Goal: Navigation & Orientation: Find specific page/section

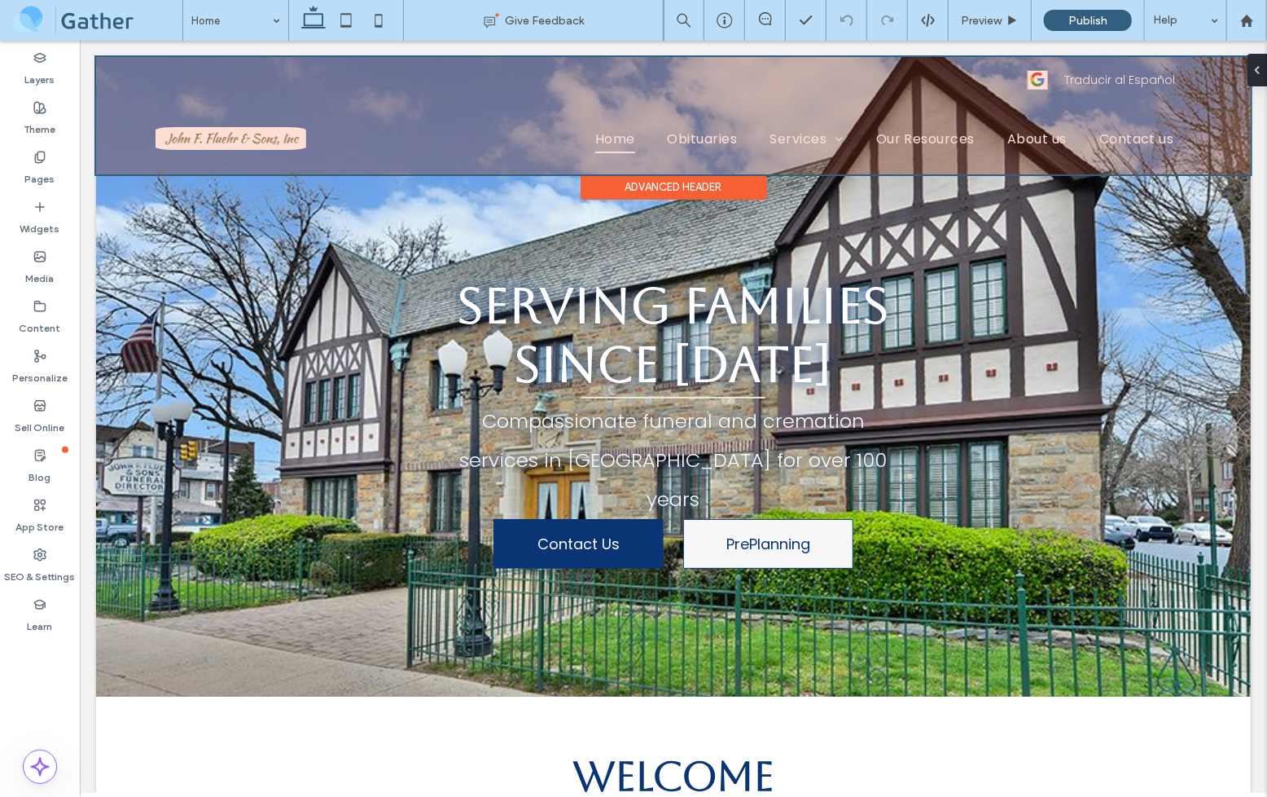
click at [257, 135] on div at bounding box center [672, 114] width 1155 height 117
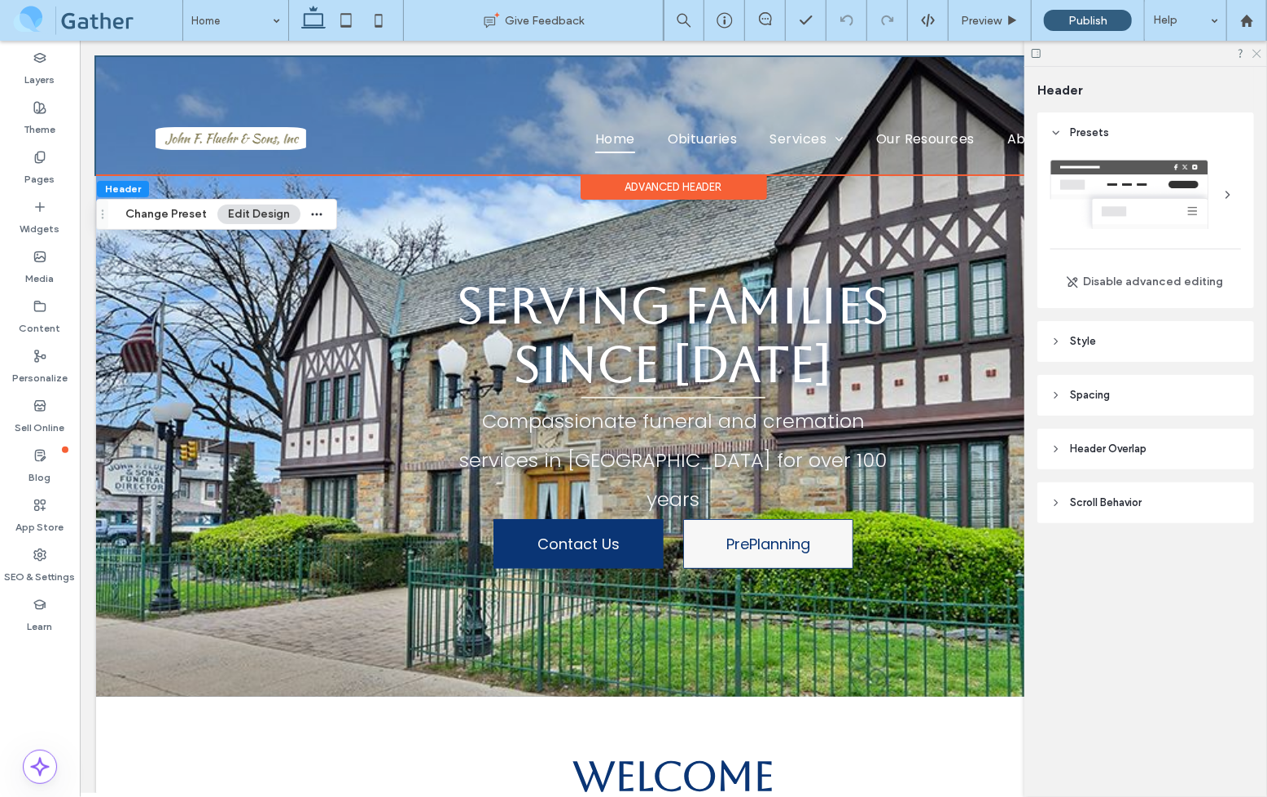
click at [1258, 53] on use at bounding box center [1257, 54] width 9 height 9
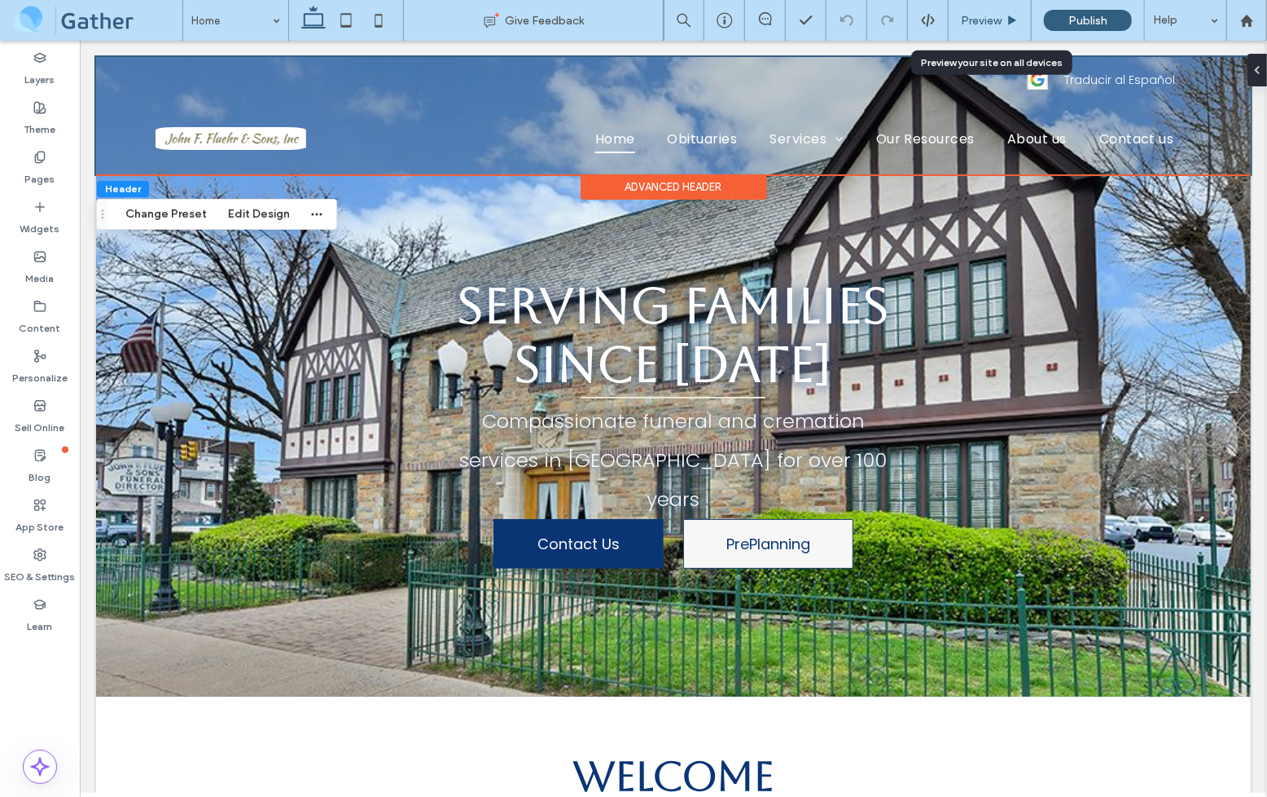
click at [1009, 20] on icon at bounding box center [1013, 21] width 12 height 12
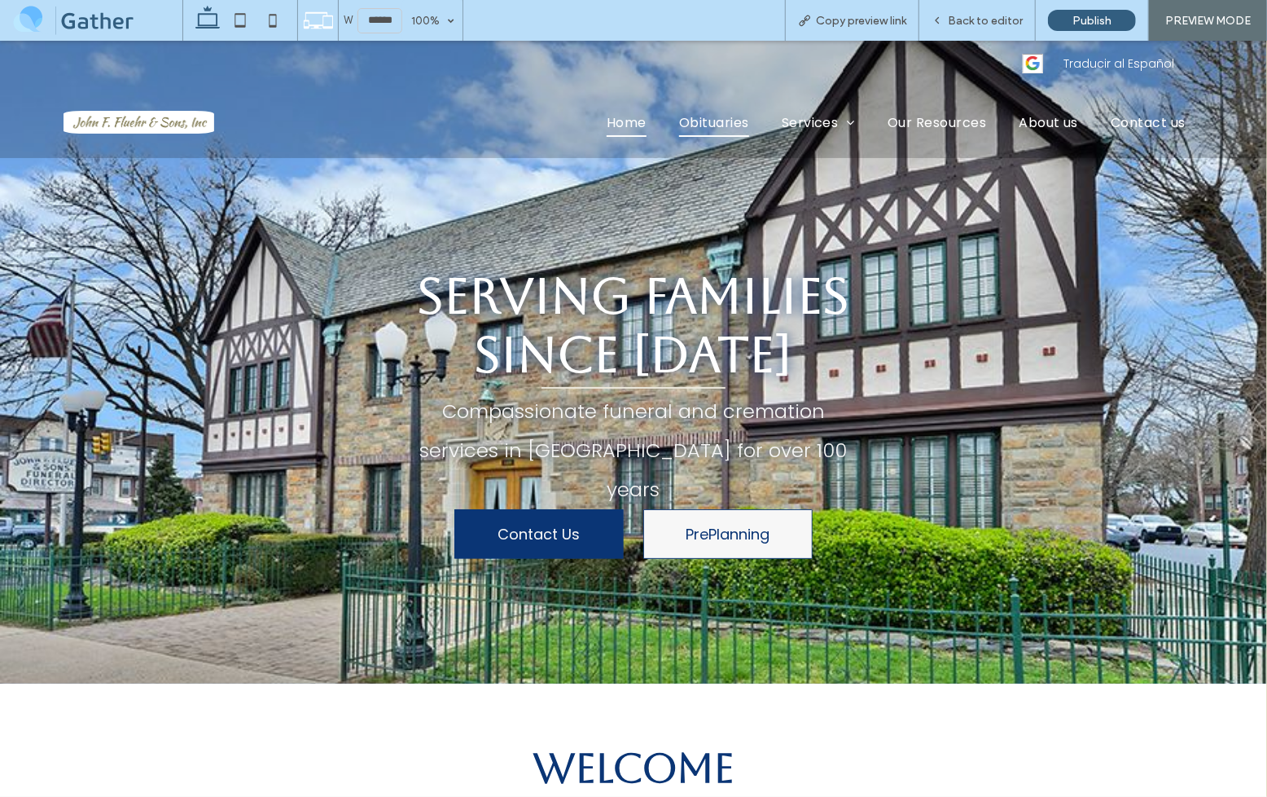
click at [679, 127] on span "Obituaries" at bounding box center [714, 121] width 70 height 29
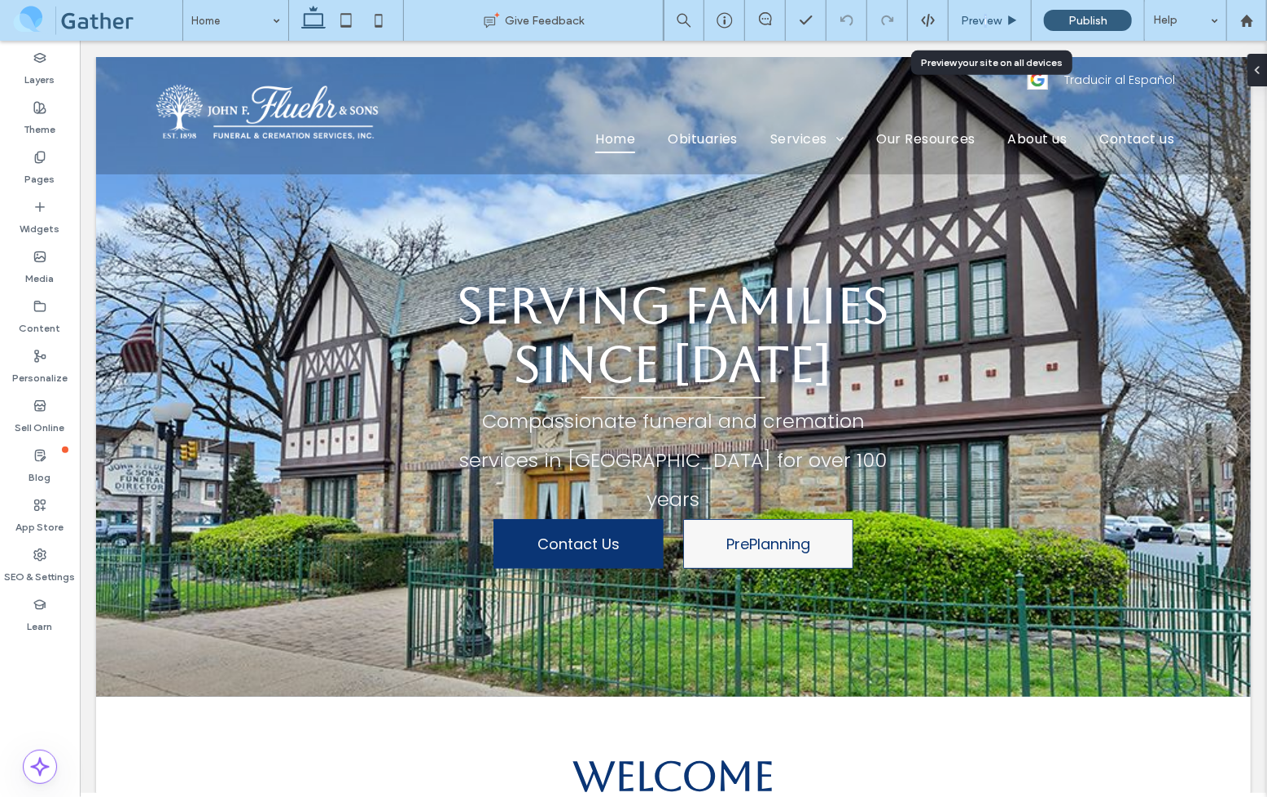
click at [986, 21] on span "Preview" at bounding box center [981, 21] width 41 height 14
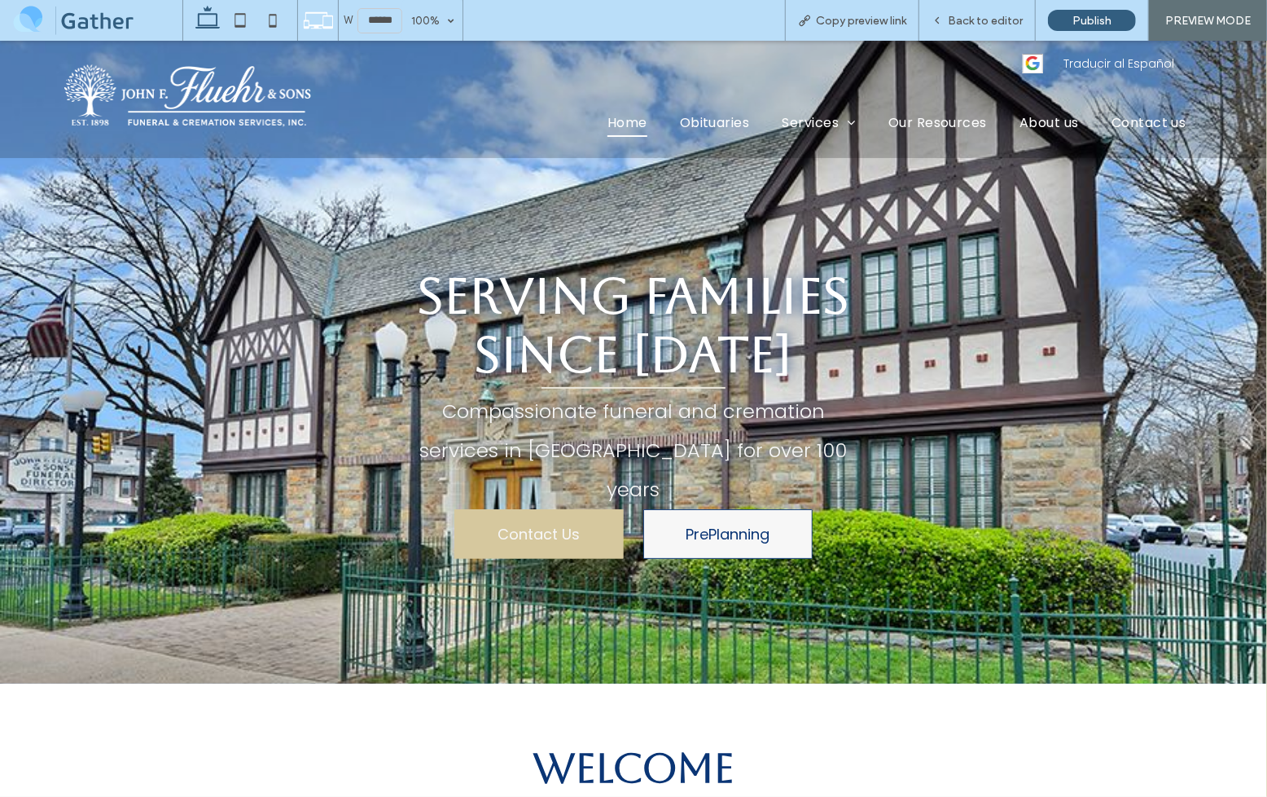
click at [549, 523] on span "Contact Us" at bounding box center [539, 533] width 82 height 22
click at [694, 547] on div "Serving families since 1989 Compassionate funeral and cremation services in Phi…" at bounding box center [633, 412] width 927 height 440
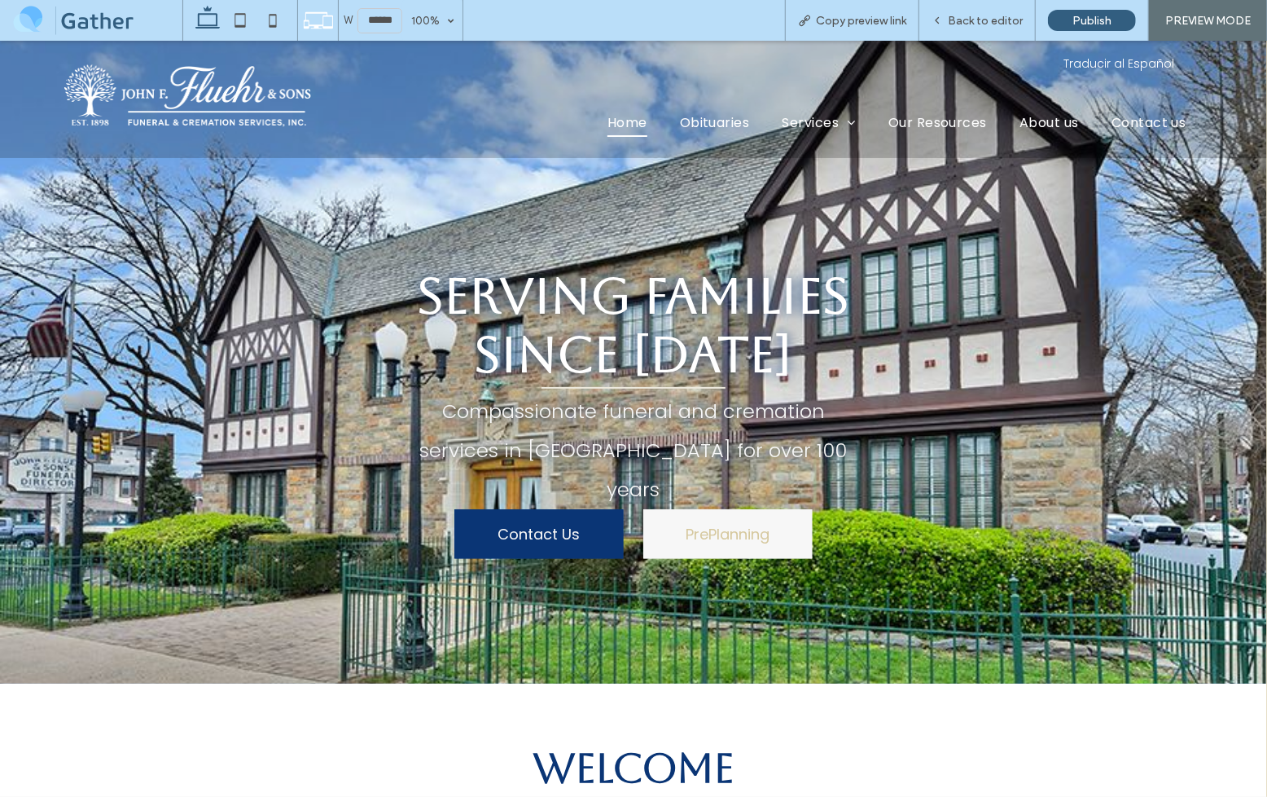
click at [694, 522] on span "PrePlanning" at bounding box center [728, 533] width 84 height 22
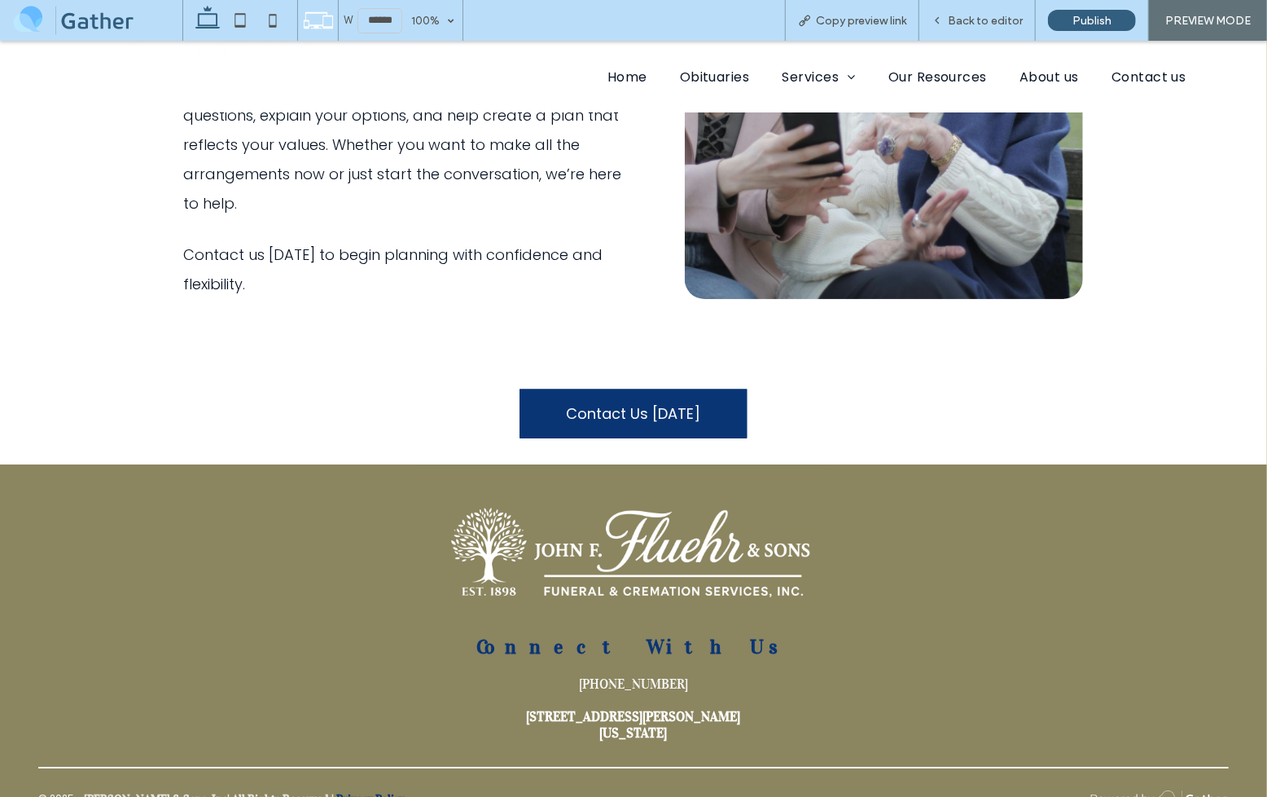
scroll to position [2729, 0]
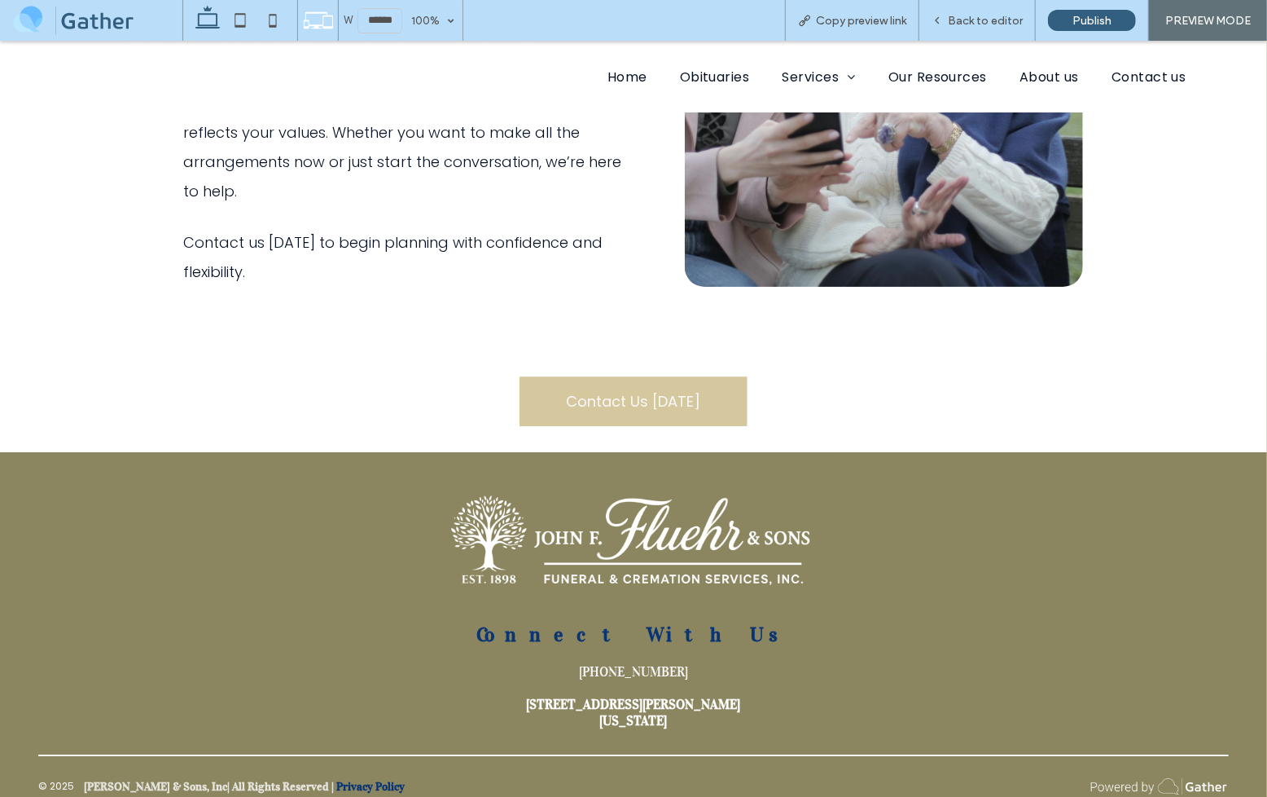
click at [656, 375] on link "Contact Us Today" at bounding box center [634, 400] width 228 height 50
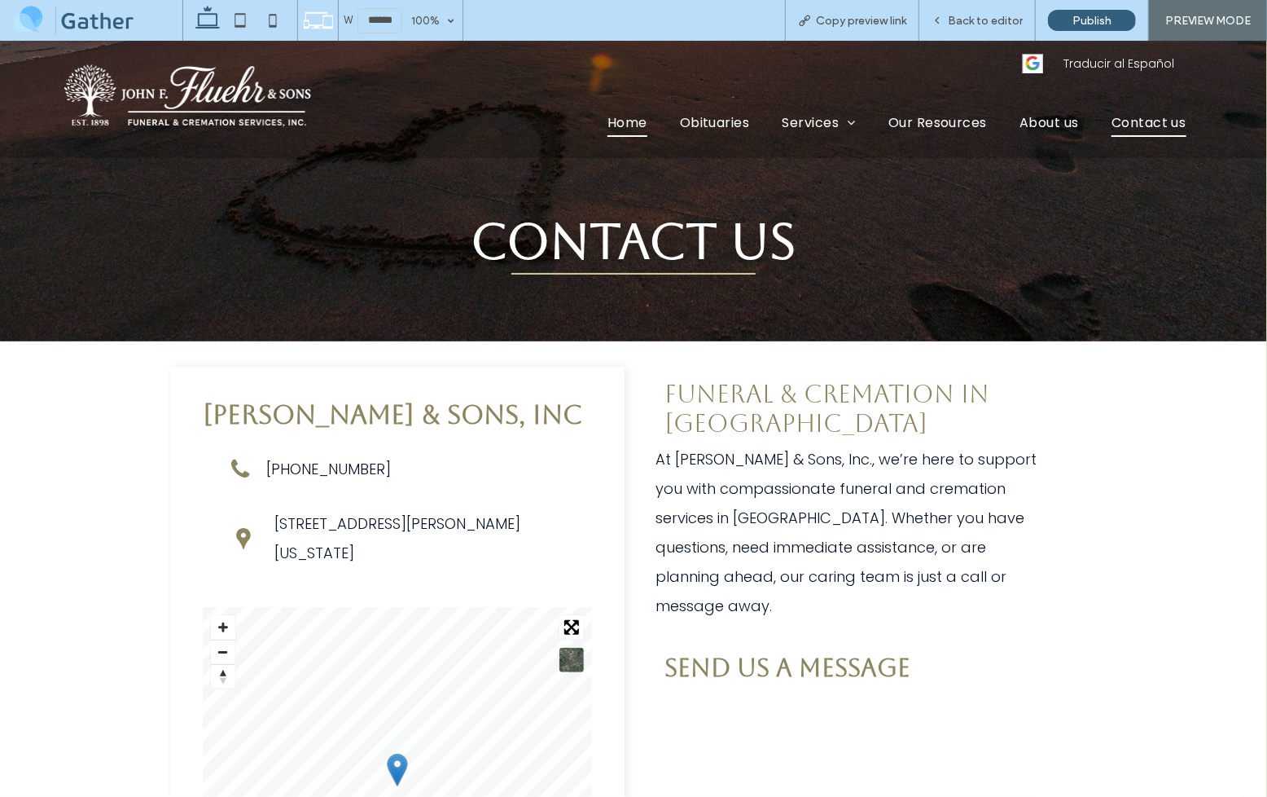
click at [608, 117] on span "Home" at bounding box center [628, 121] width 40 height 29
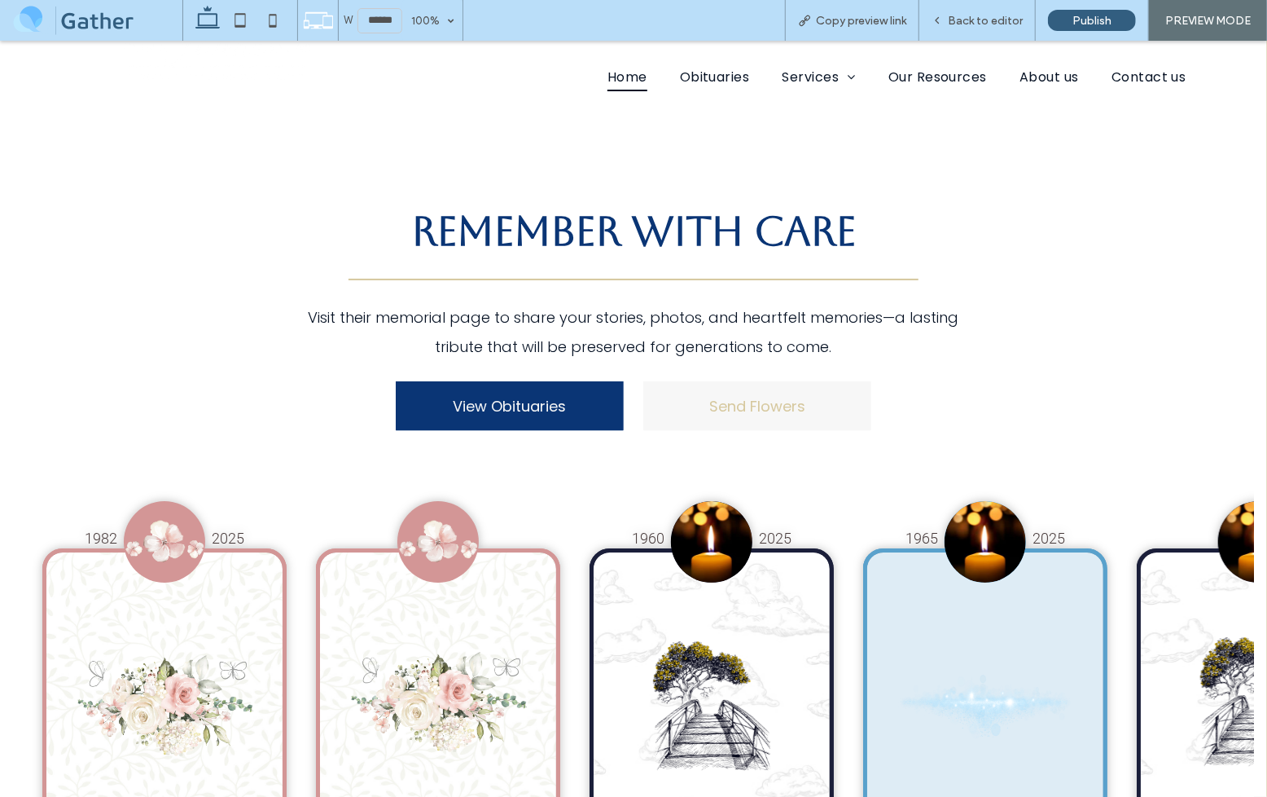
scroll to position [1686, 0]
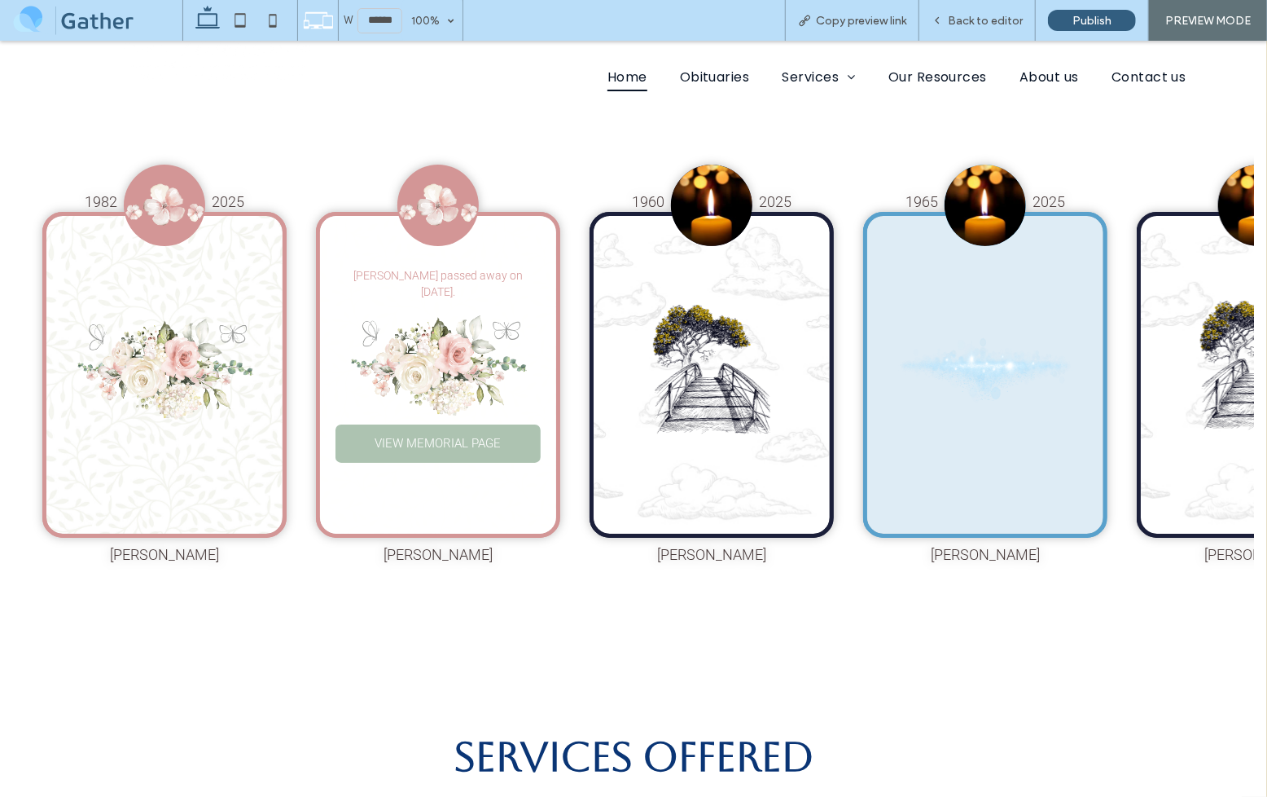
click at [560, 332] on div "Emorej Hildred passed away on June 10th, 2025. View Memorial Page" at bounding box center [438, 375] width 244 height 326
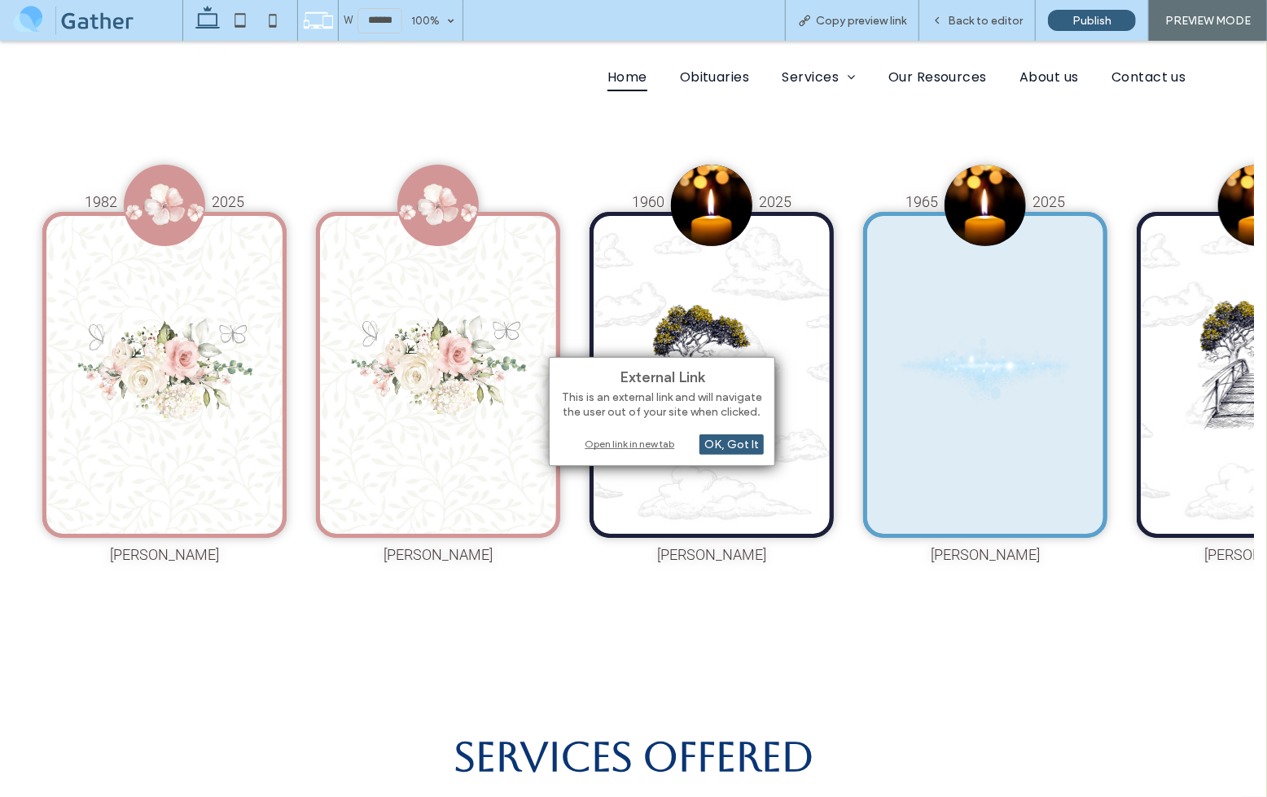
click at [327, 116] on div "1982 2025 Stephanie Smith was born on February 22nd, 1982 and passed away on Ju…" at bounding box center [633, 359] width 1241 height 491
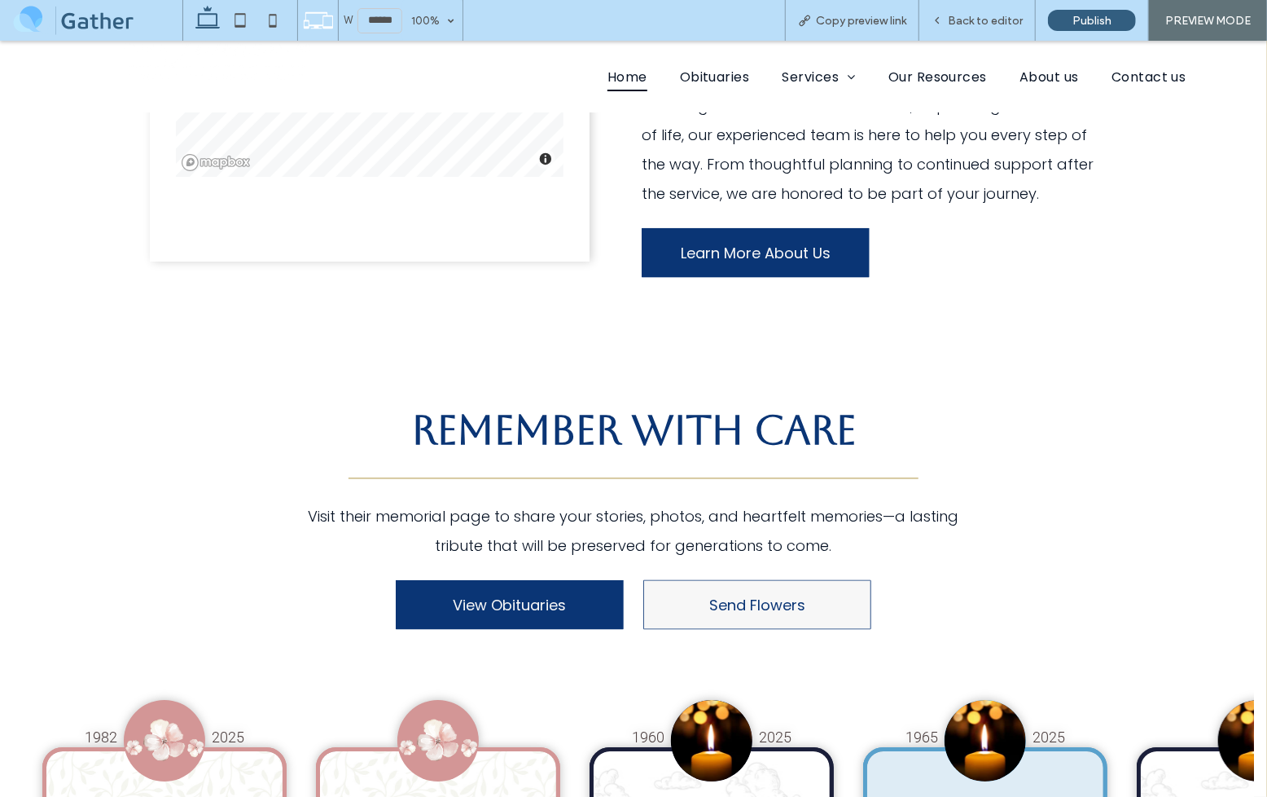
scroll to position [792, 0]
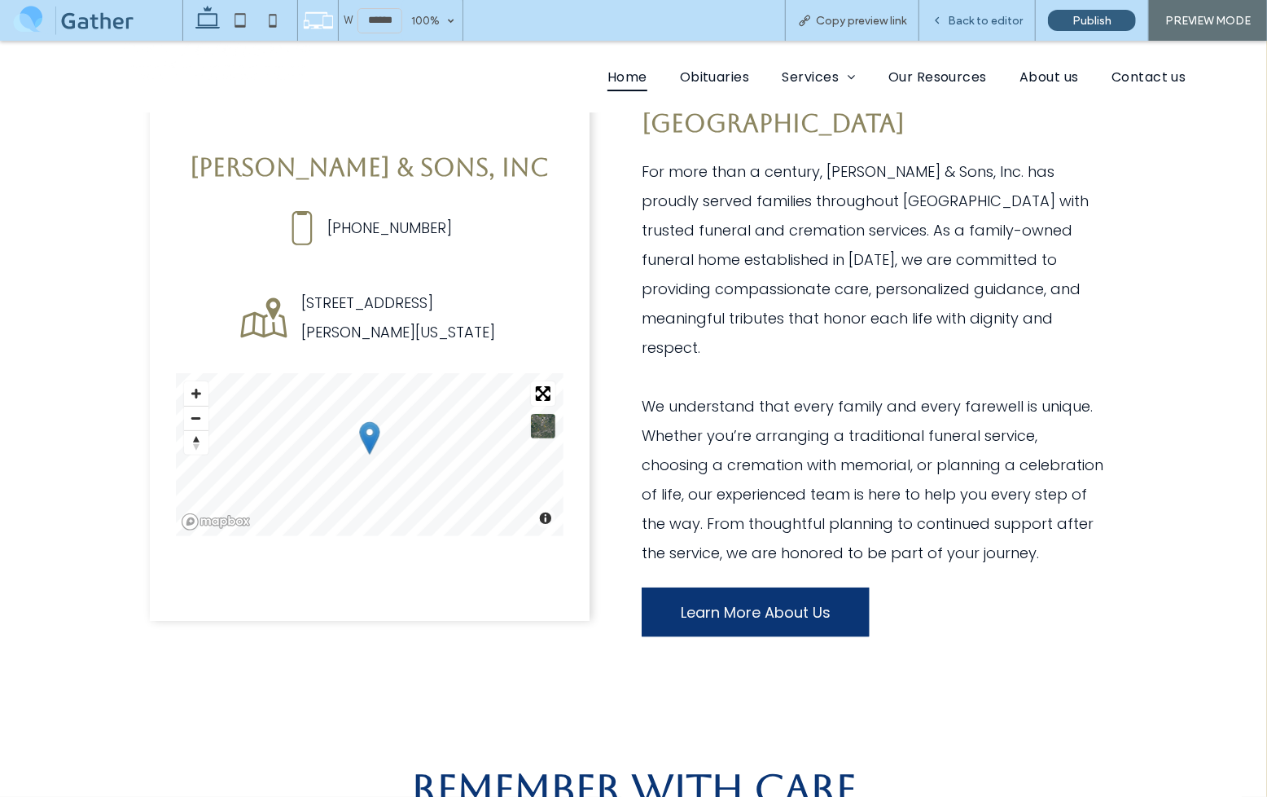
click at [1021, 22] on span "Back to editor" at bounding box center [985, 21] width 75 height 14
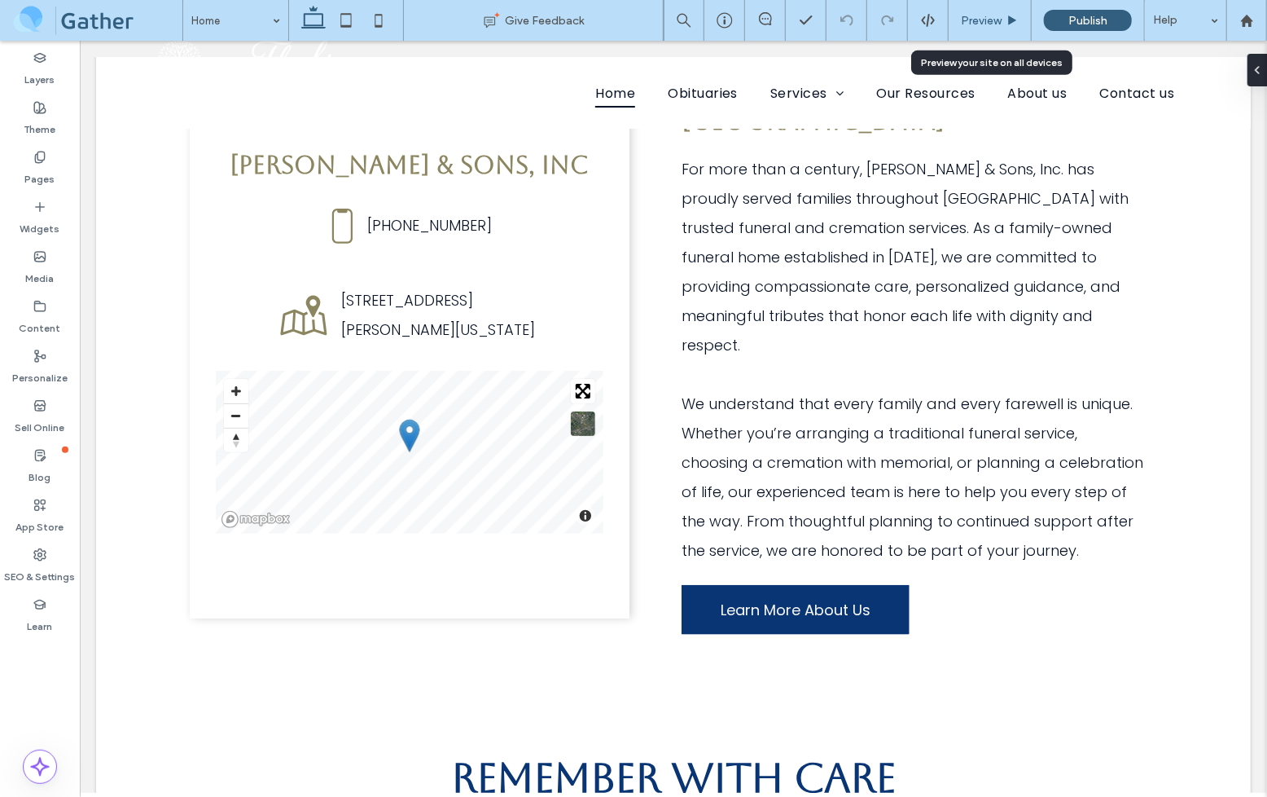
scroll to position [801, 0]
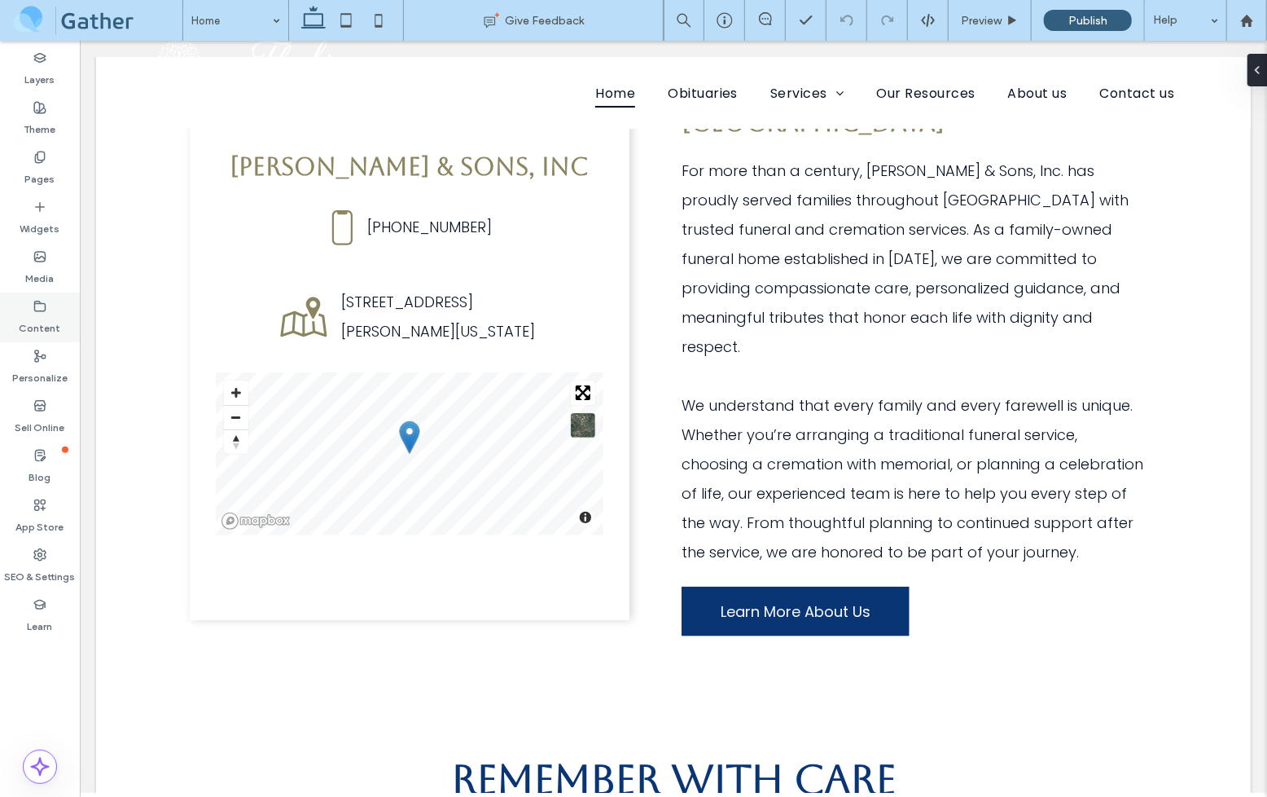
click at [59, 314] on label "Content" at bounding box center [41, 324] width 42 height 23
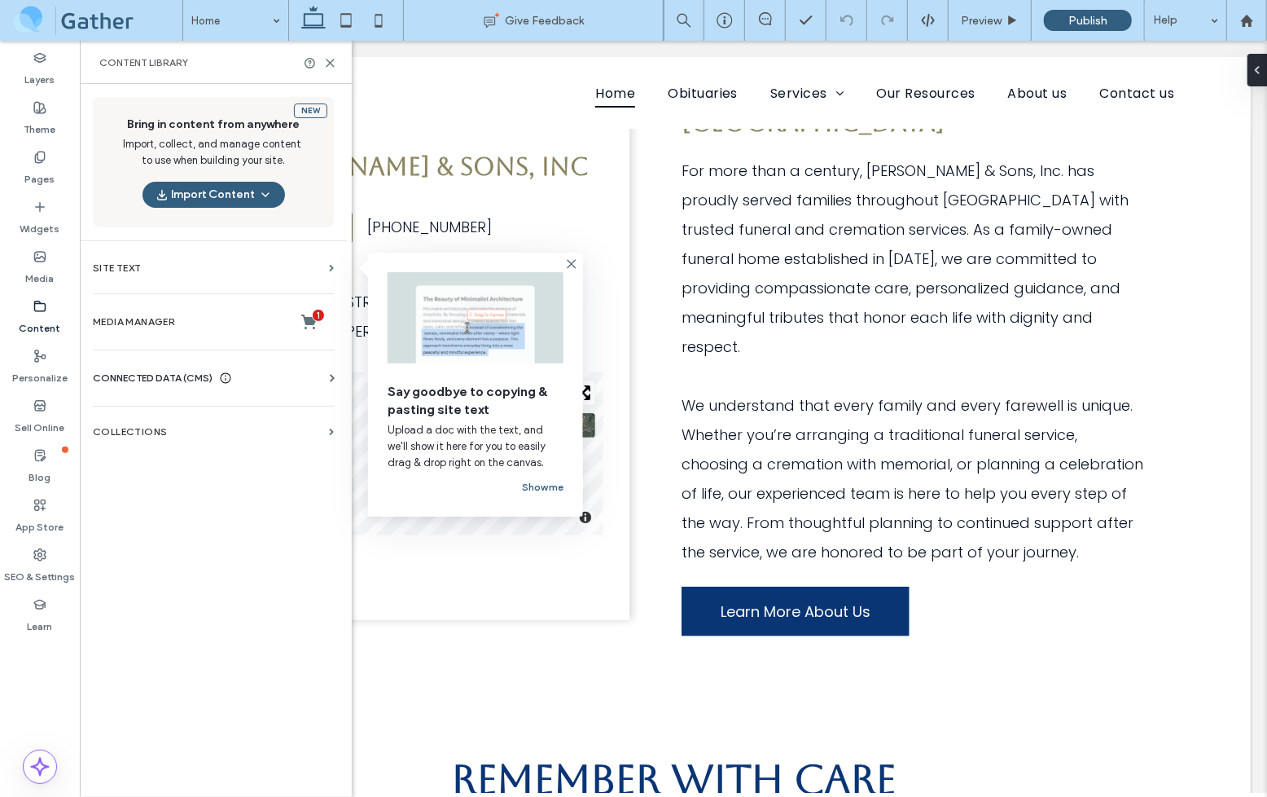
click at [298, 378] on div "CONNECTED DATA (CMS)" at bounding box center [217, 378] width 248 height 16
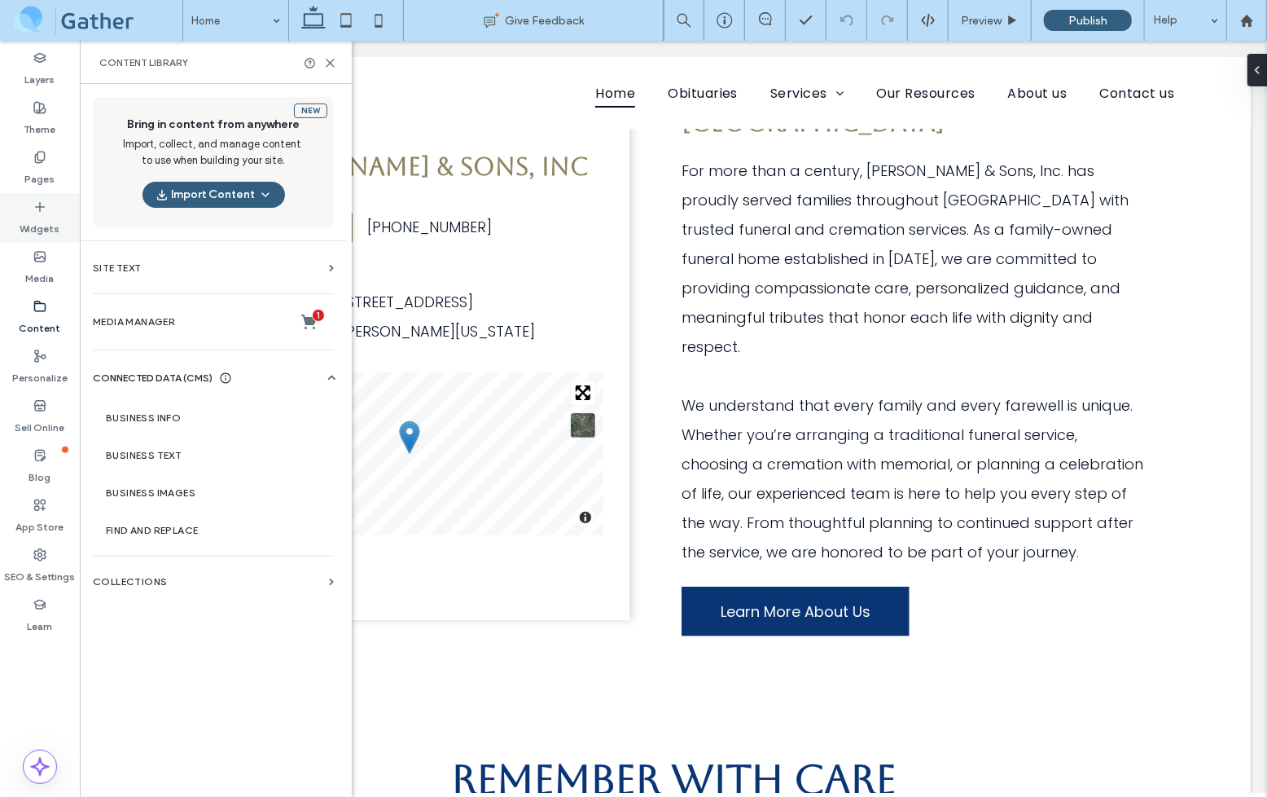
click at [50, 216] on label "Widgets" at bounding box center [40, 224] width 40 height 23
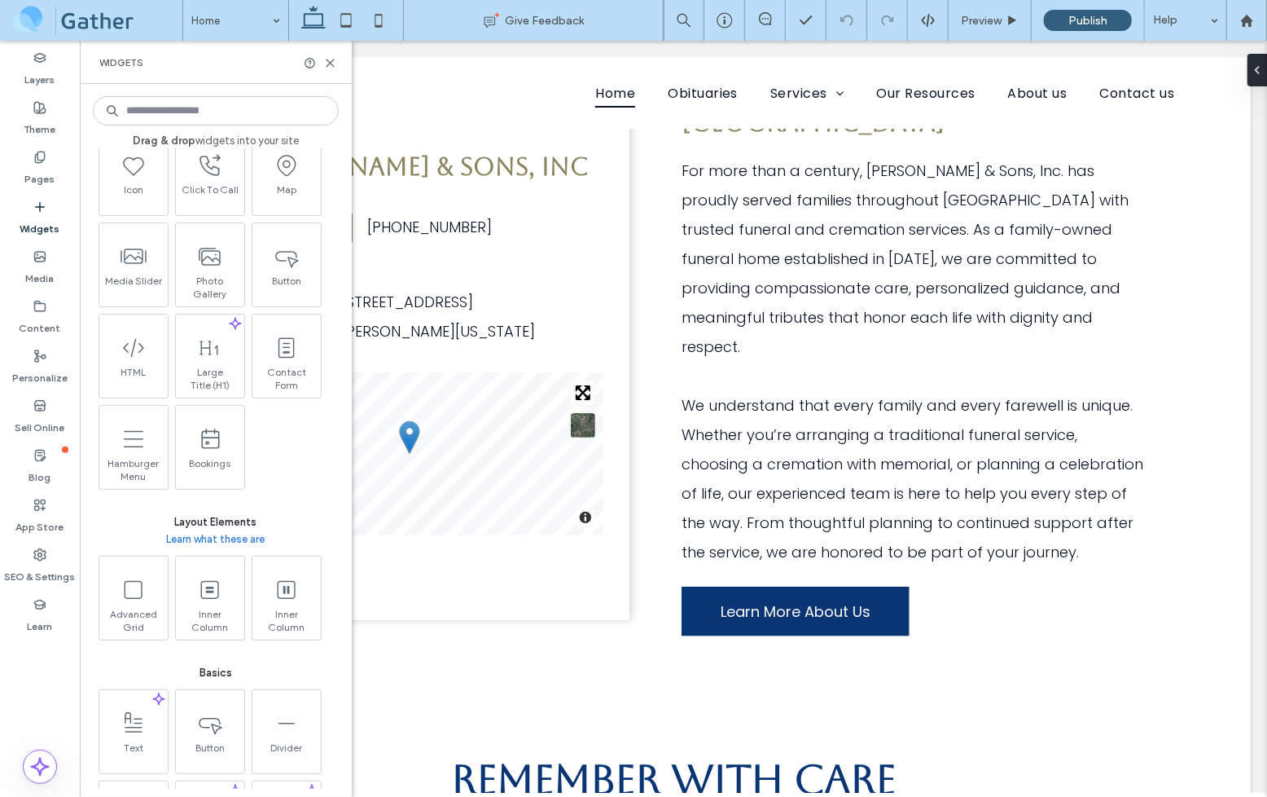
scroll to position [127, 0]
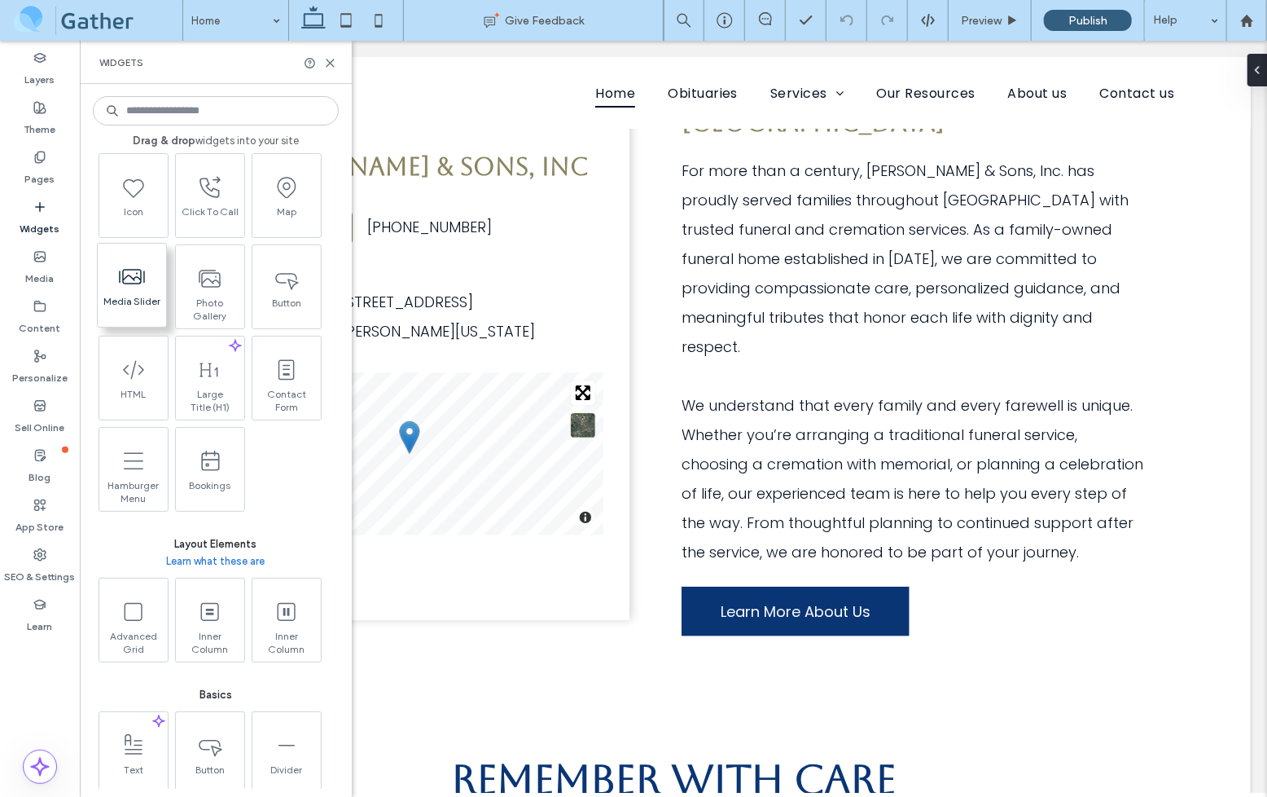
click at [130, 319] on div "Media Slider" at bounding box center [132, 287] width 68 height 86
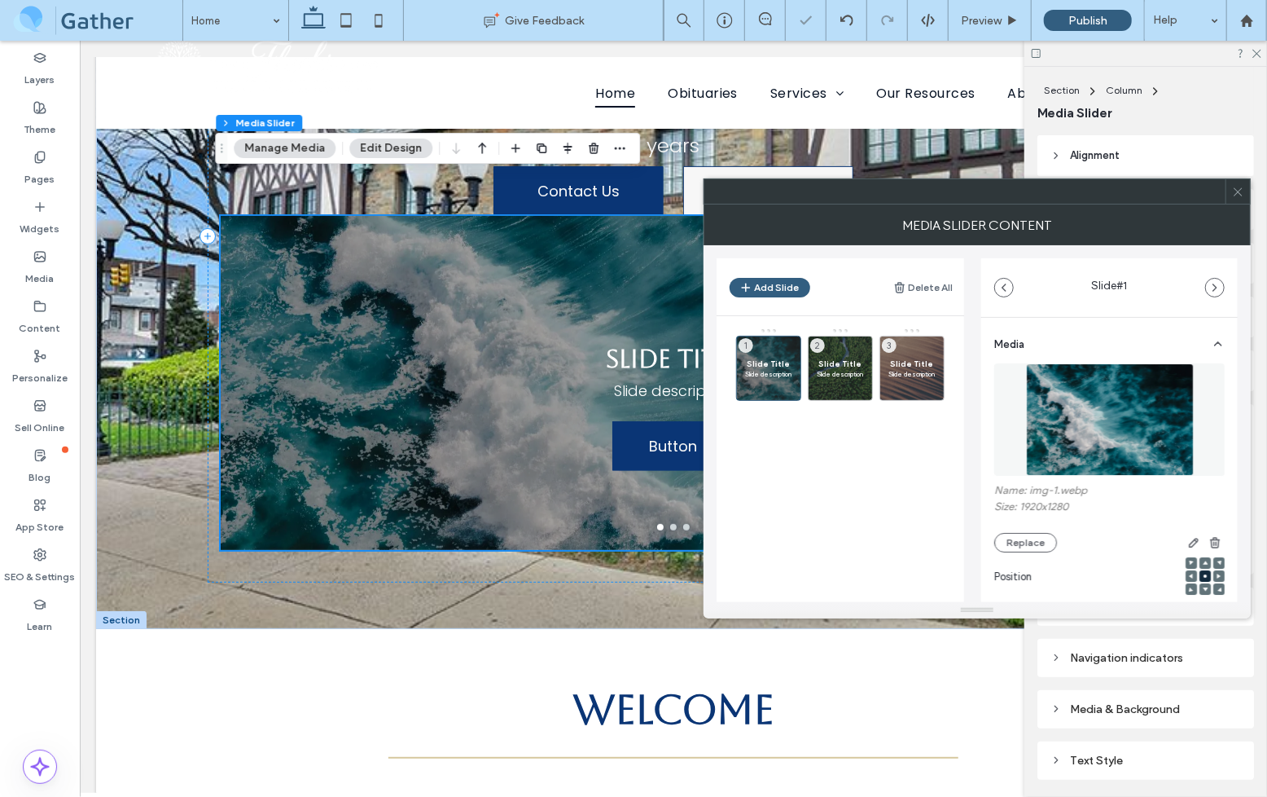
scroll to position [236, 0]
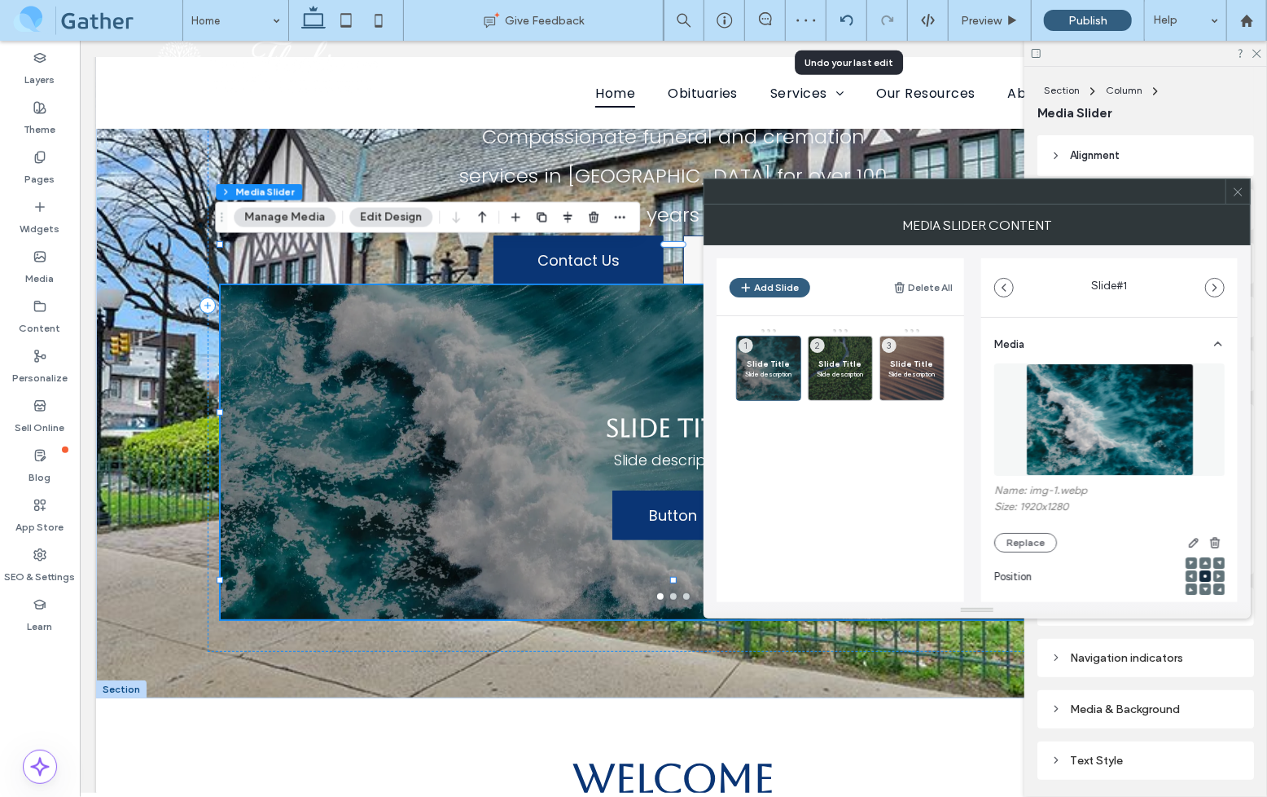
click at [841, 15] on icon at bounding box center [847, 20] width 13 height 13
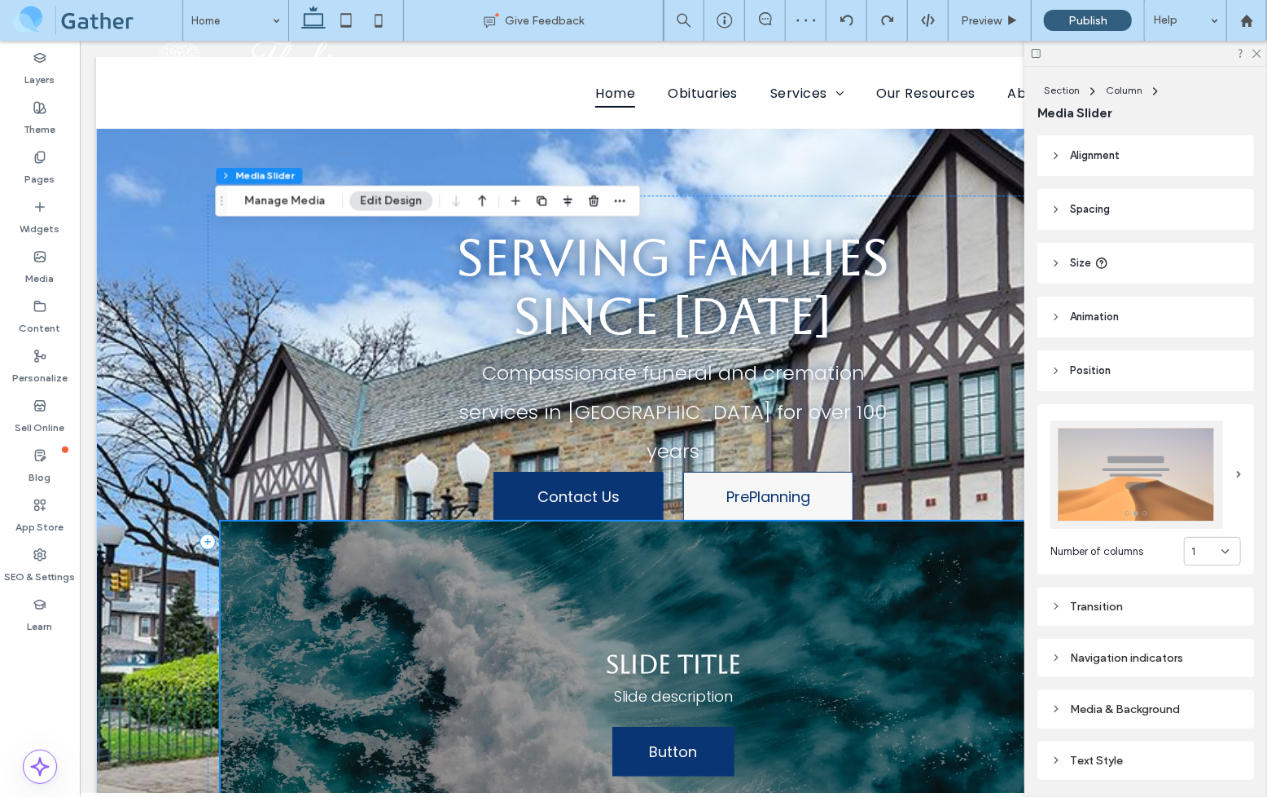
scroll to position [252, 0]
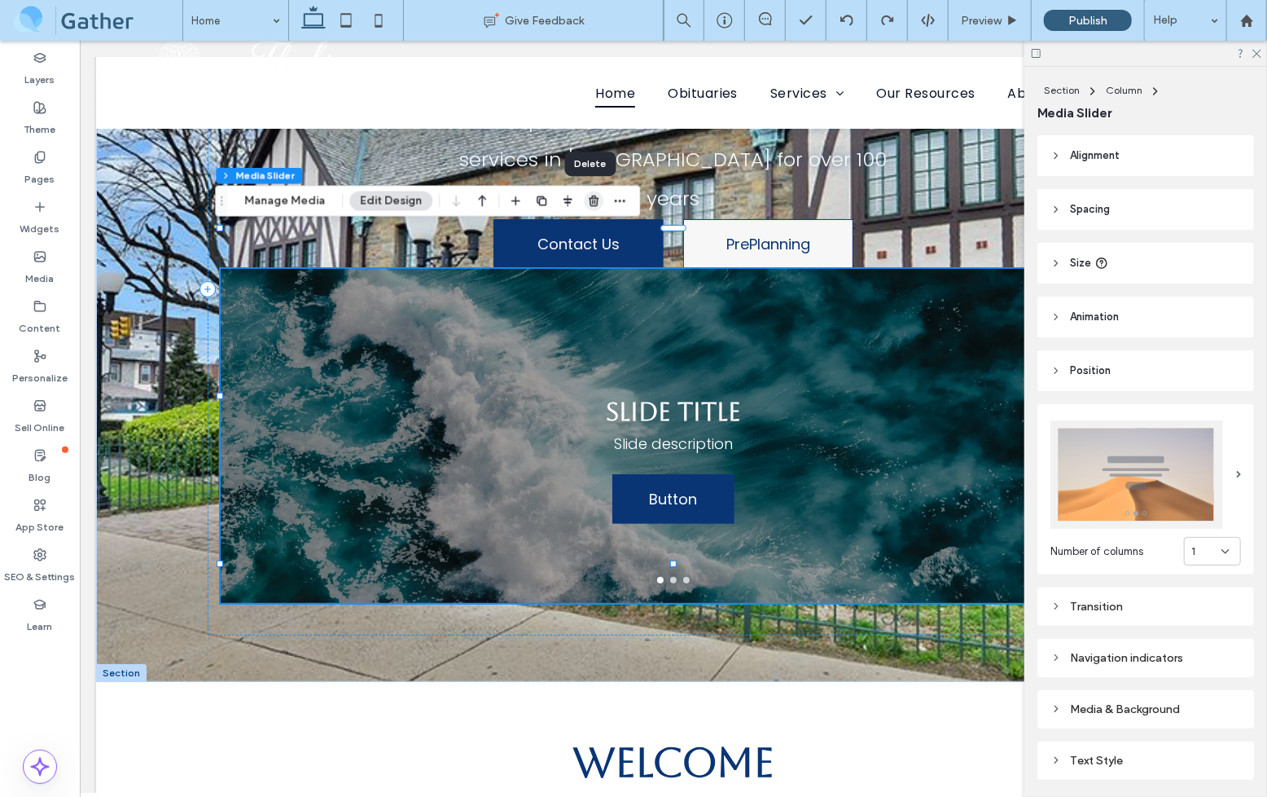
click at [592, 202] on icon "button" at bounding box center [593, 201] width 13 height 13
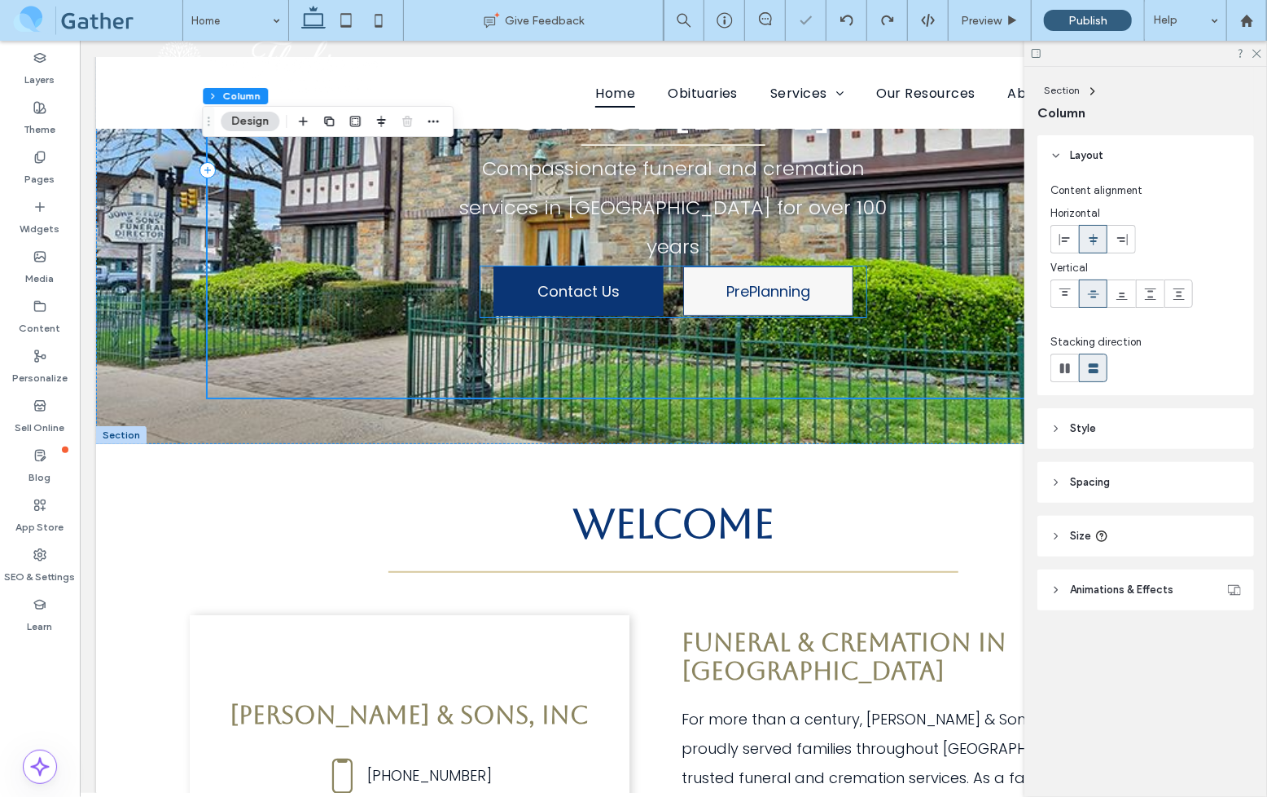
scroll to position [317, 0]
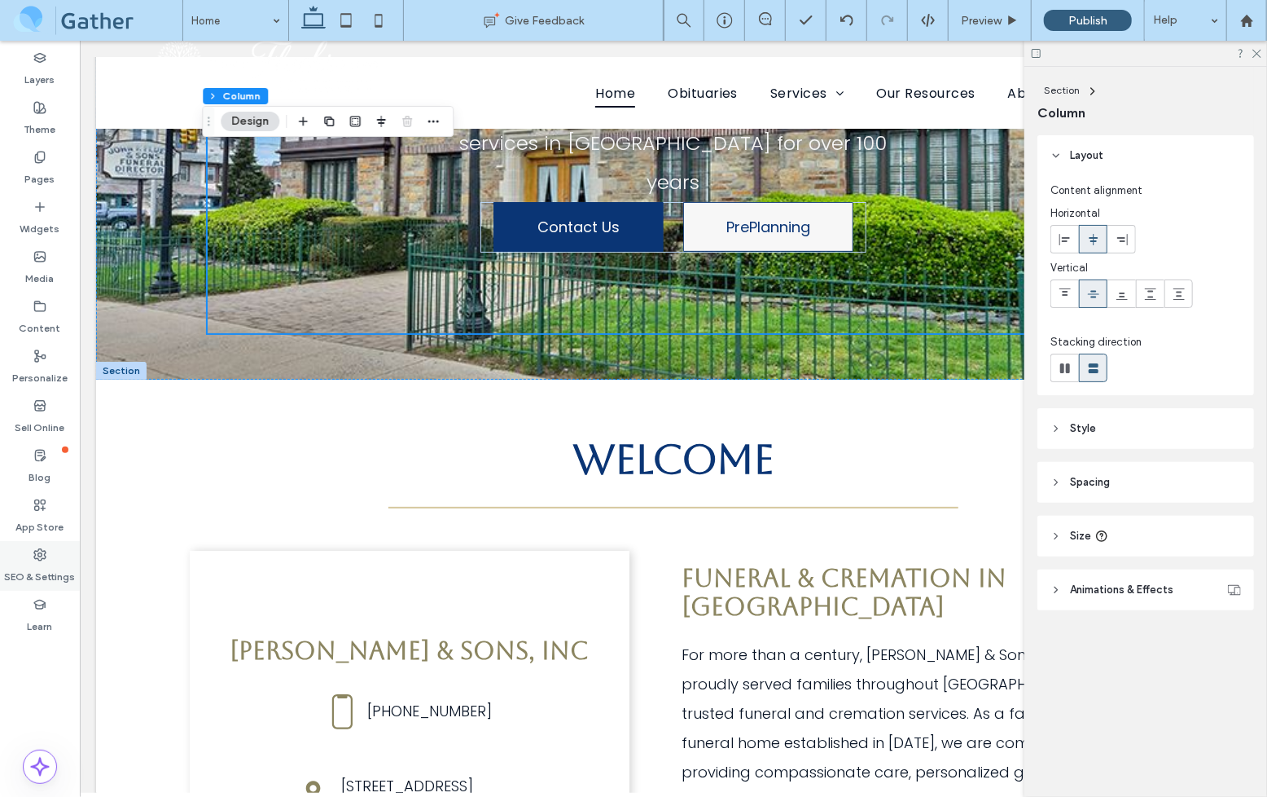
click at [42, 567] on label "SEO & Settings" at bounding box center [40, 572] width 71 height 23
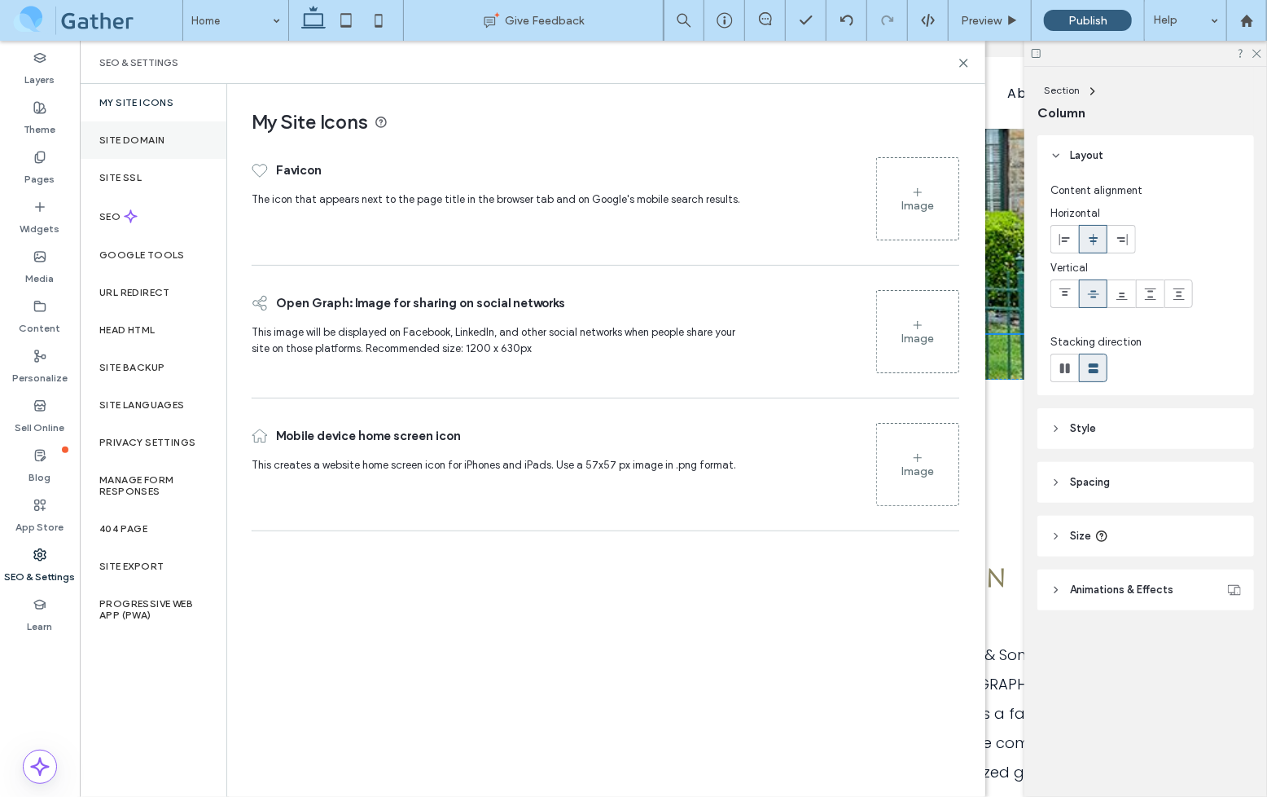
click at [157, 156] on div "Site Domain" at bounding box center [153, 139] width 147 height 37
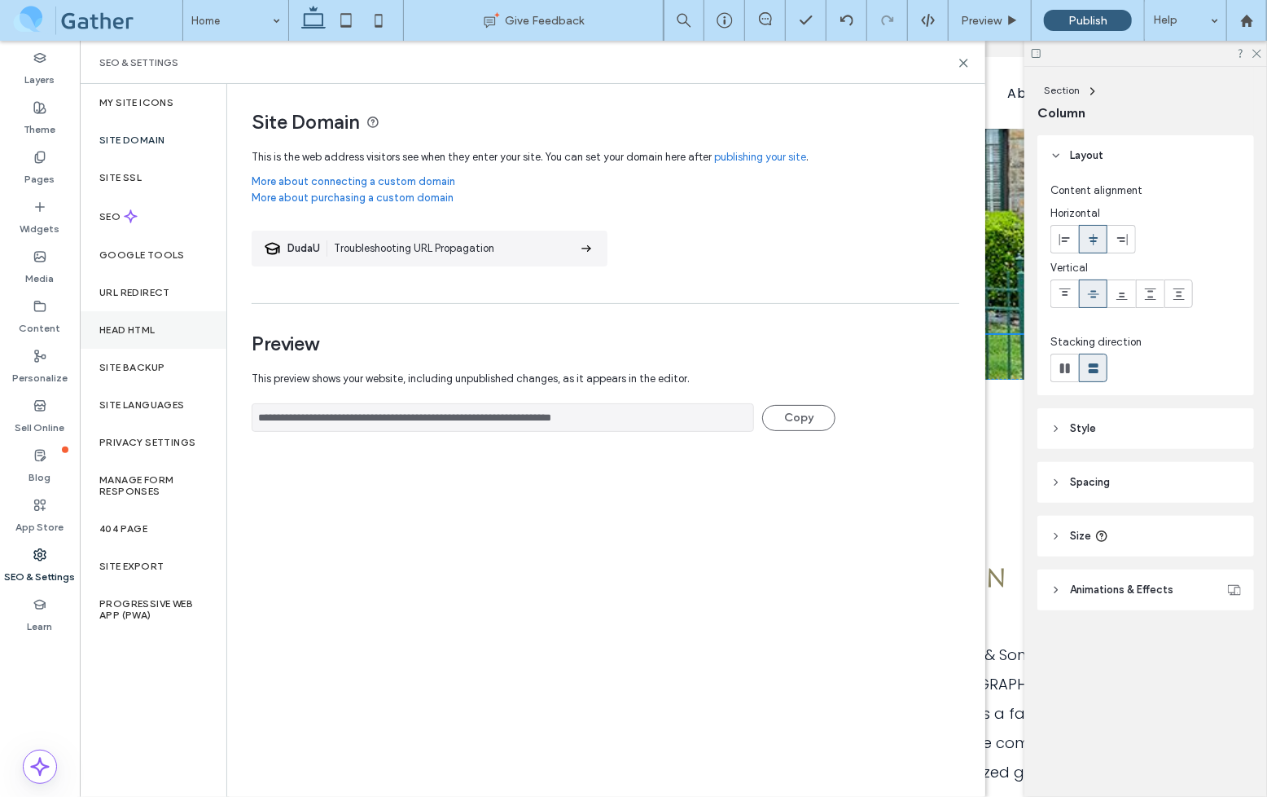
click at [162, 328] on div "Head HTML" at bounding box center [153, 329] width 147 height 37
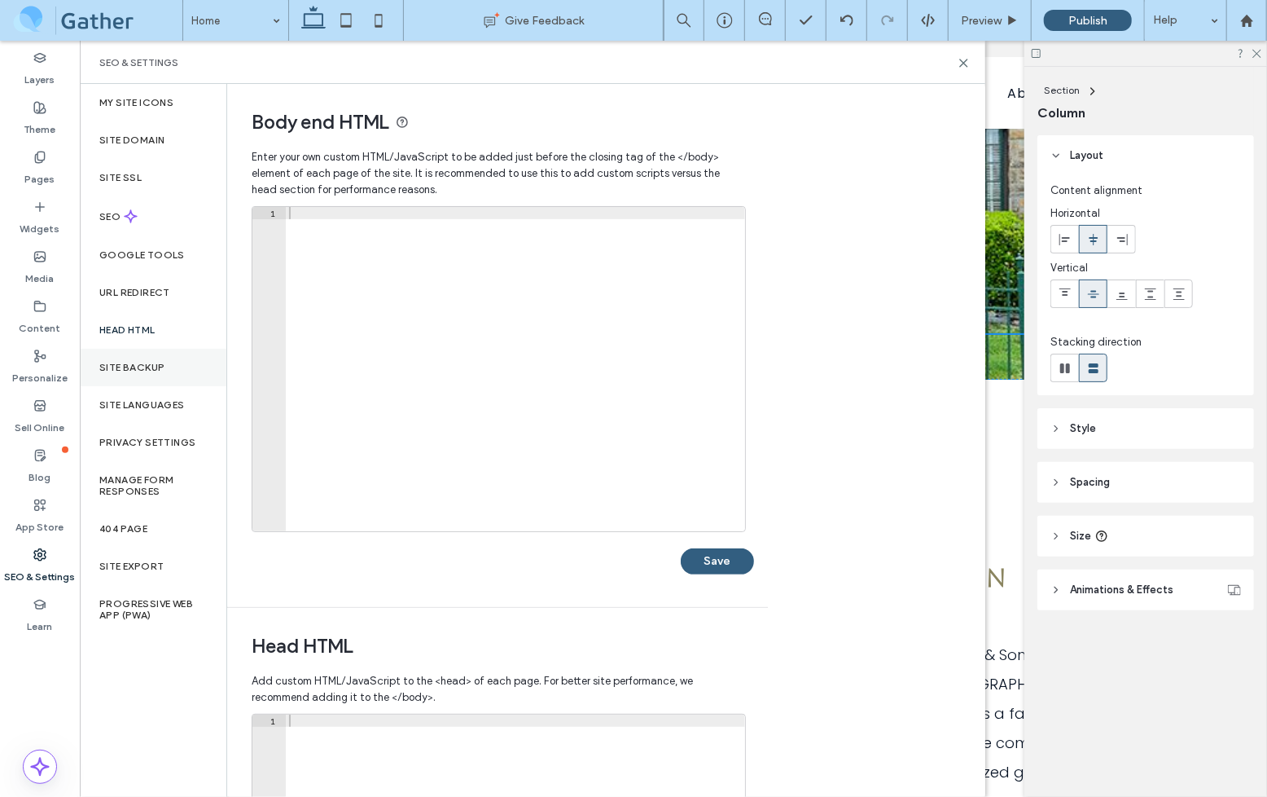
click at [159, 362] on label "Site Backup" at bounding box center [131, 367] width 65 height 11
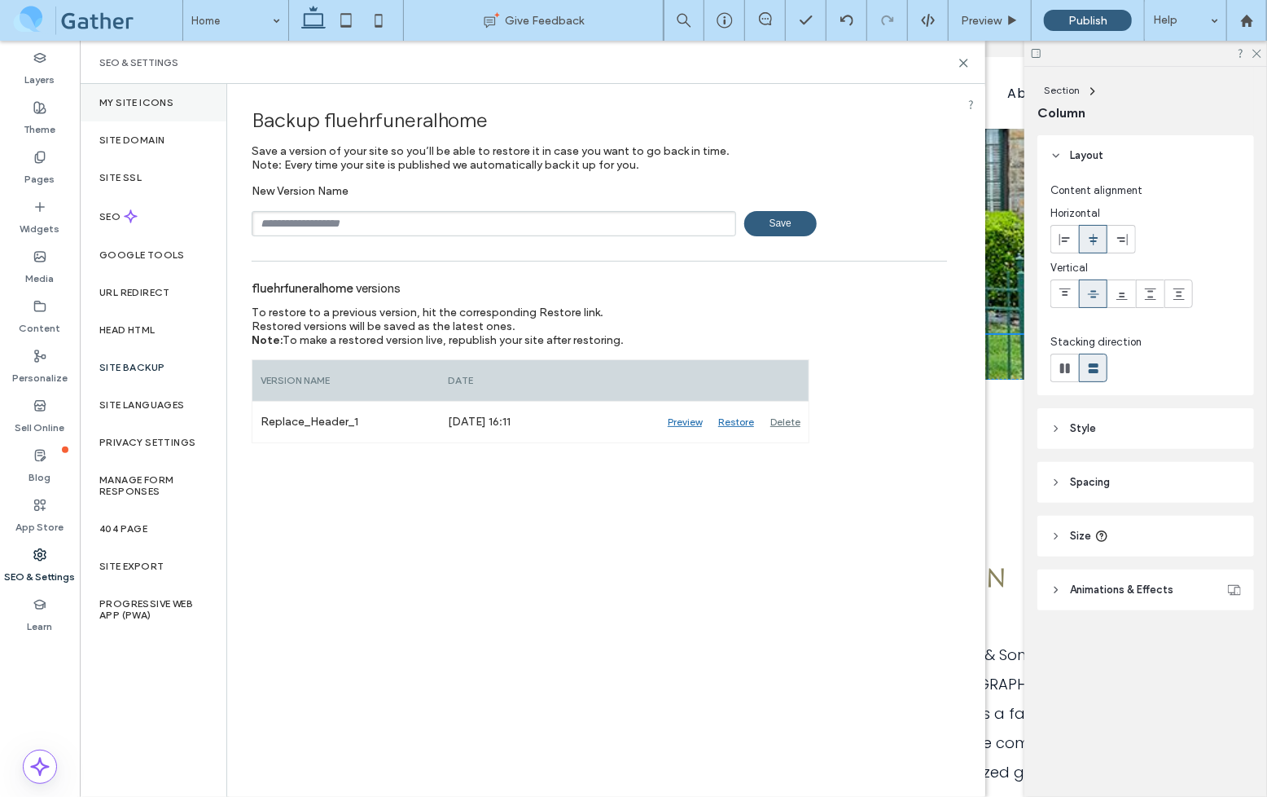
click at [140, 94] on div "My Site Icons" at bounding box center [153, 102] width 147 height 37
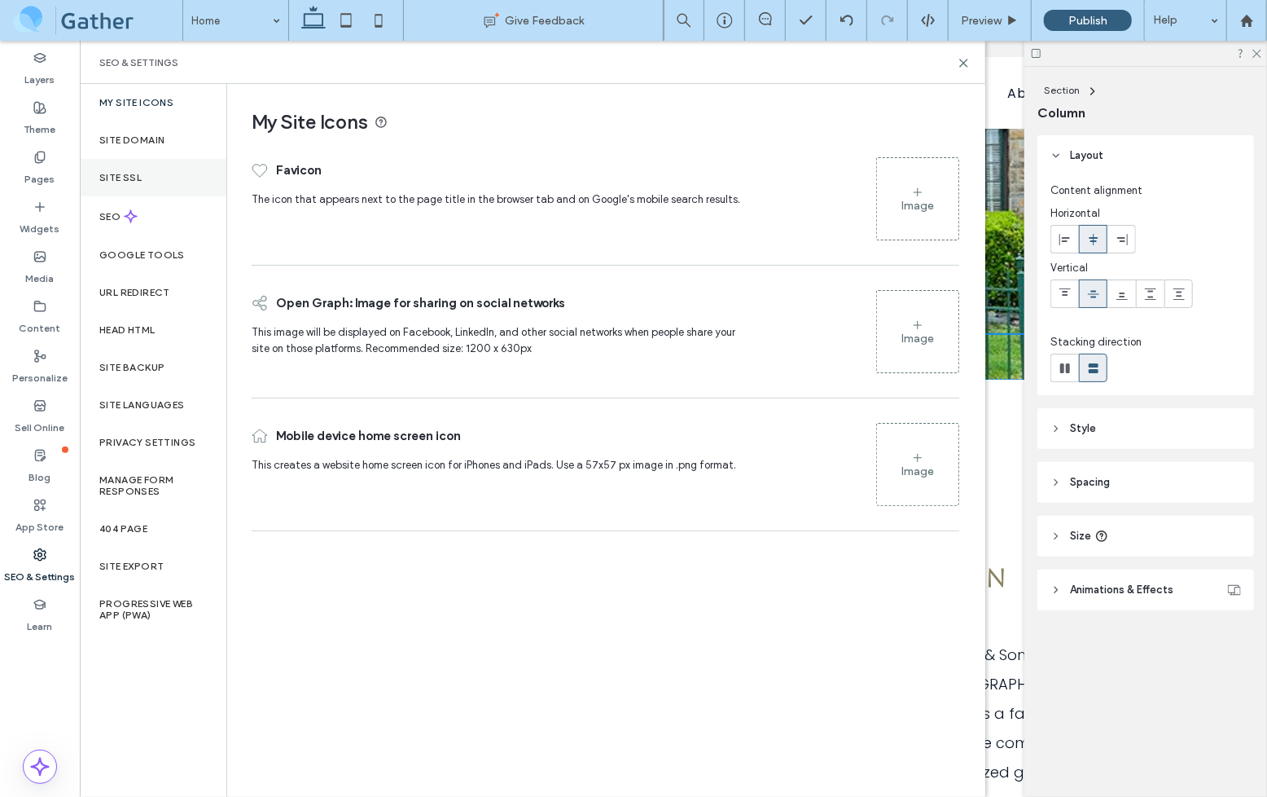
click at [141, 169] on div "Site SSL" at bounding box center [153, 177] width 147 height 37
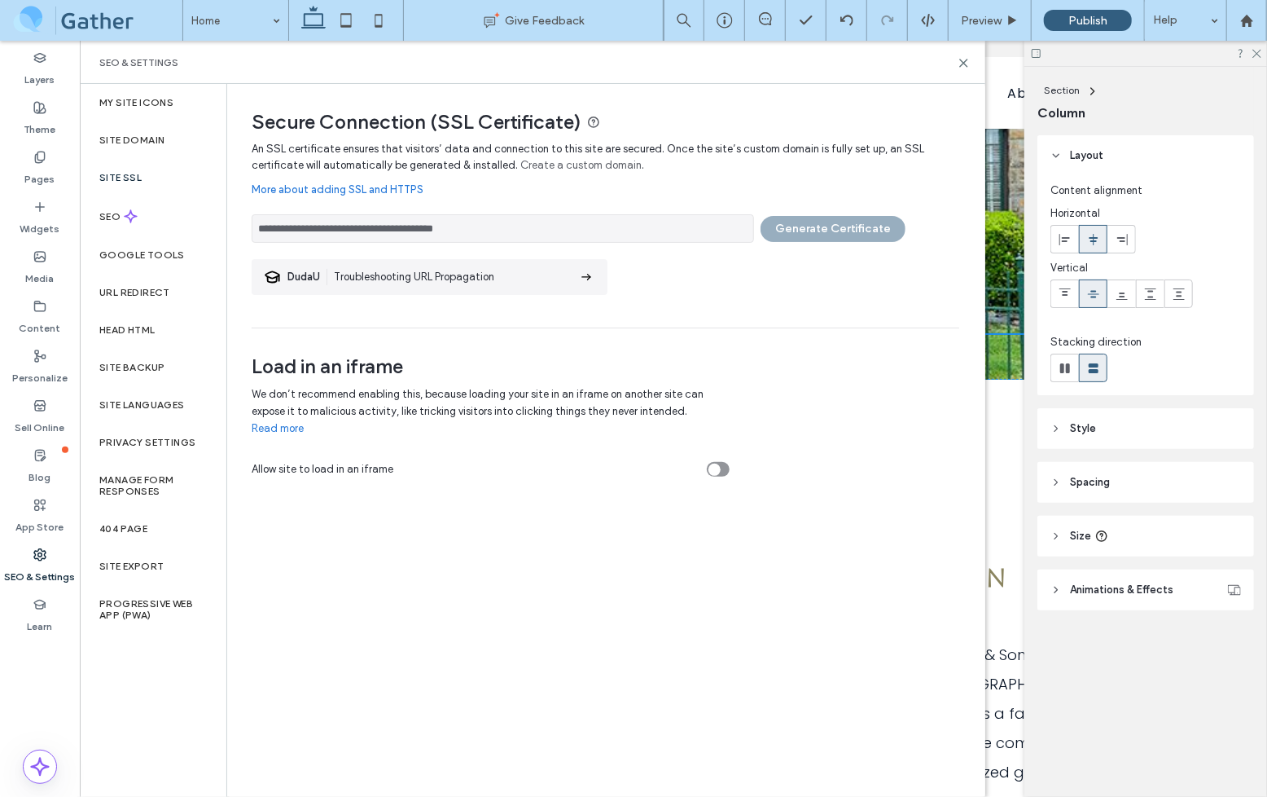
click at [74, 30] on span at bounding box center [97, 20] width 170 height 33
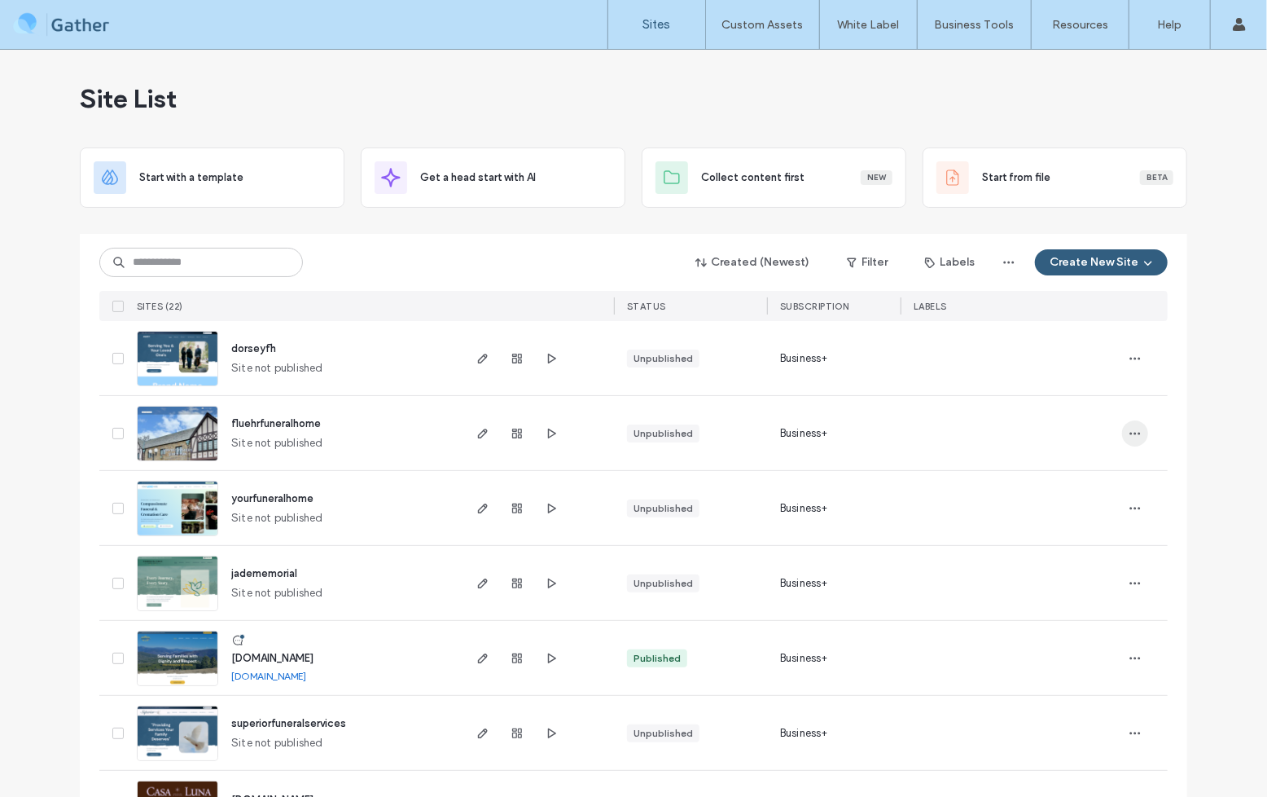
click at [1134, 436] on icon "button" at bounding box center [1135, 433] width 13 height 13
click at [1094, 595] on div "Site Dashboard" at bounding box center [1069, 609] width 145 height 31
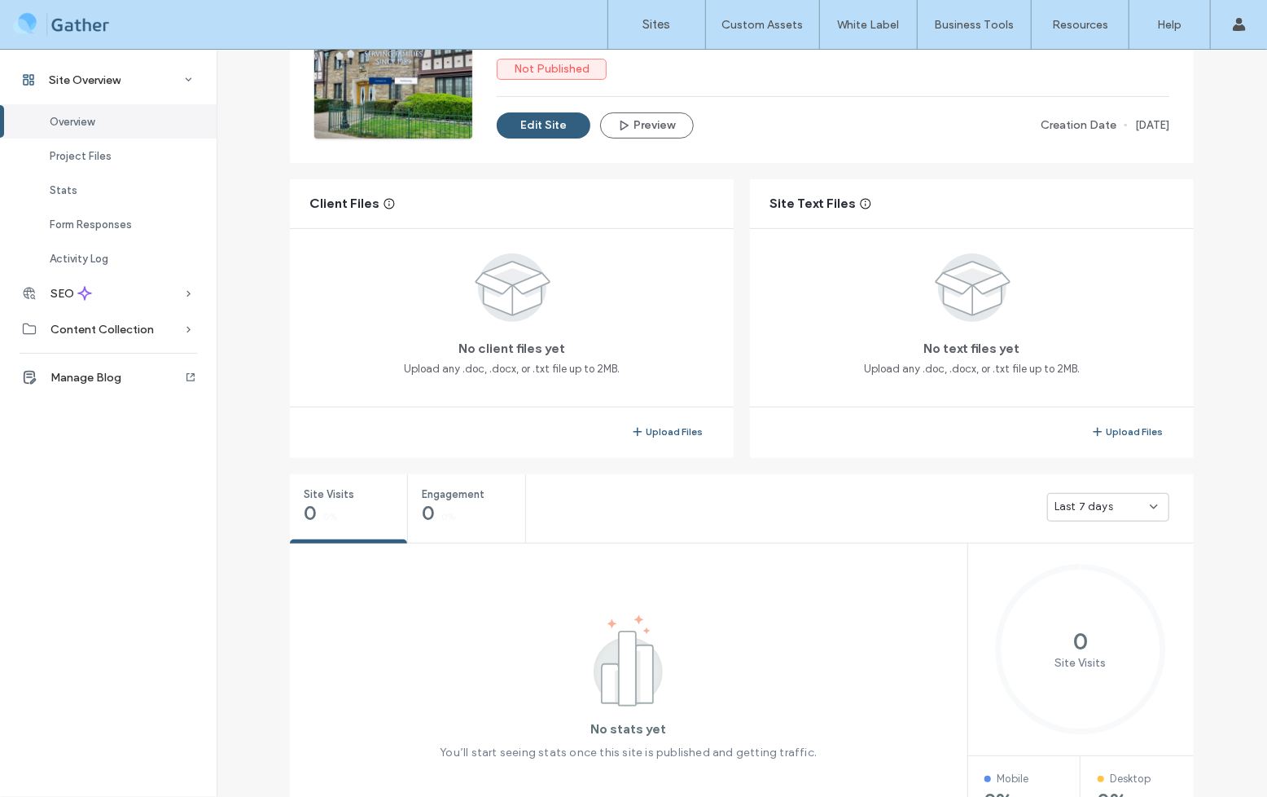
scroll to position [237, 0]
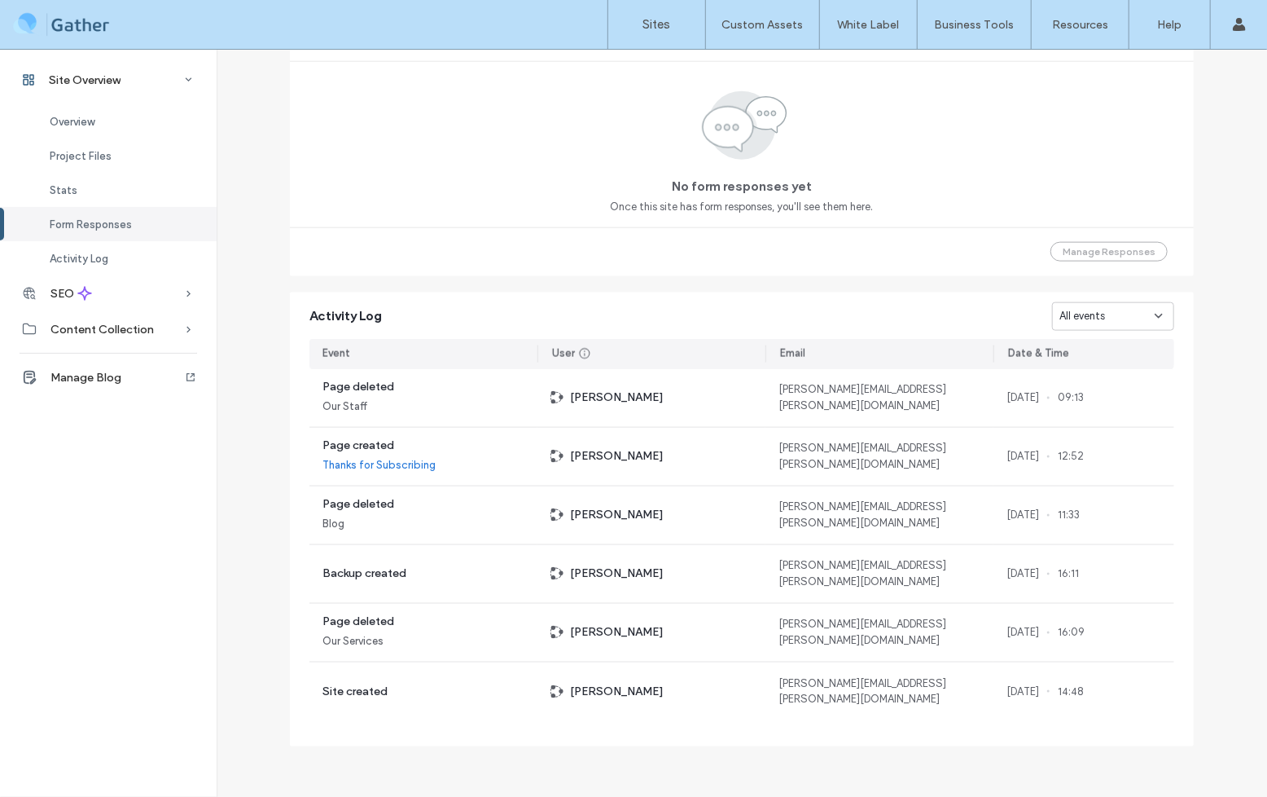
scroll to position [483, 0]
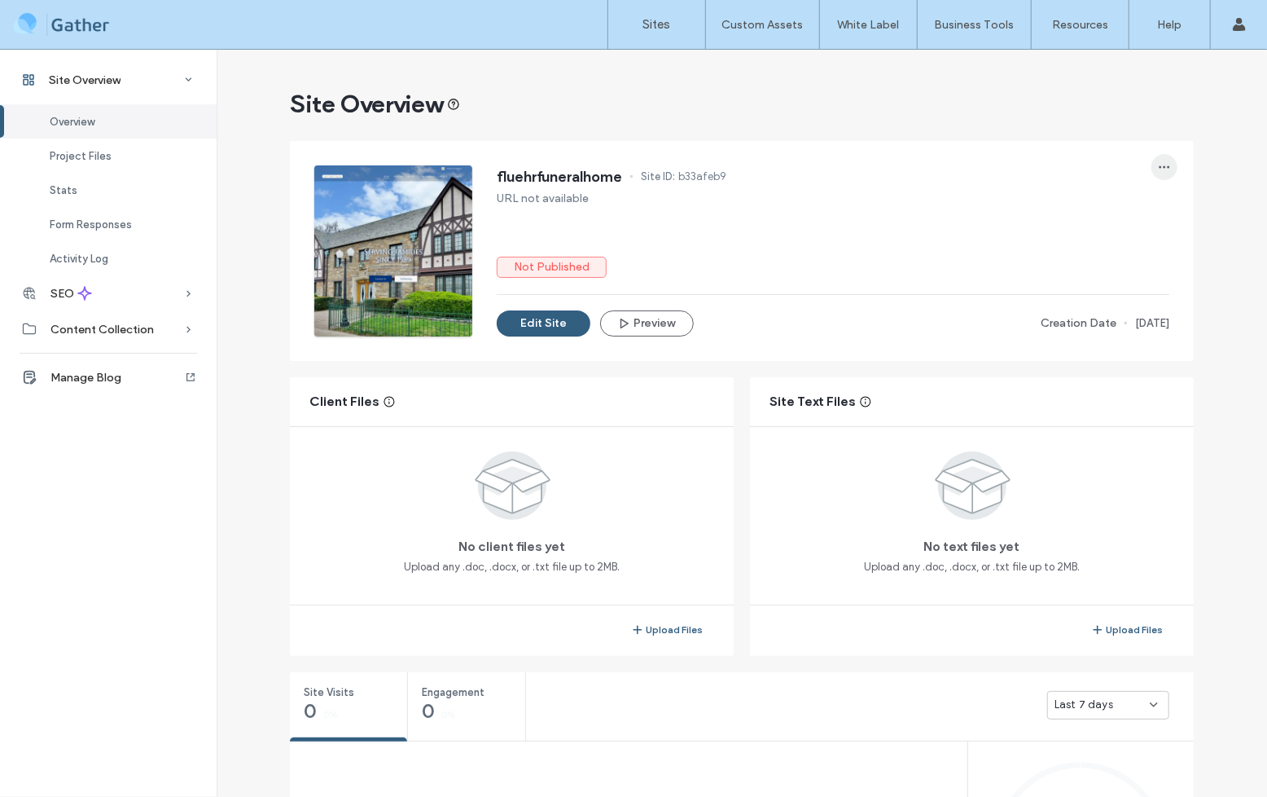
click at [1158, 170] on icon "button" at bounding box center [1164, 166] width 13 height 13
click at [810, 209] on div "fluehrfuneralhome Site ID: b33afeb9 URL not available Not Published Edit Site P…" at bounding box center [833, 250] width 673 height 171
click at [111, 160] on div "Project Files" at bounding box center [108, 155] width 217 height 34
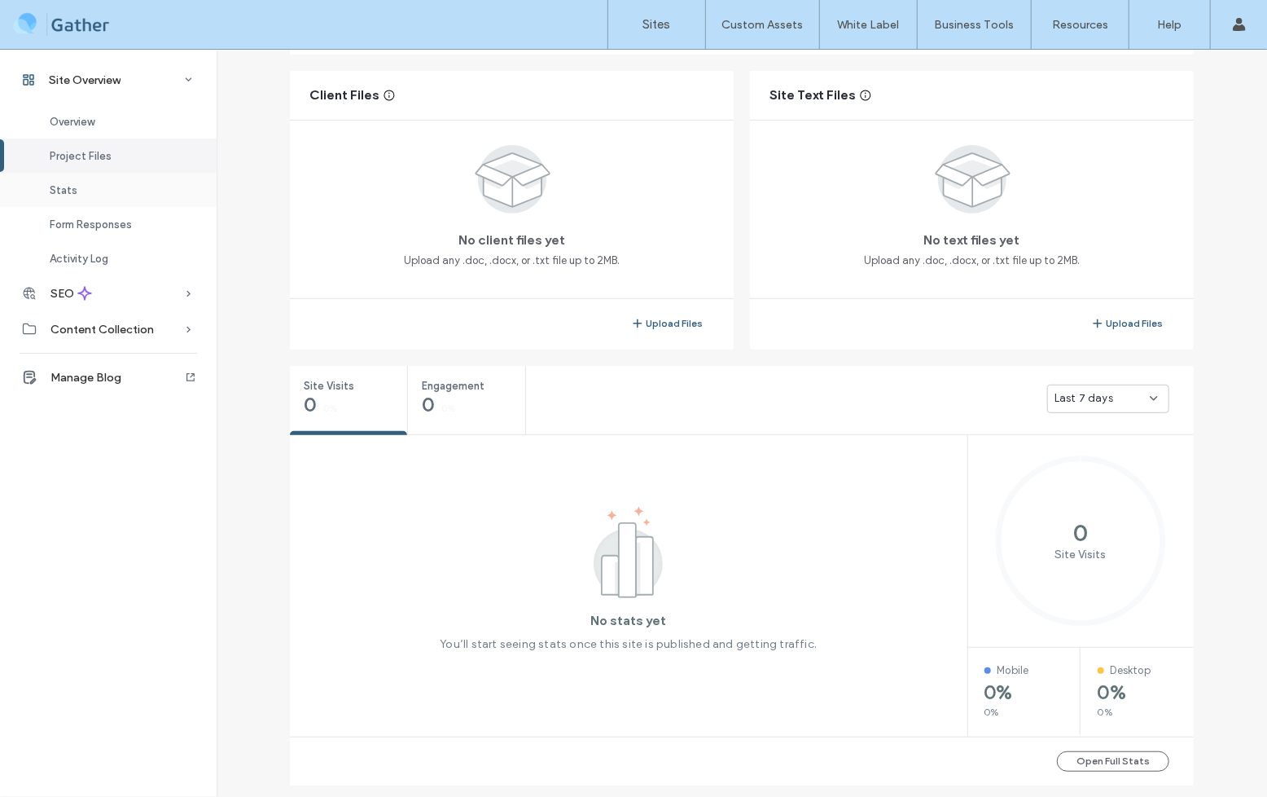
scroll to position [319, 0]
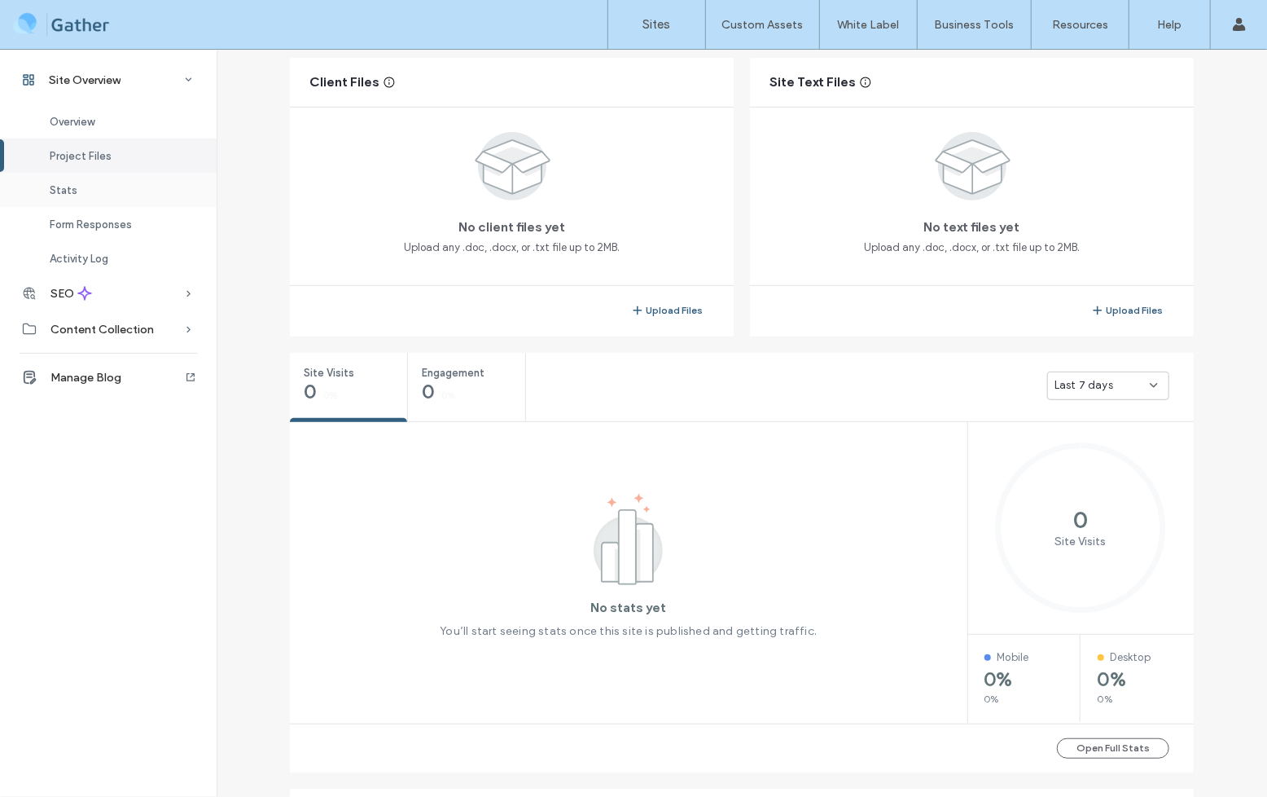
click at [81, 192] on div "Stats" at bounding box center [108, 190] width 217 height 34
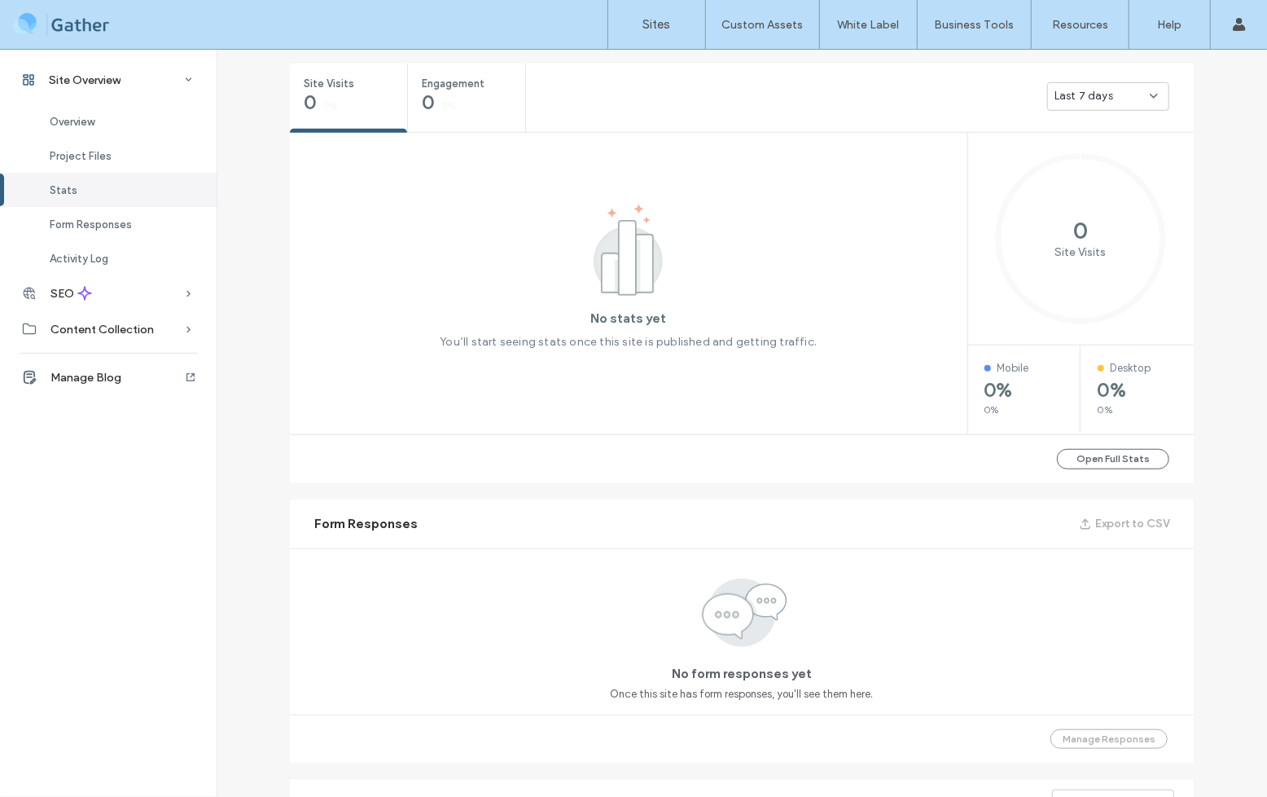
scroll to position [614, 0]
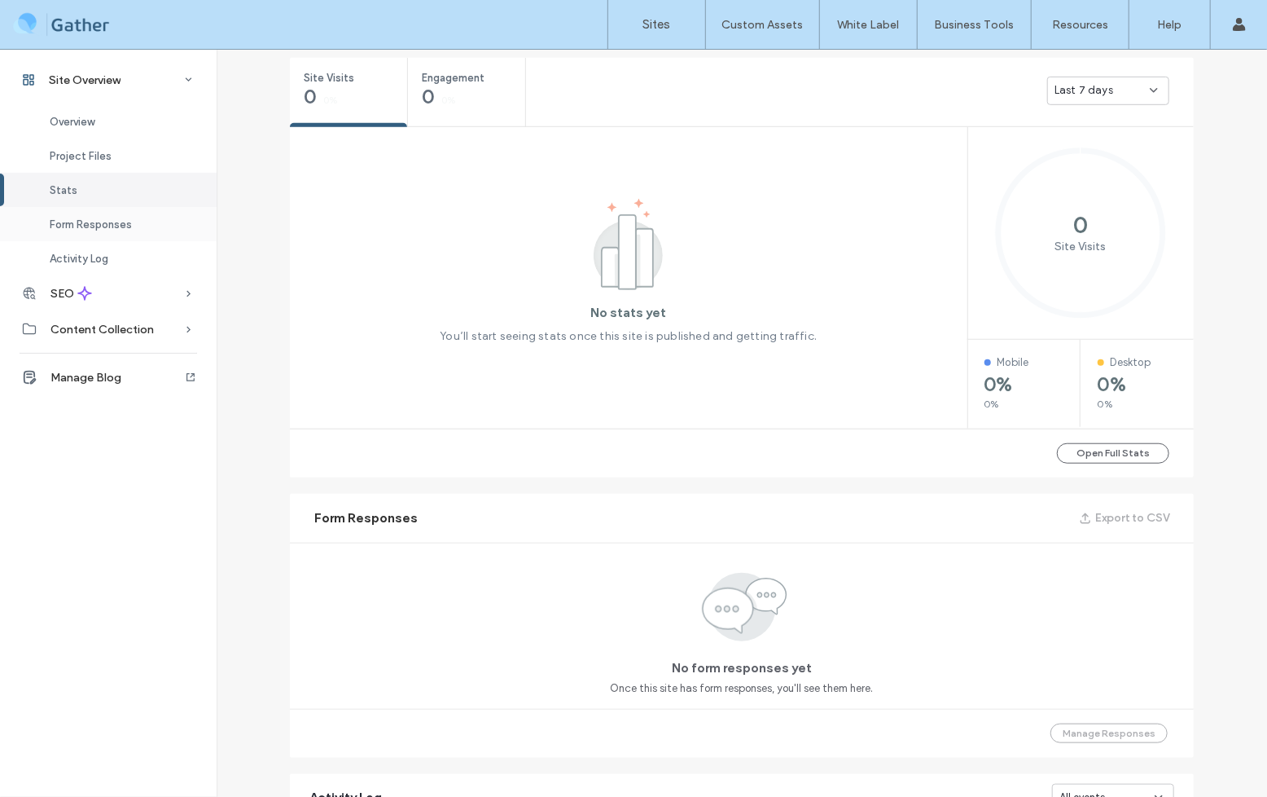
click at [93, 214] on div "Form Responses" at bounding box center [108, 224] width 217 height 34
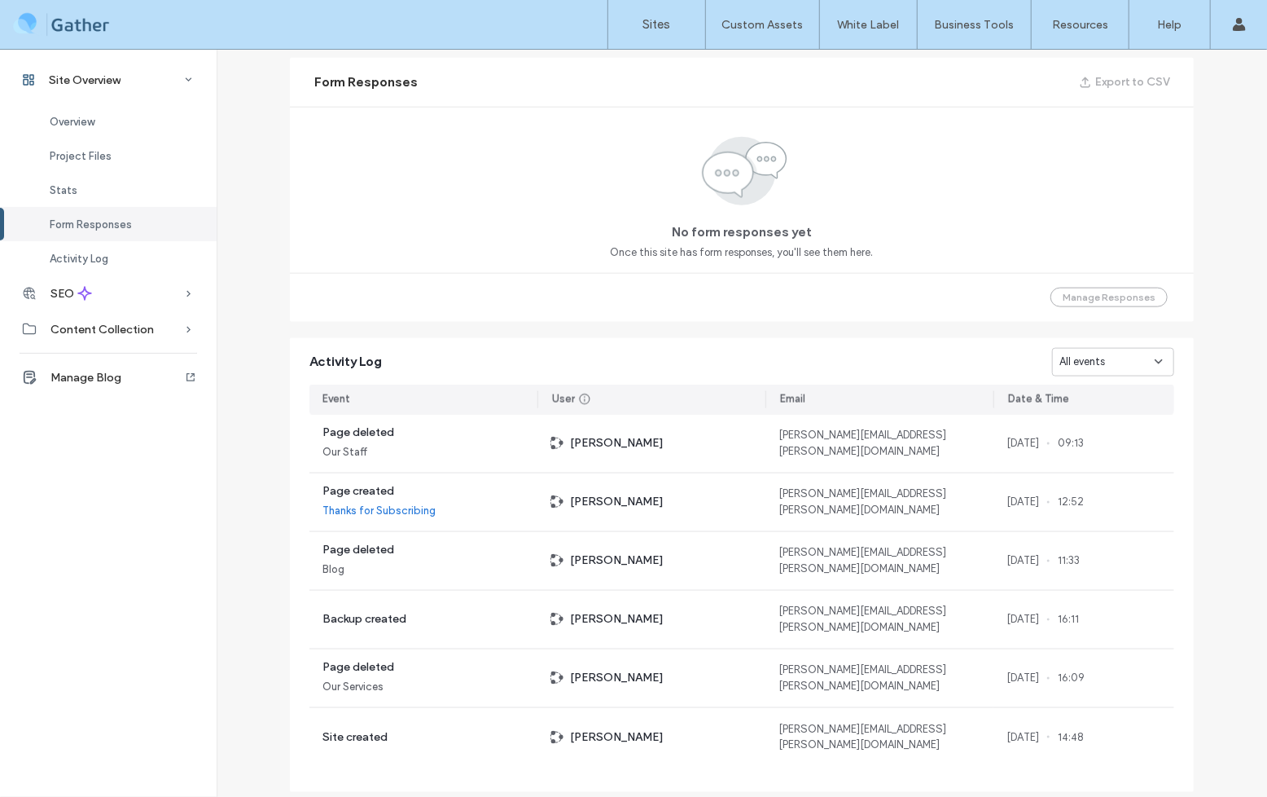
scroll to position [1051, 0]
click at [582, 231] on div "No form responses yet Once this site has form responses, you'll see them here." at bounding box center [742, 189] width 904 height 166
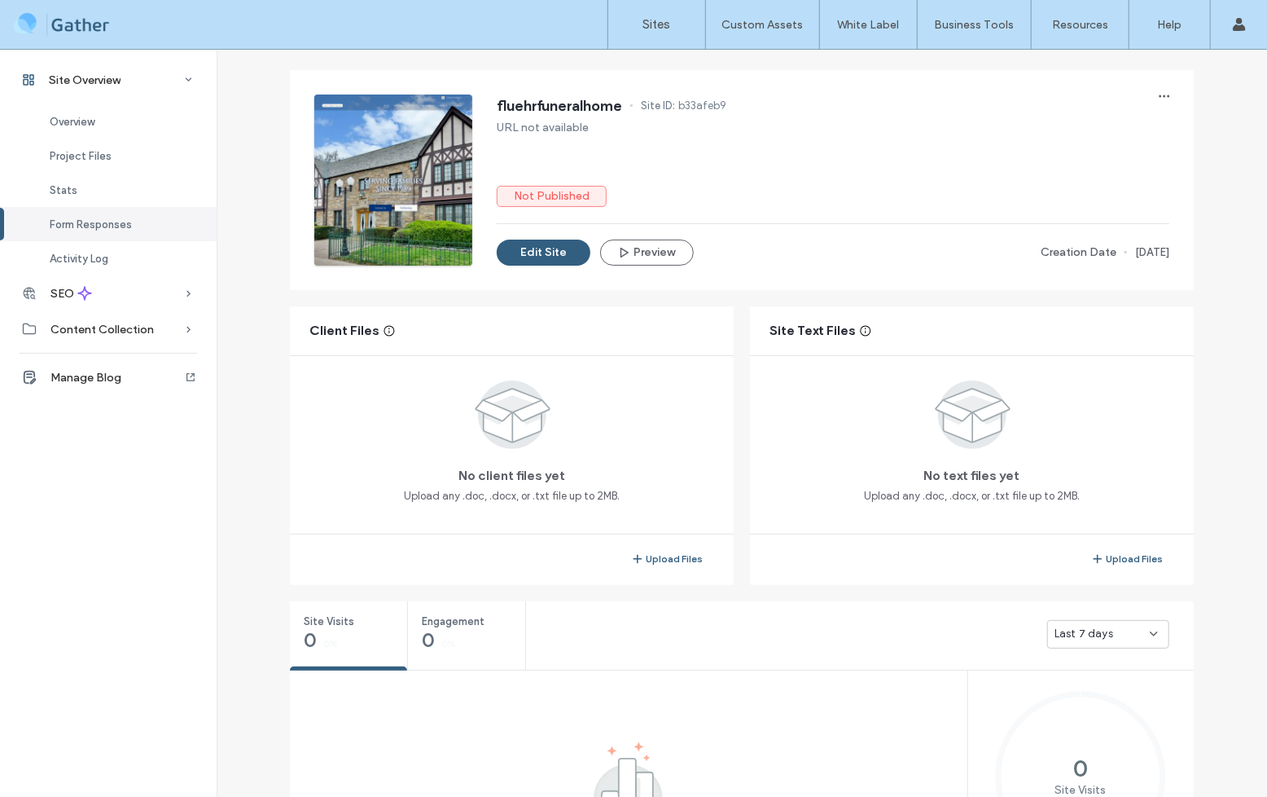
scroll to position [65, 0]
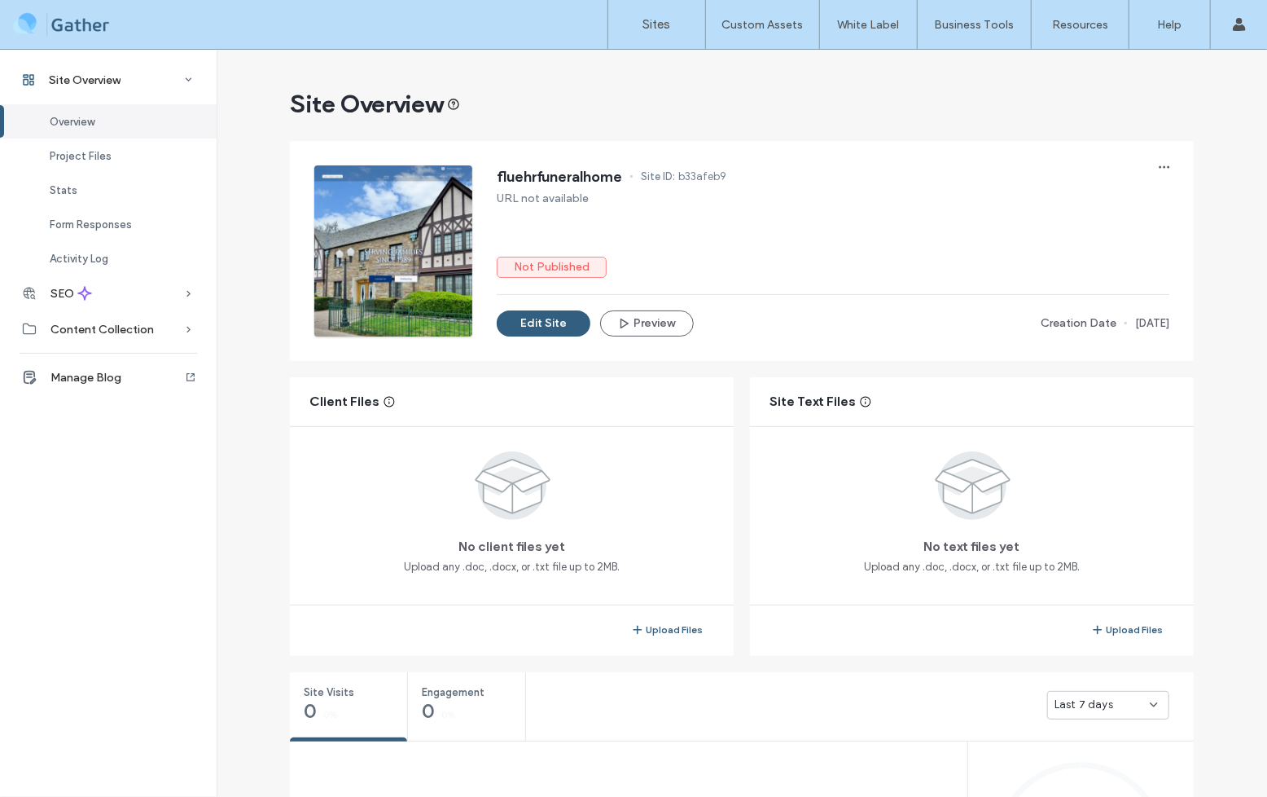
click at [42, 28] on div at bounding box center [104, 24] width 185 height 26
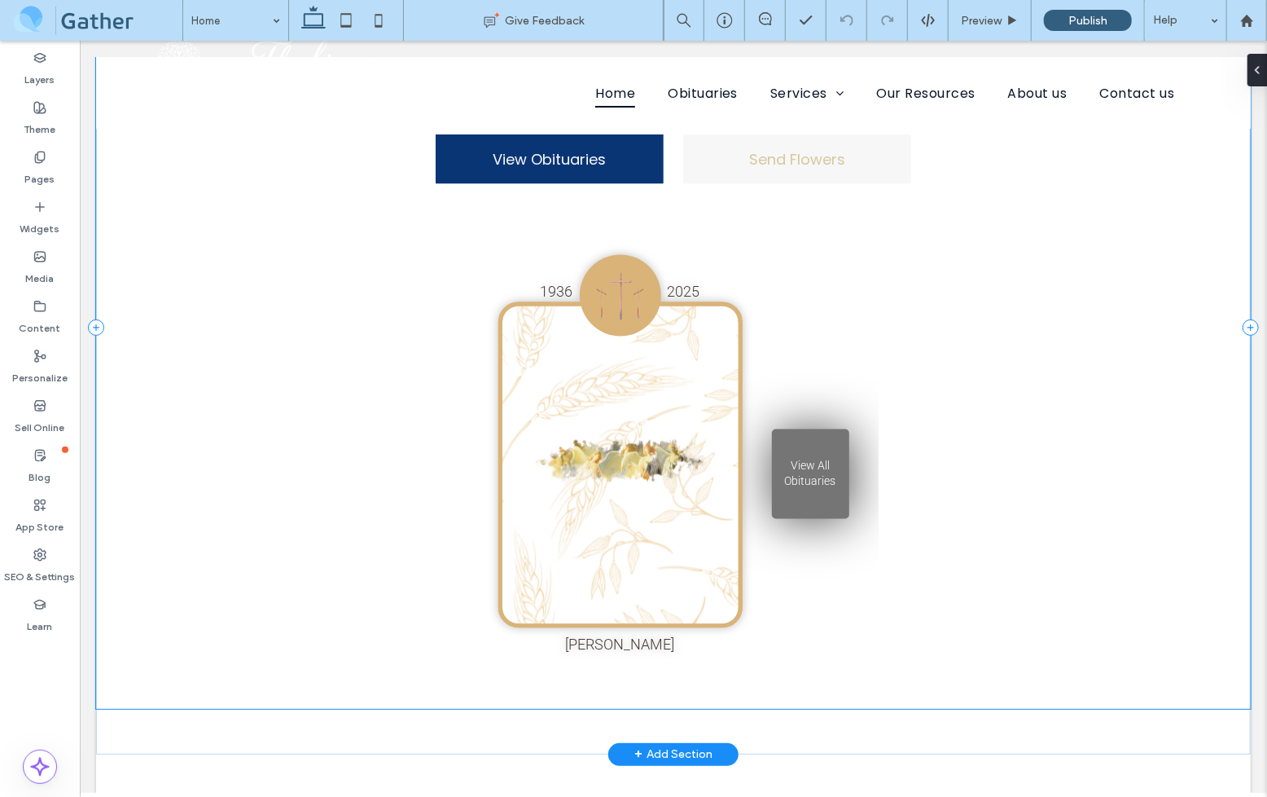
scroll to position [1588, 0]
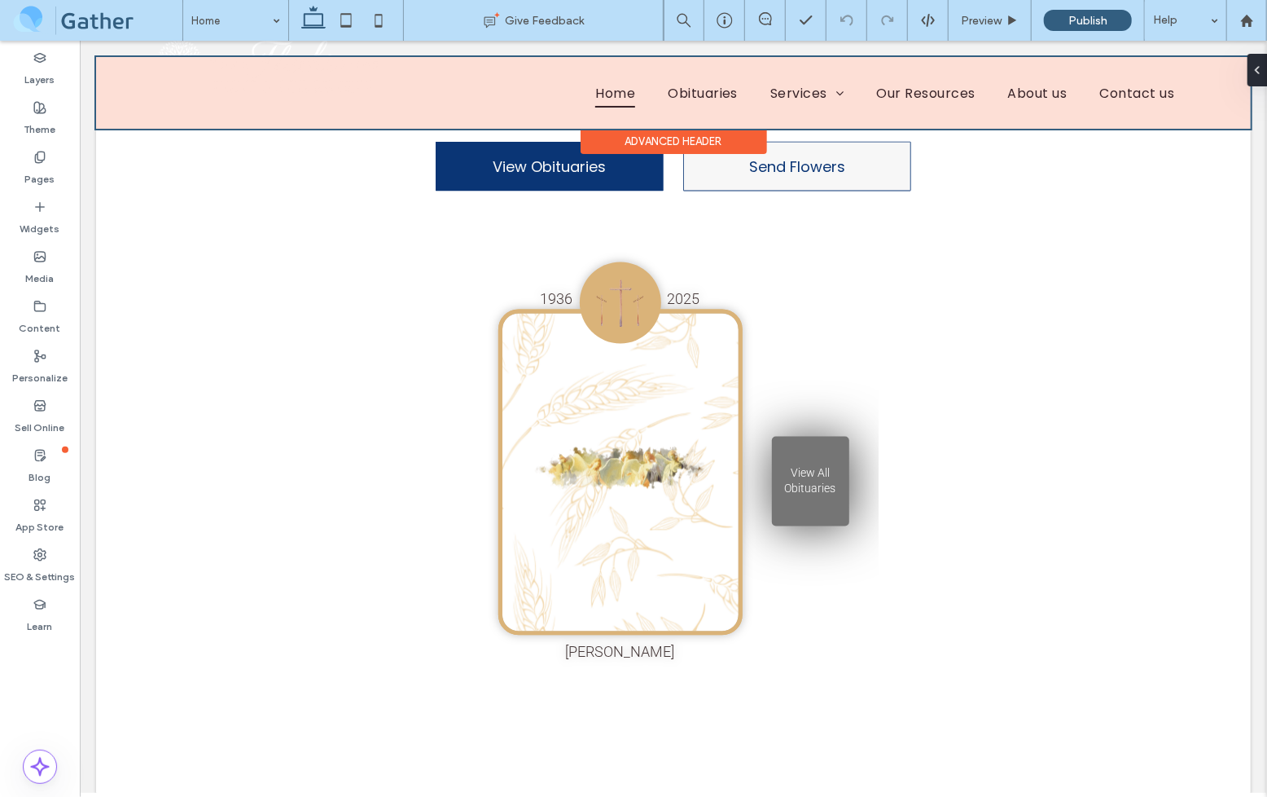
click at [693, 98] on div at bounding box center [672, 92] width 1155 height 72
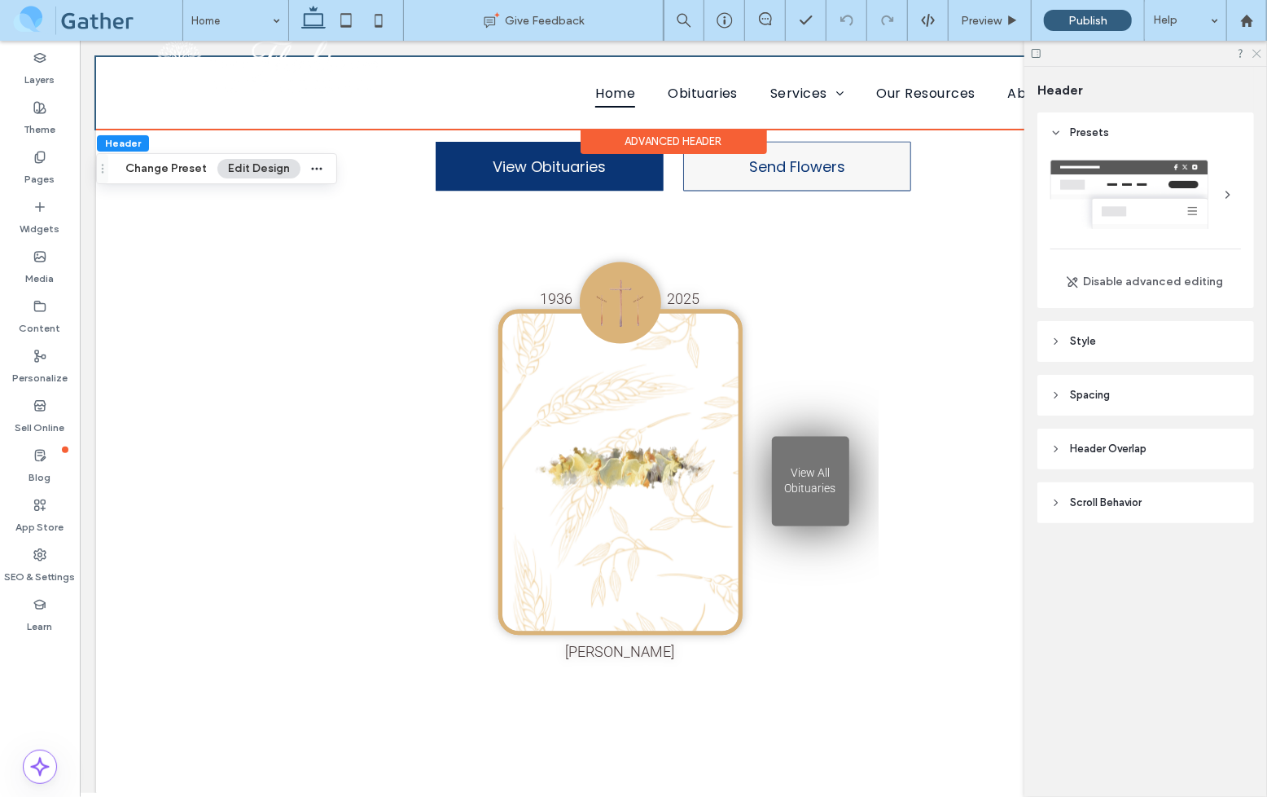
click at [1261, 52] on icon at bounding box center [1256, 52] width 11 height 11
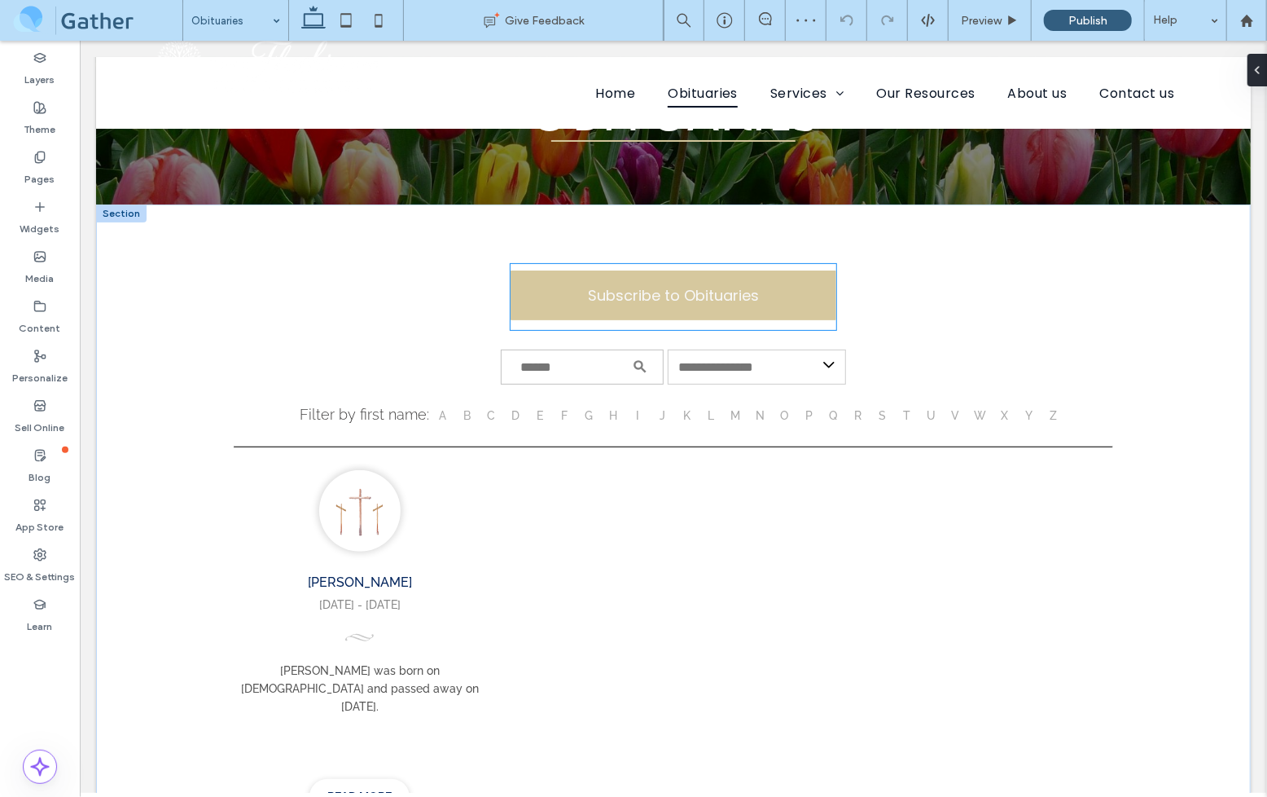
scroll to position [204, 0]
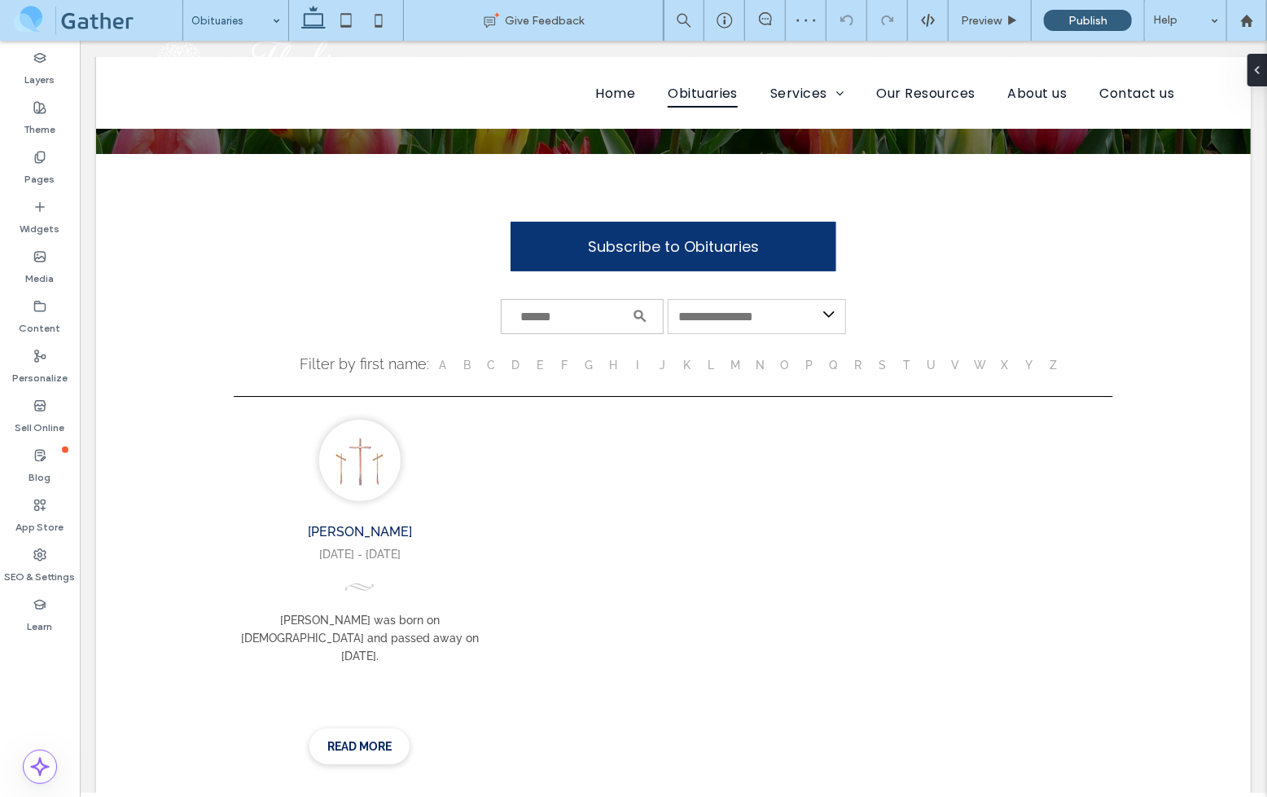
click at [217, 22] on input at bounding box center [231, 20] width 81 height 41
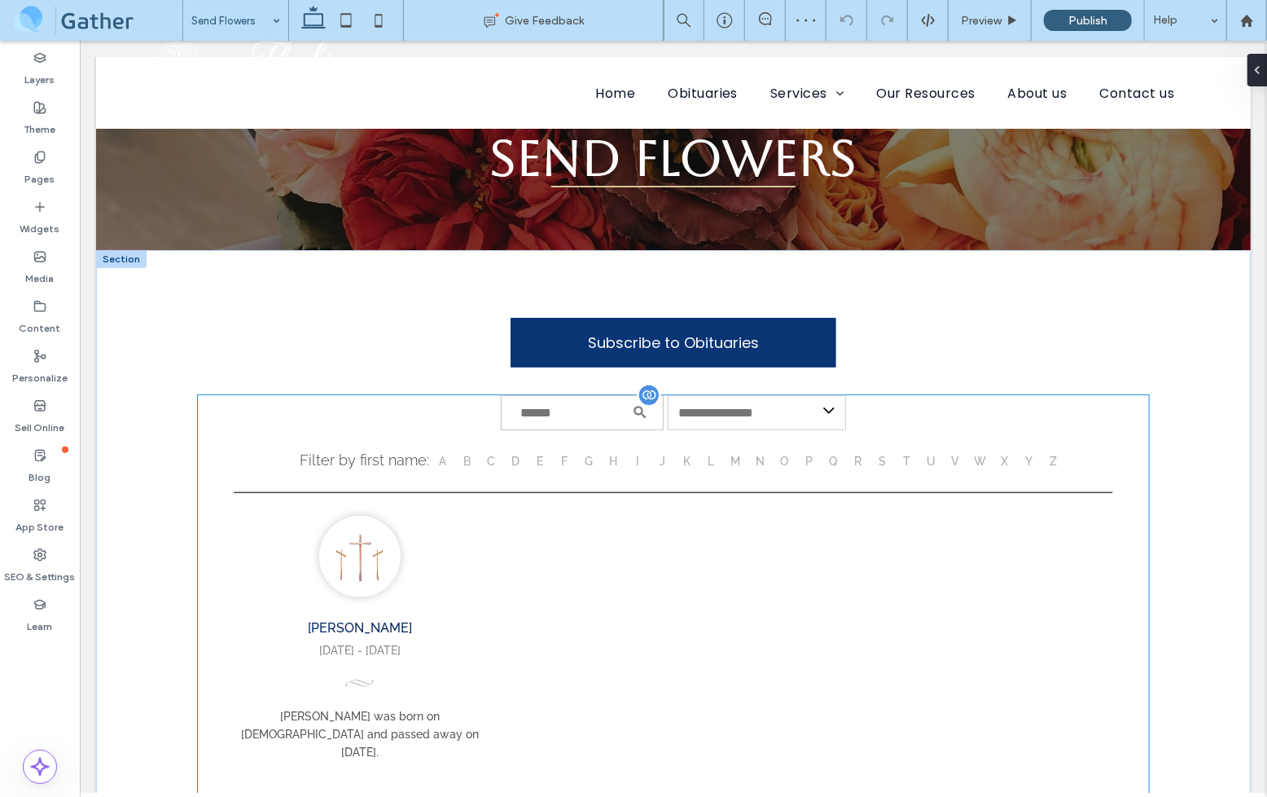
scroll to position [296, 0]
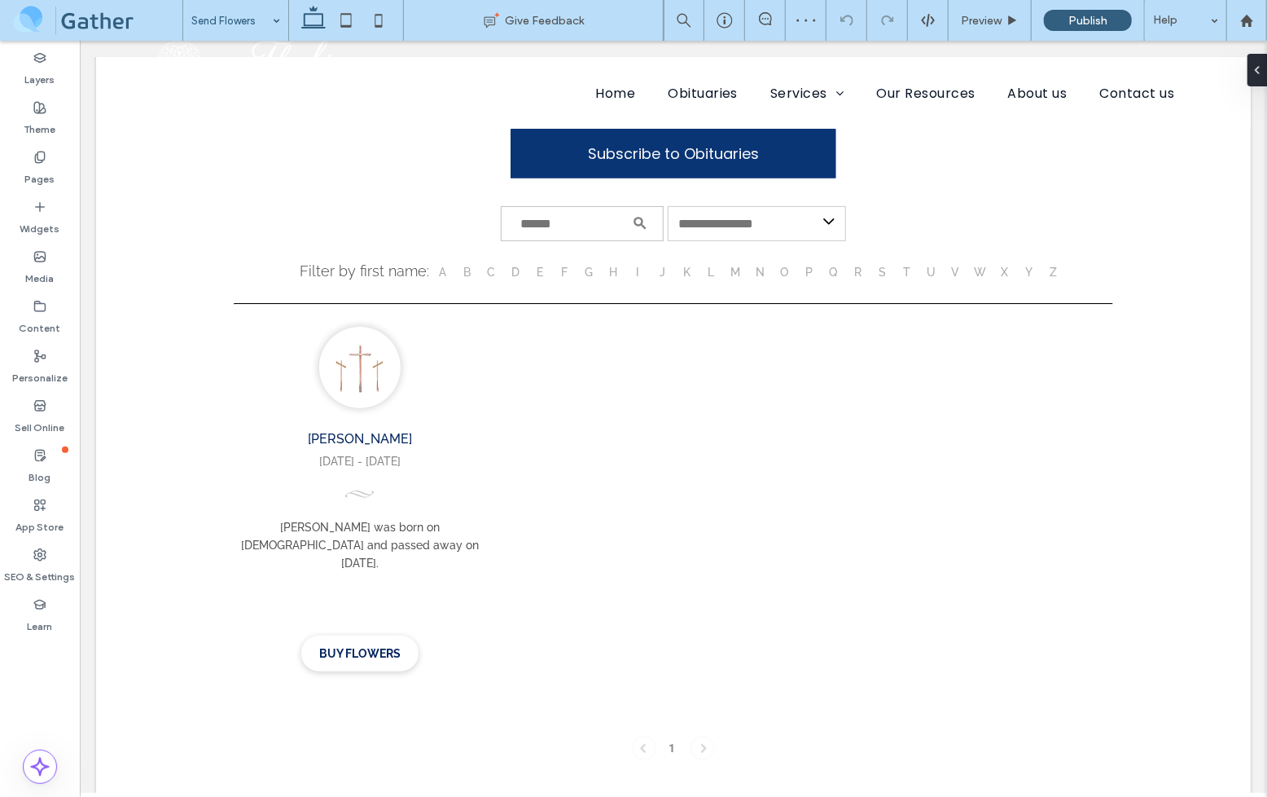
click at [252, 19] on input at bounding box center [231, 20] width 81 height 41
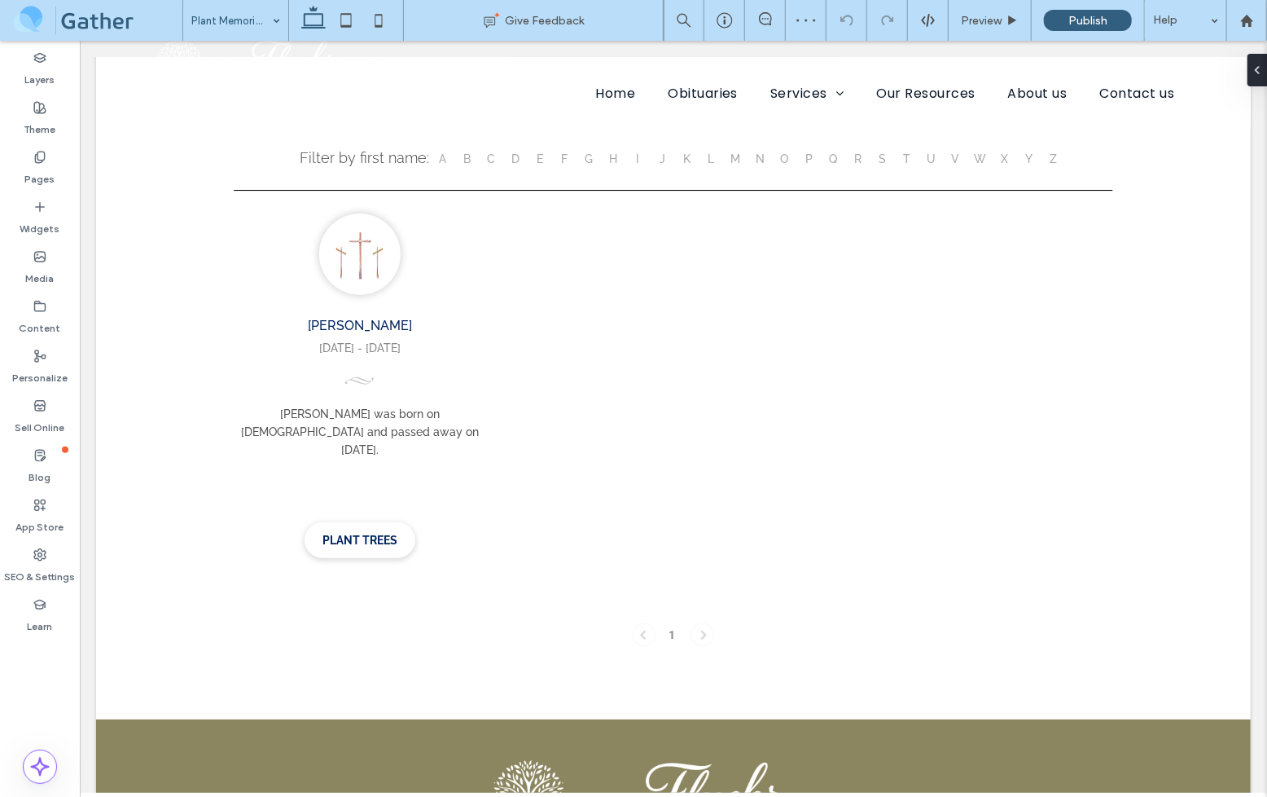
click at [226, 20] on input at bounding box center [231, 20] width 81 height 41
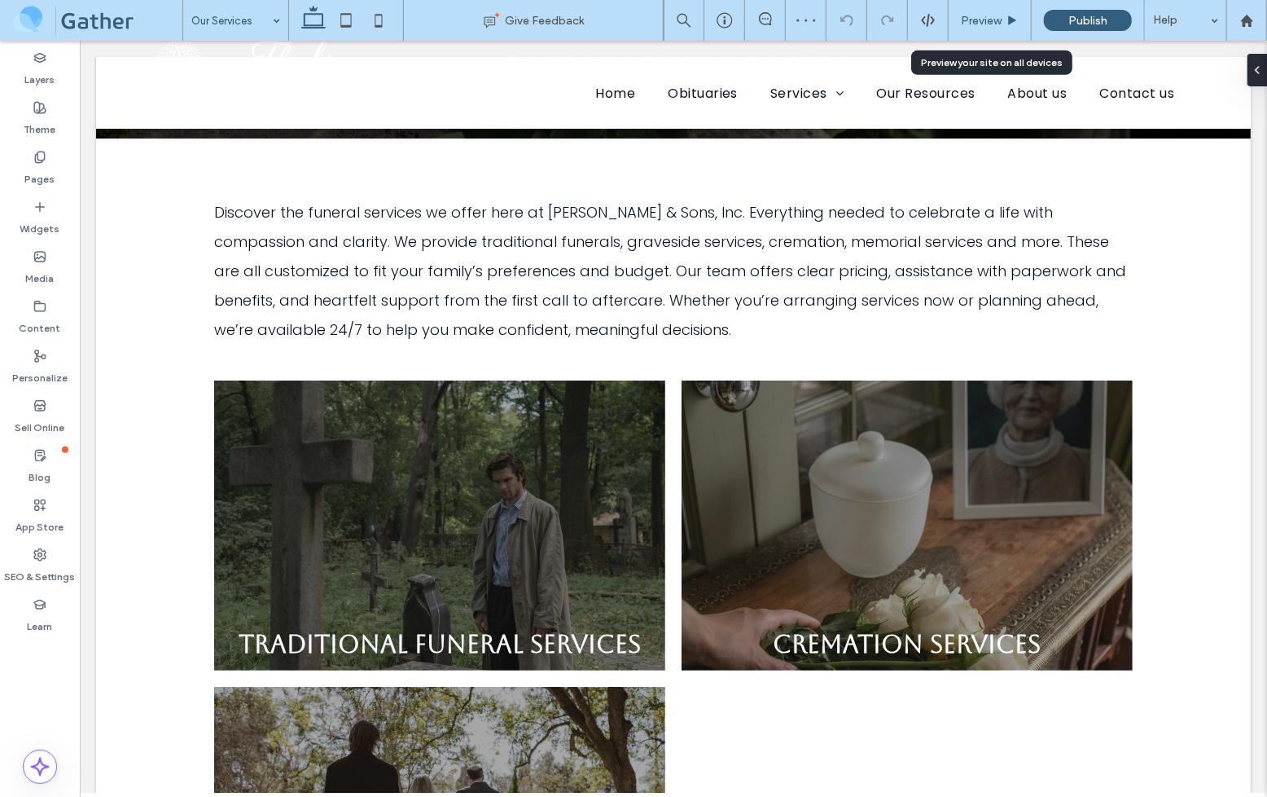
click at [980, 18] on span "Preview" at bounding box center [981, 21] width 41 height 14
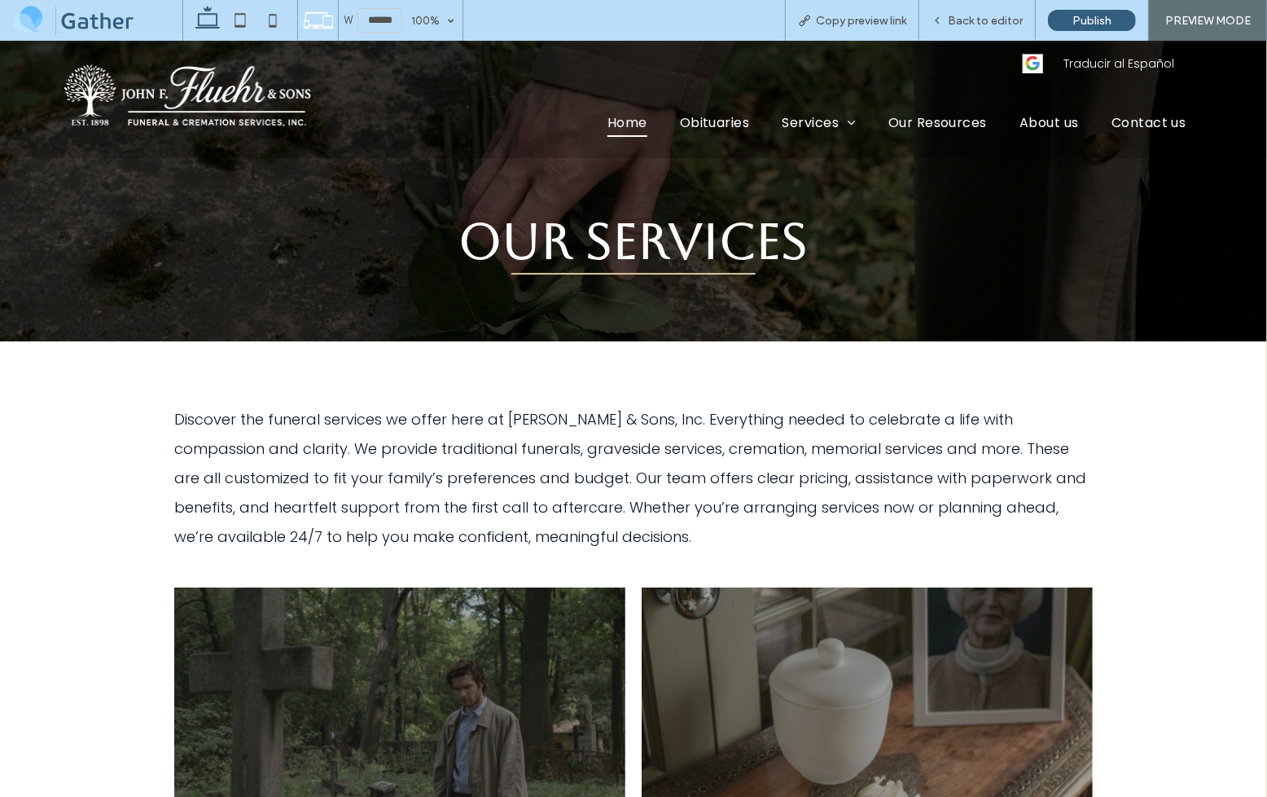
click at [623, 131] on span "Home" at bounding box center [628, 121] width 40 height 29
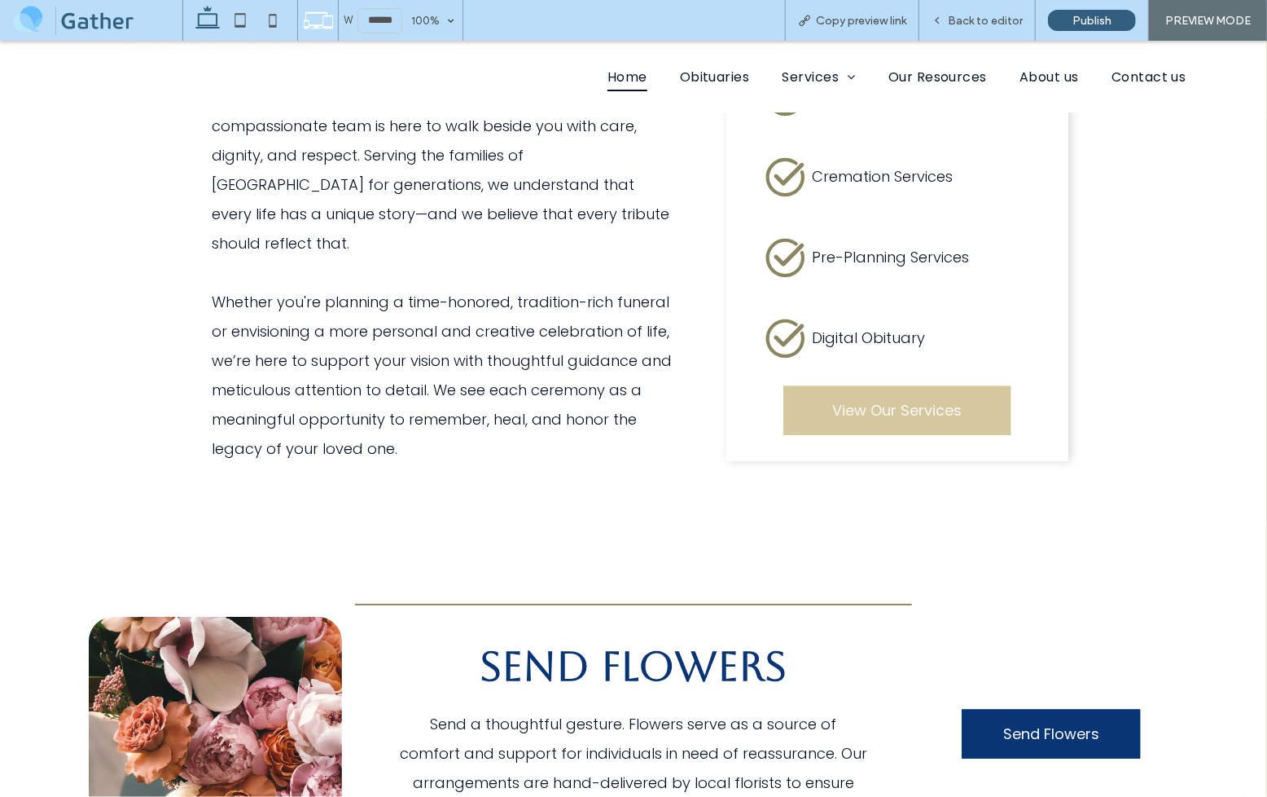
scroll to position [2492, 0]
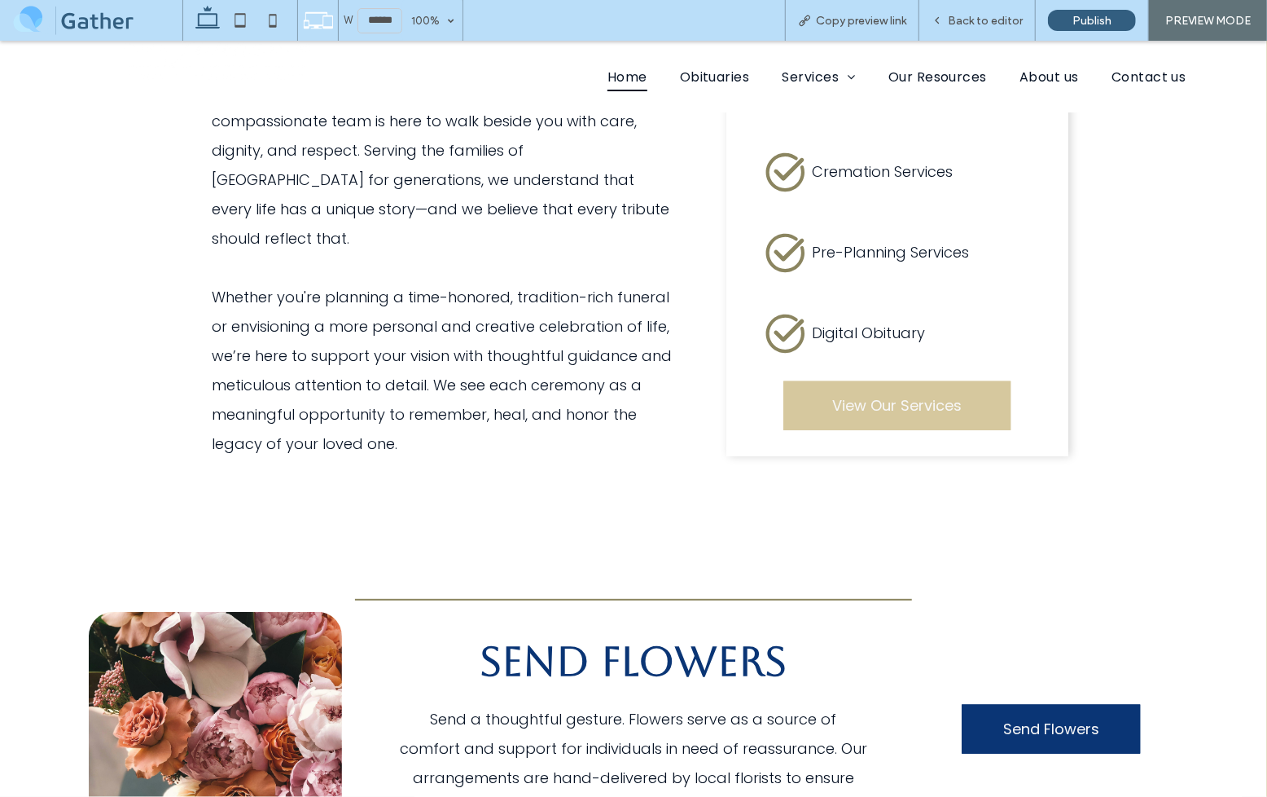
click at [823, 380] on link "View Our Services" at bounding box center [898, 405] width 228 height 50
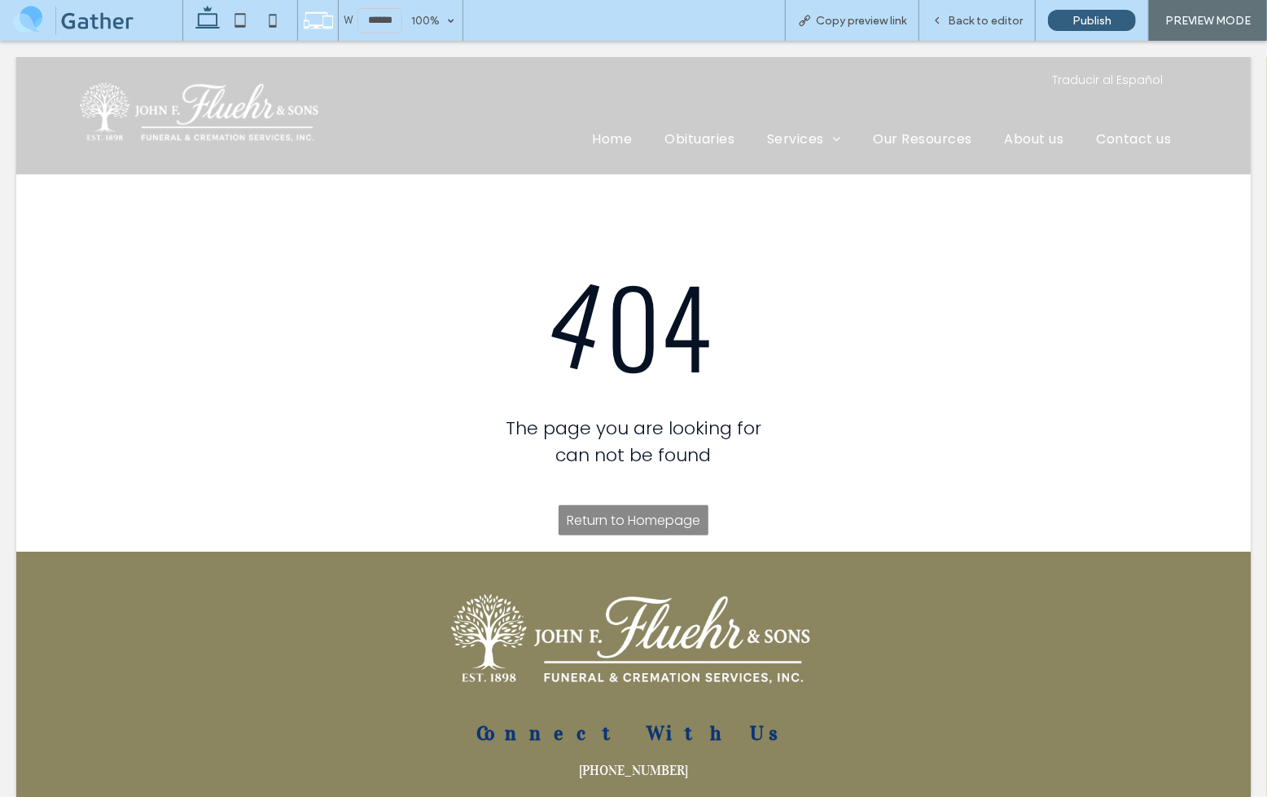
scroll to position [0, 0]
drag, startPoint x: 573, startPoint y: 139, endPoint x: 582, endPoint y: 142, distance: 8.5
click at [574, 140] on div at bounding box center [633, 398] width 1267 height 797
click at [595, 136] on div at bounding box center [633, 398] width 1267 height 797
click at [598, 132] on div at bounding box center [633, 398] width 1267 height 797
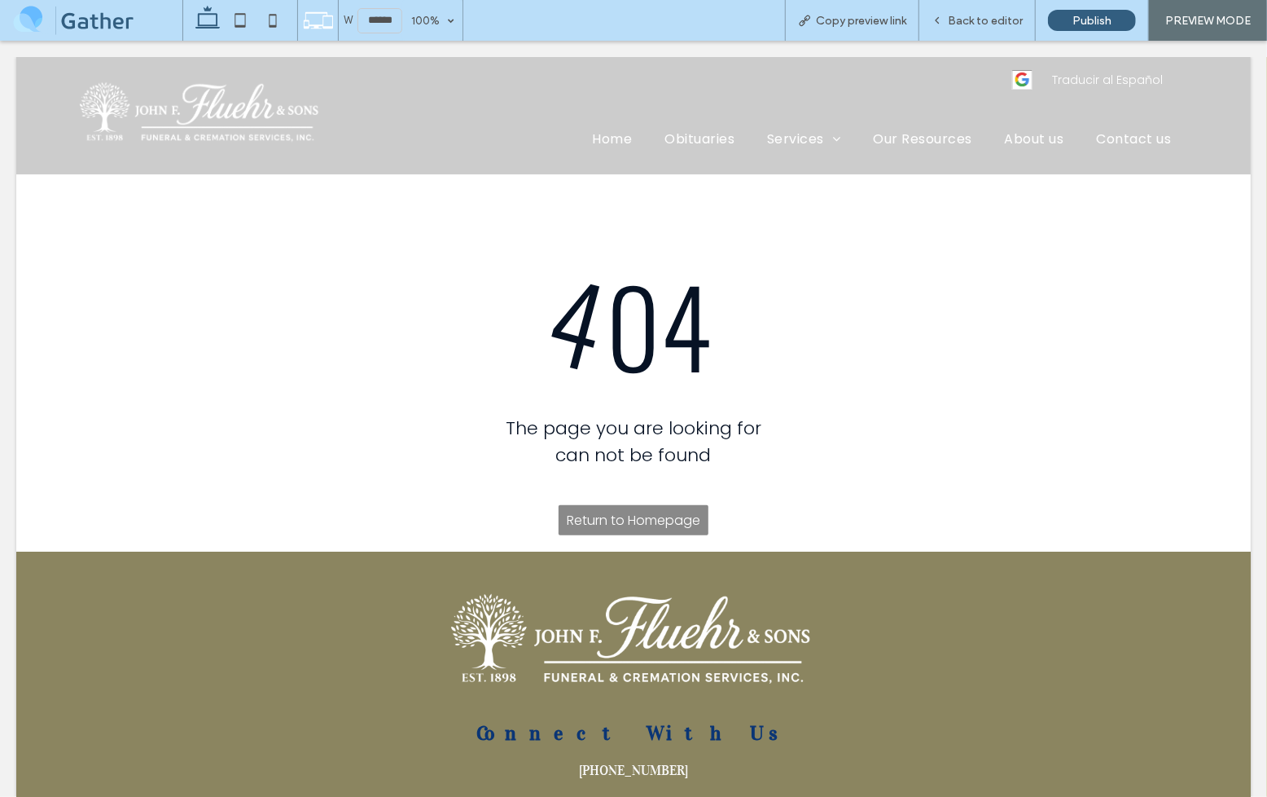
click at [602, 143] on div at bounding box center [633, 398] width 1267 height 797
click at [652, 525] on div at bounding box center [633, 398] width 1267 height 797
click at [653, 525] on div at bounding box center [633, 398] width 1267 height 797
click at [896, 405] on div at bounding box center [633, 398] width 1267 height 797
click at [899, 405] on div at bounding box center [633, 398] width 1267 height 797
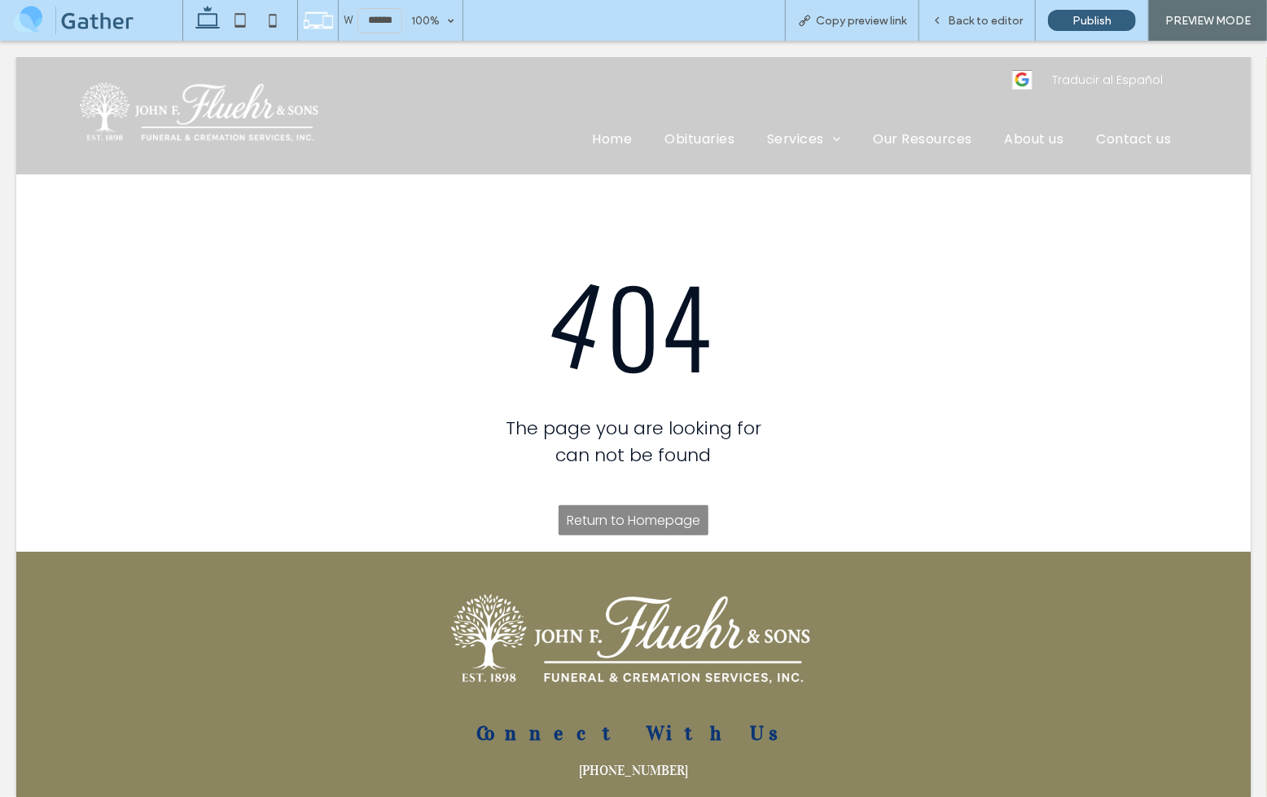
click at [899, 405] on div at bounding box center [633, 398] width 1267 height 797
click at [636, 527] on div at bounding box center [633, 398] width 1267 height 797
click at [288, 124] on div at bounding box center [633, 398] width 1267 height 797
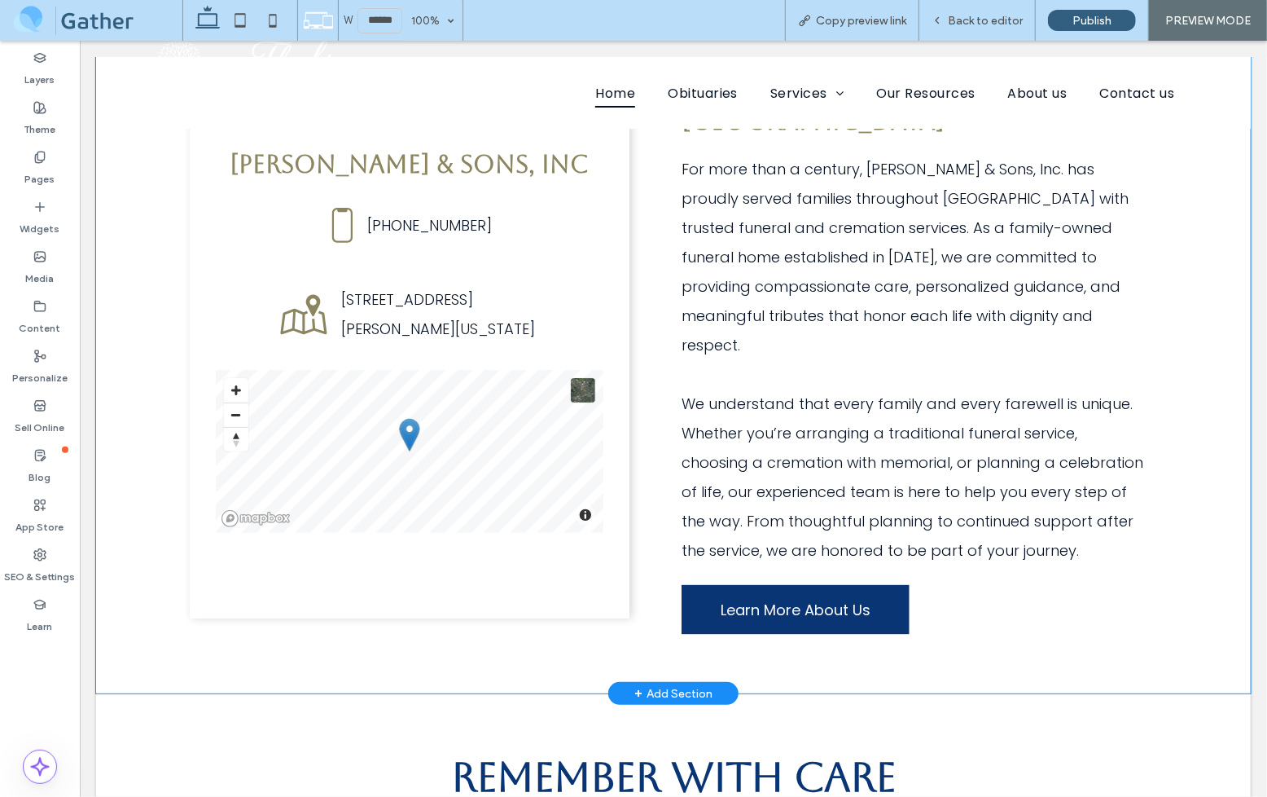
scroll to position [807, 0]
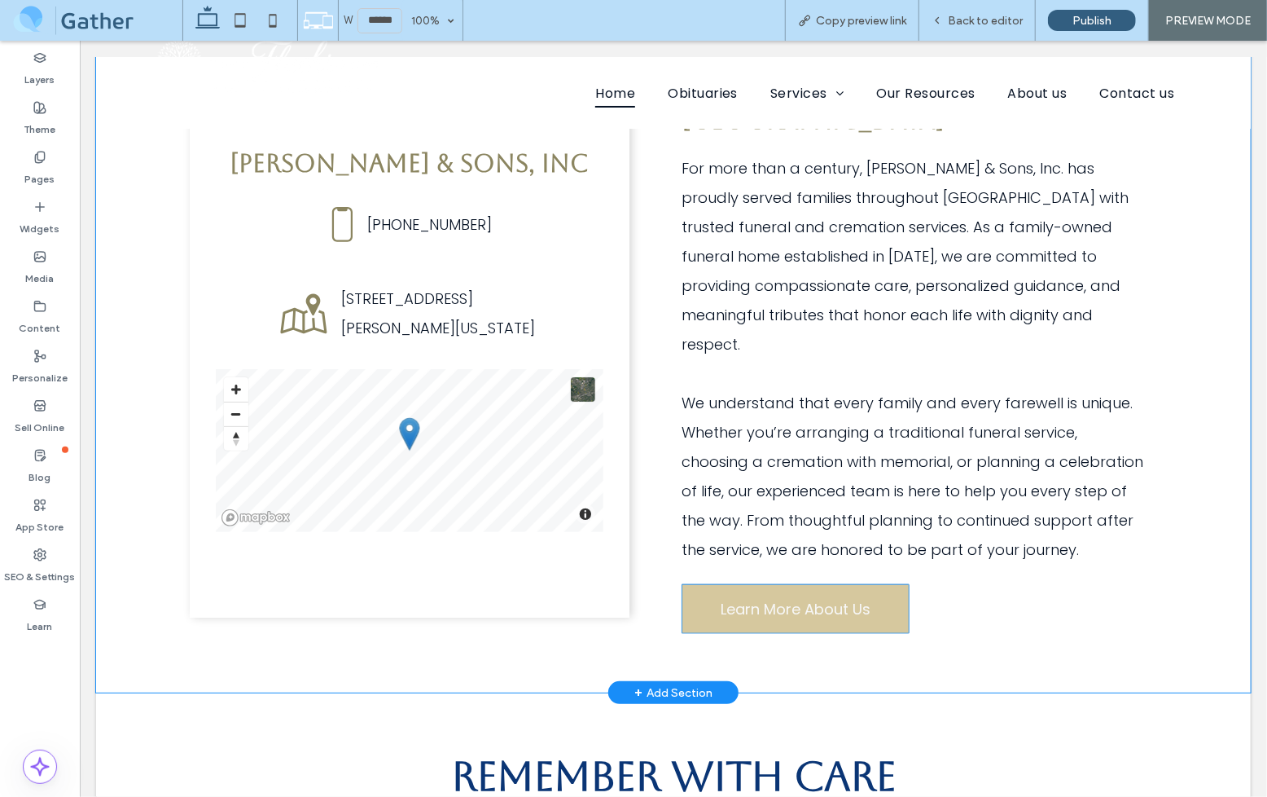
click at [875, 586] on link "Learn More About Us" at bounding box center [795, 608] width 228 height 50
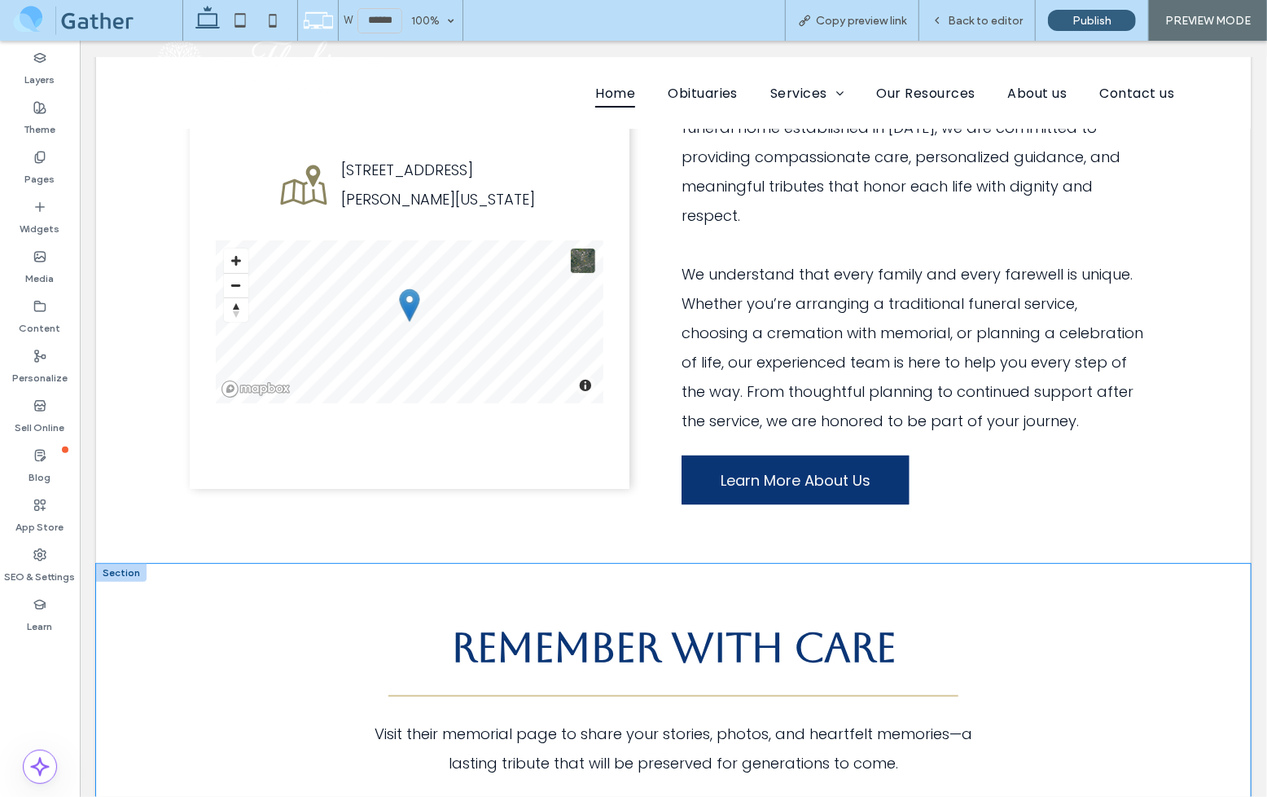
scroll to position [945, 0]
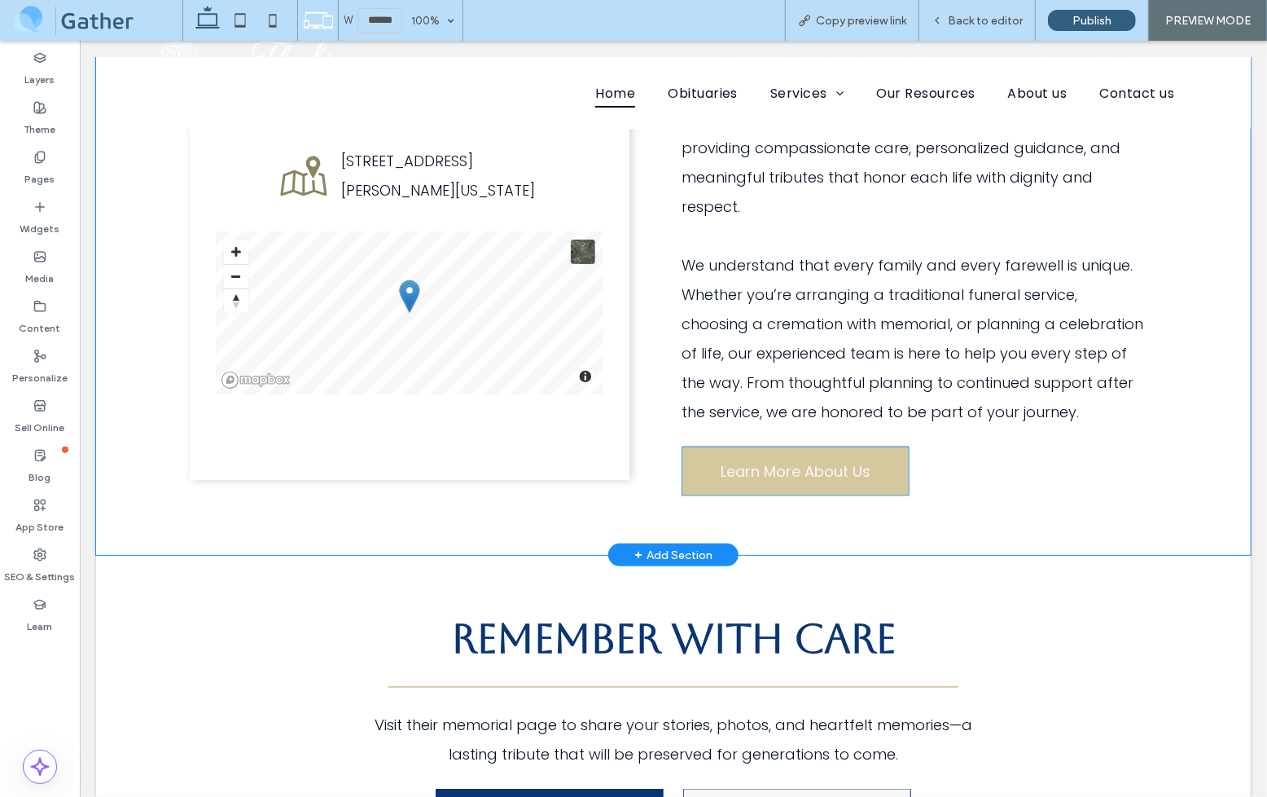
click at [841, 459] on span "Learn More About Us" at bounding box center [795, 470] width 150 height 22
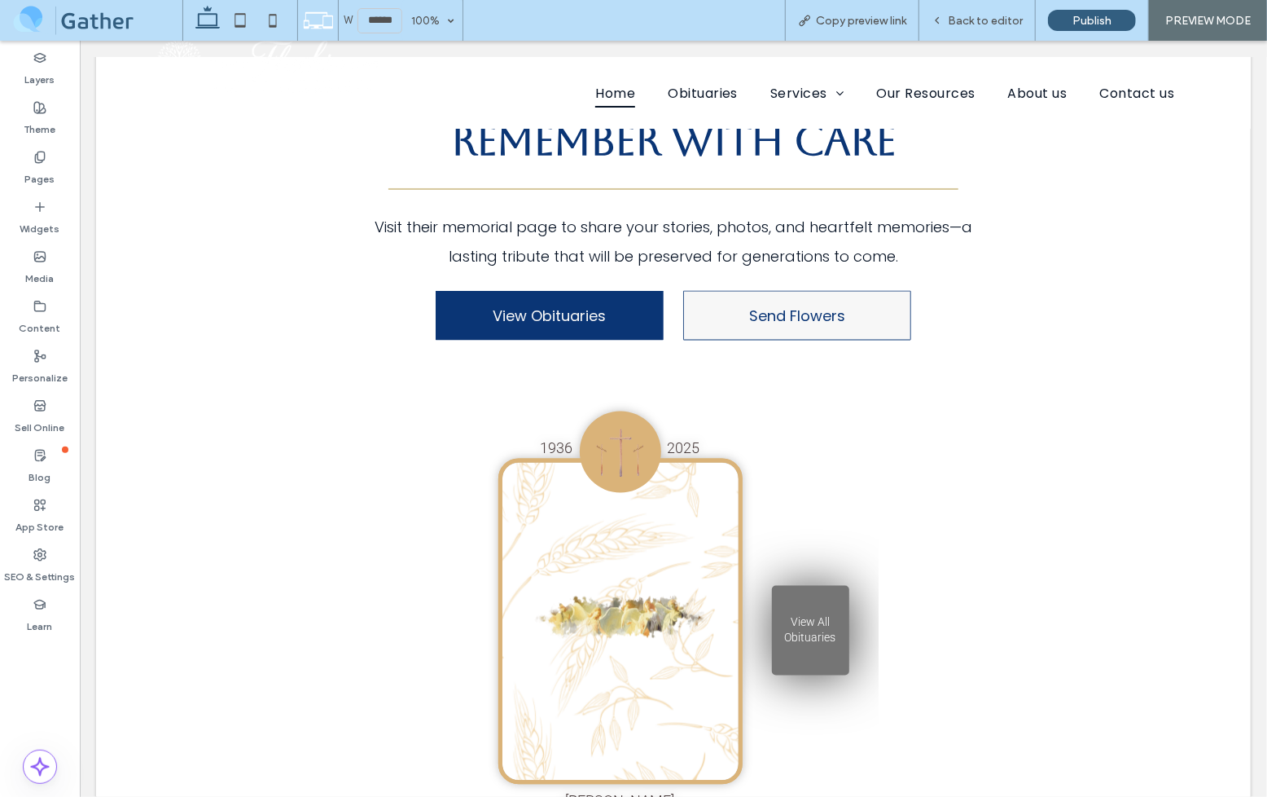
scroll to position [1451, 0]
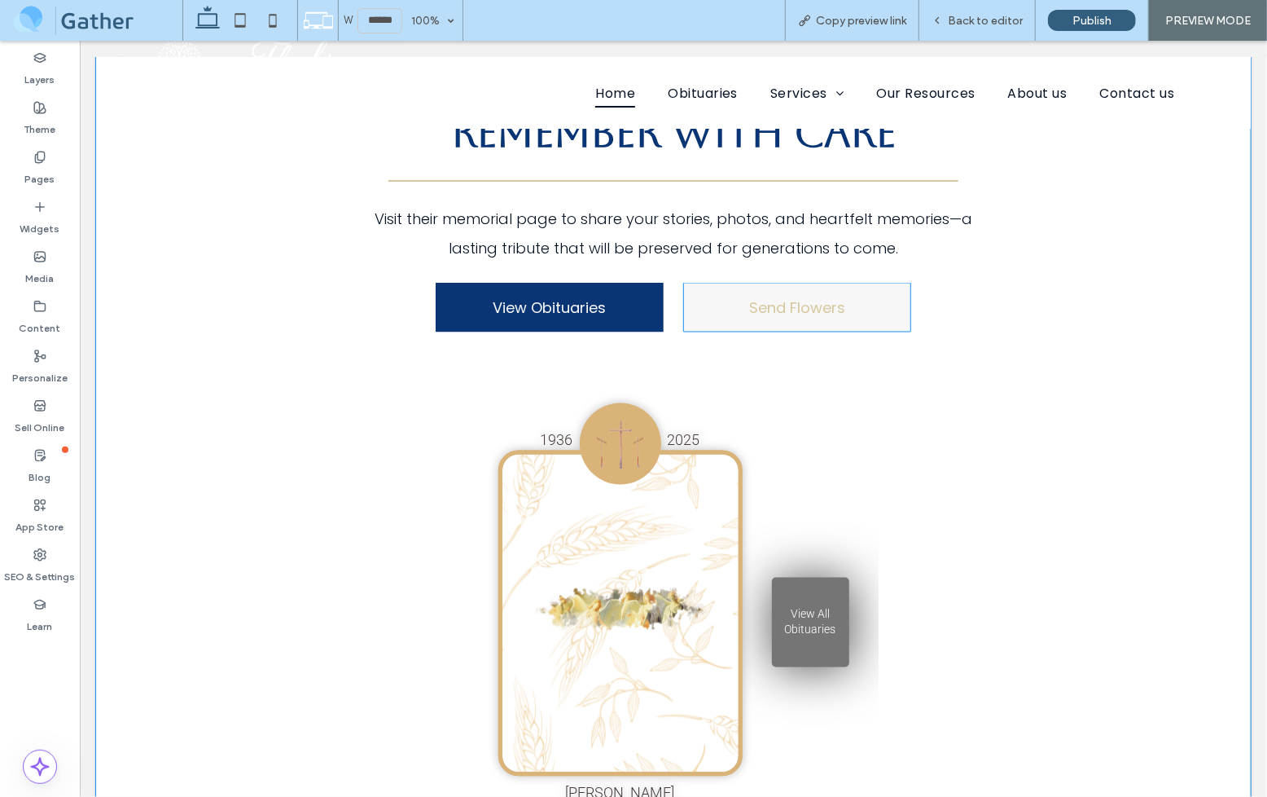
click at [867, 288] on link "Send Flowers" at bounding box center [797, 307] width 228 height 50
click at [833, 292] on link "Send Flowers" at bounding box center [797, 307] width 228 height 50
click at [730, 282] on link "Send Flowers" at bounding box center [797, 307] width 228 height 50
click at [794, 296] on span "Send Flowers" at bounding box center [797, 307] width 96 height 22
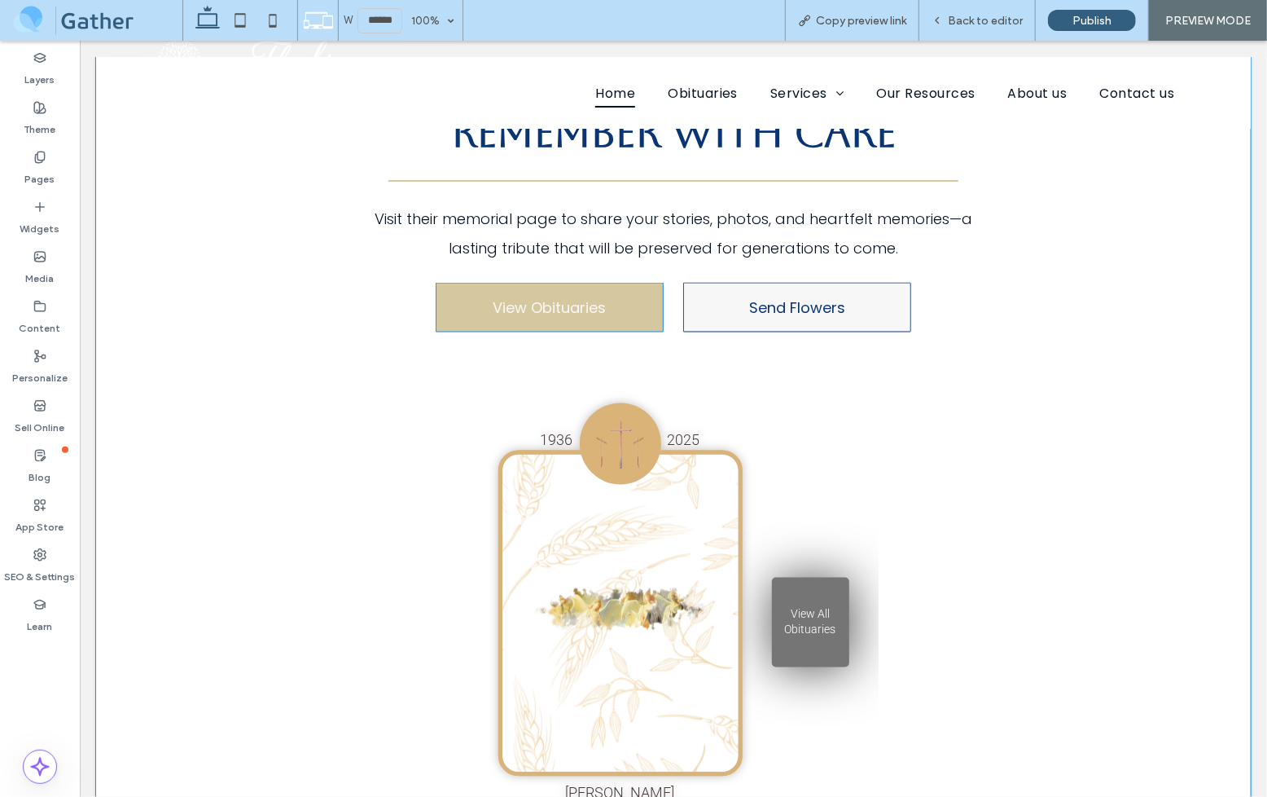
click at [520, 296] on span "View Obituaries" at bounding box center [549, 307] width 113 height 22
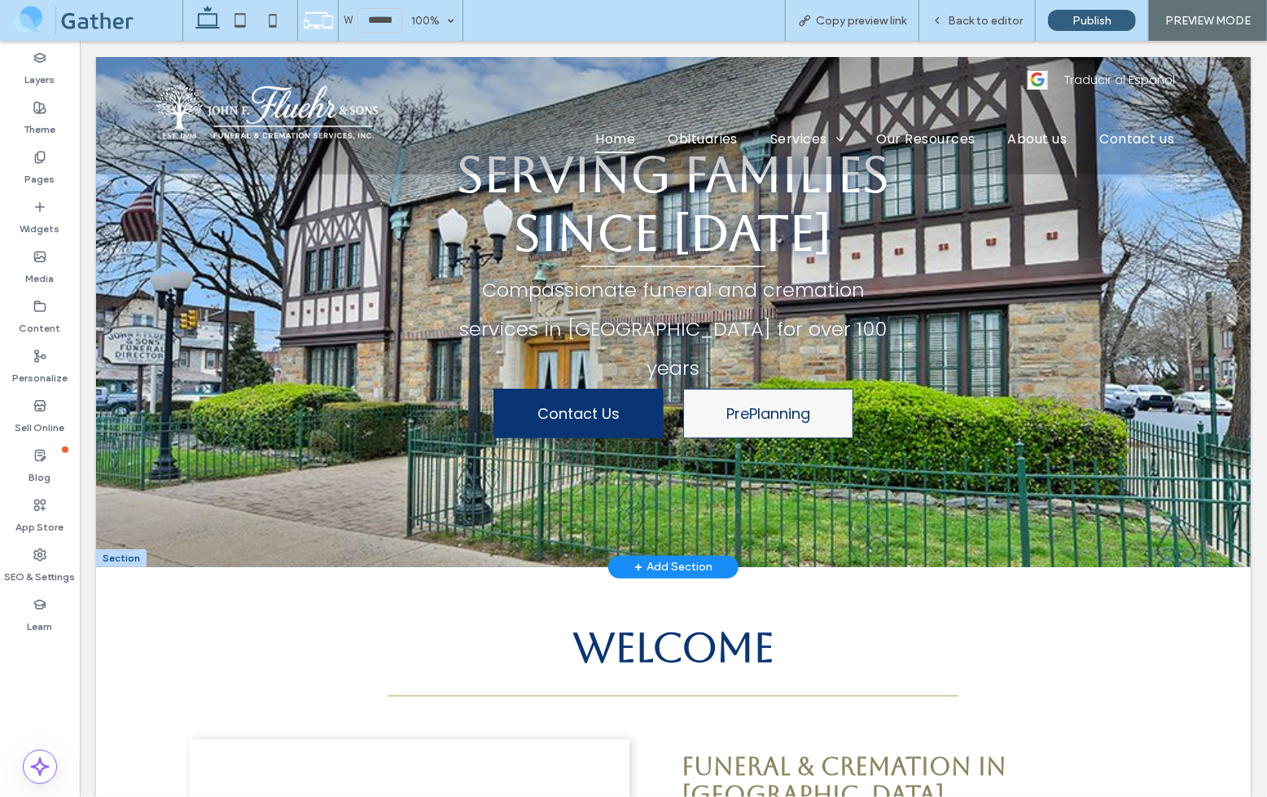
scroll to position [0, 0]
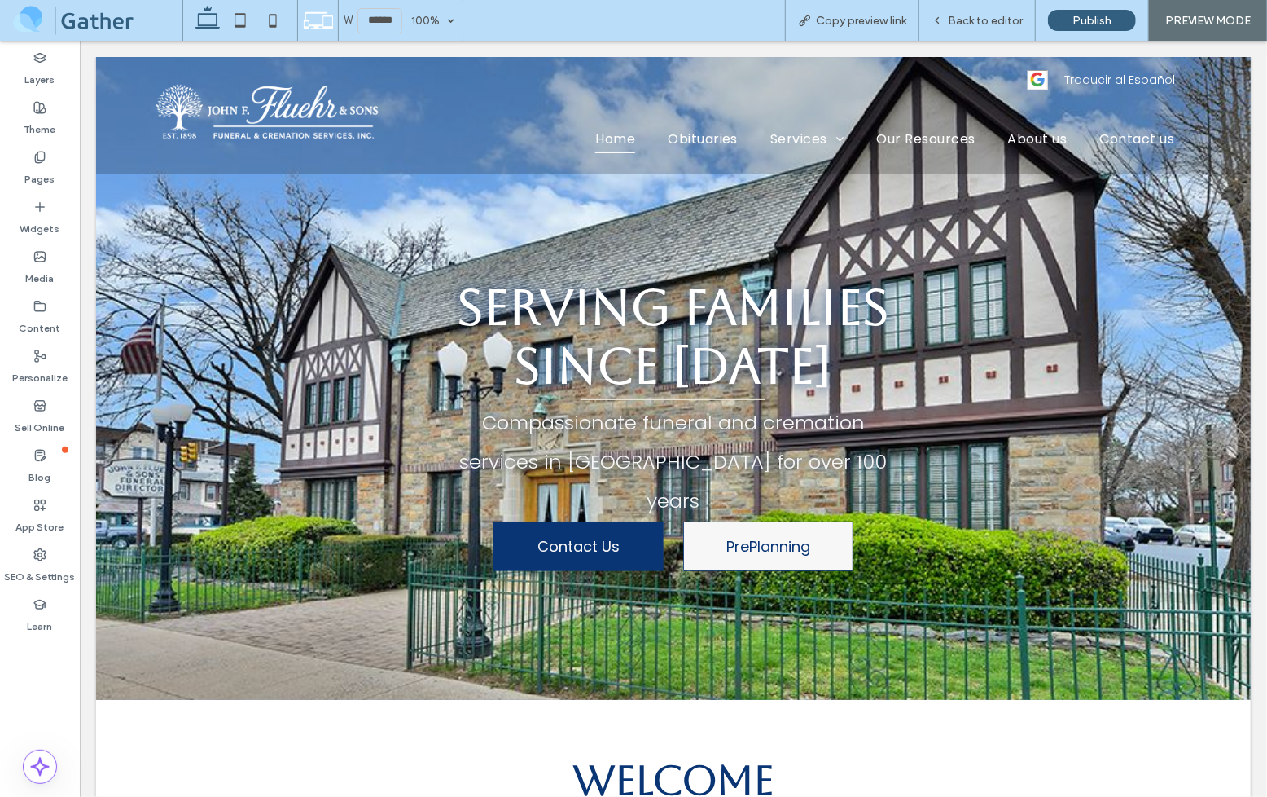
click at [215, 20] on icon at bounding box center [207, 20] width 33 height 33
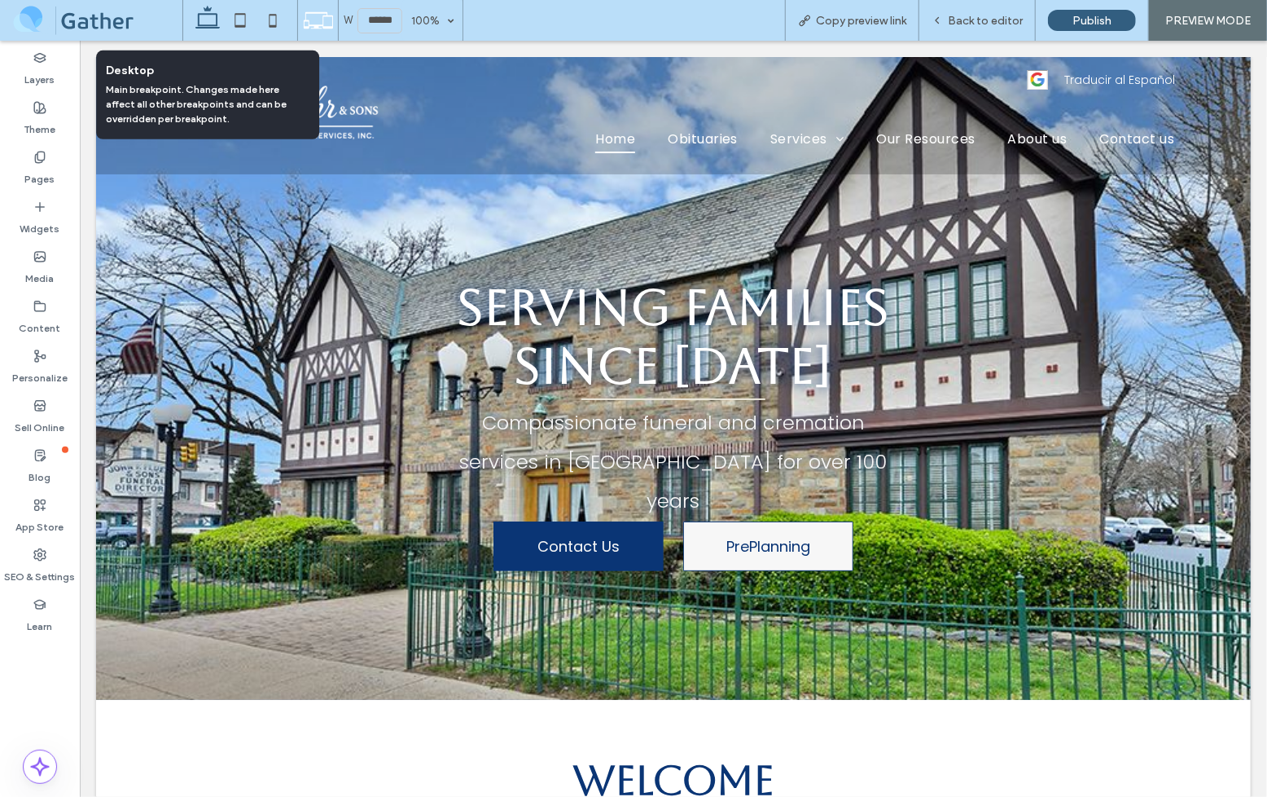
click at [217, 23] on use at bounding box center [207, 17] width 24 height 23
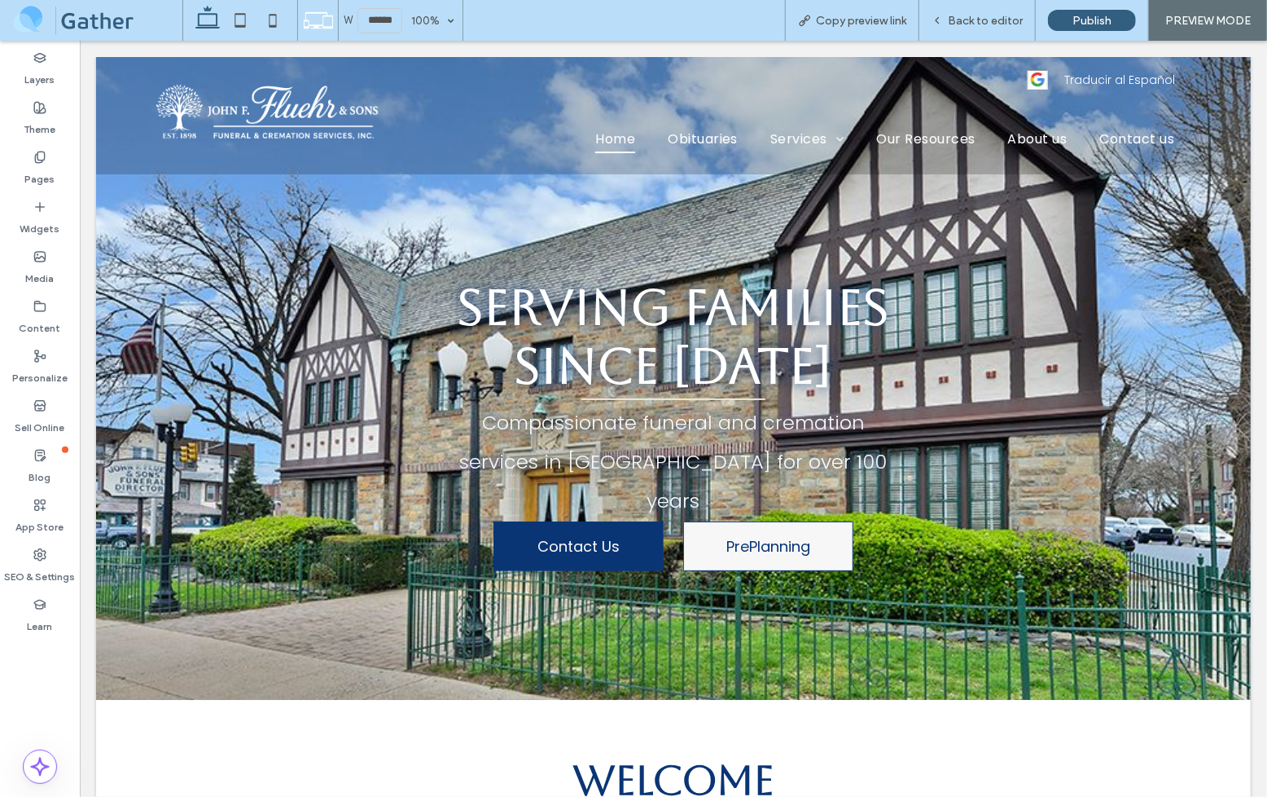
click at [1236, 23] on span "PREVIEW MODE" at bounding box center [1209, 21] width 86 height 14
click at [1225, 15] on span "PREVIEW MODE" at bounding box center [1209, 21] width 86 height 14
click at [969, 10] on div "Back to editor" at bounding box center [978, 20] width 116 height 41
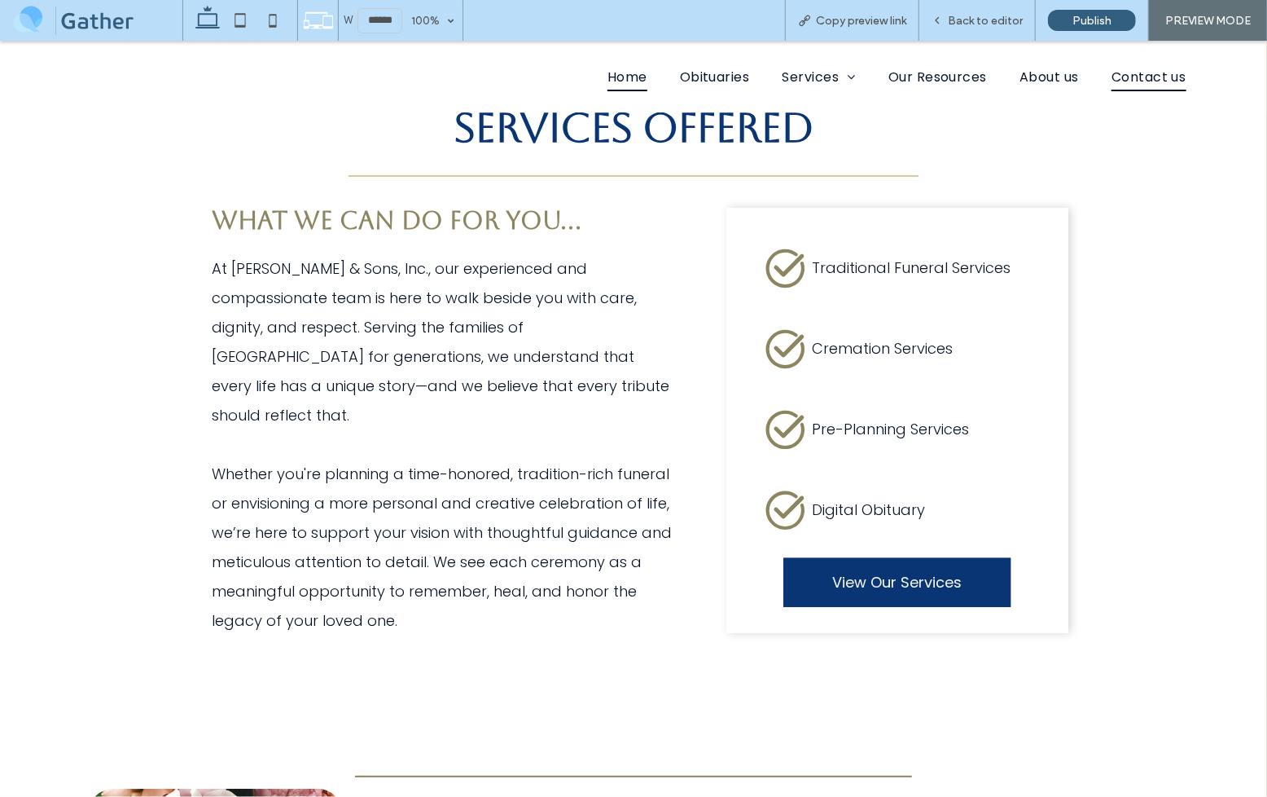
scroll to position [2781, 0]
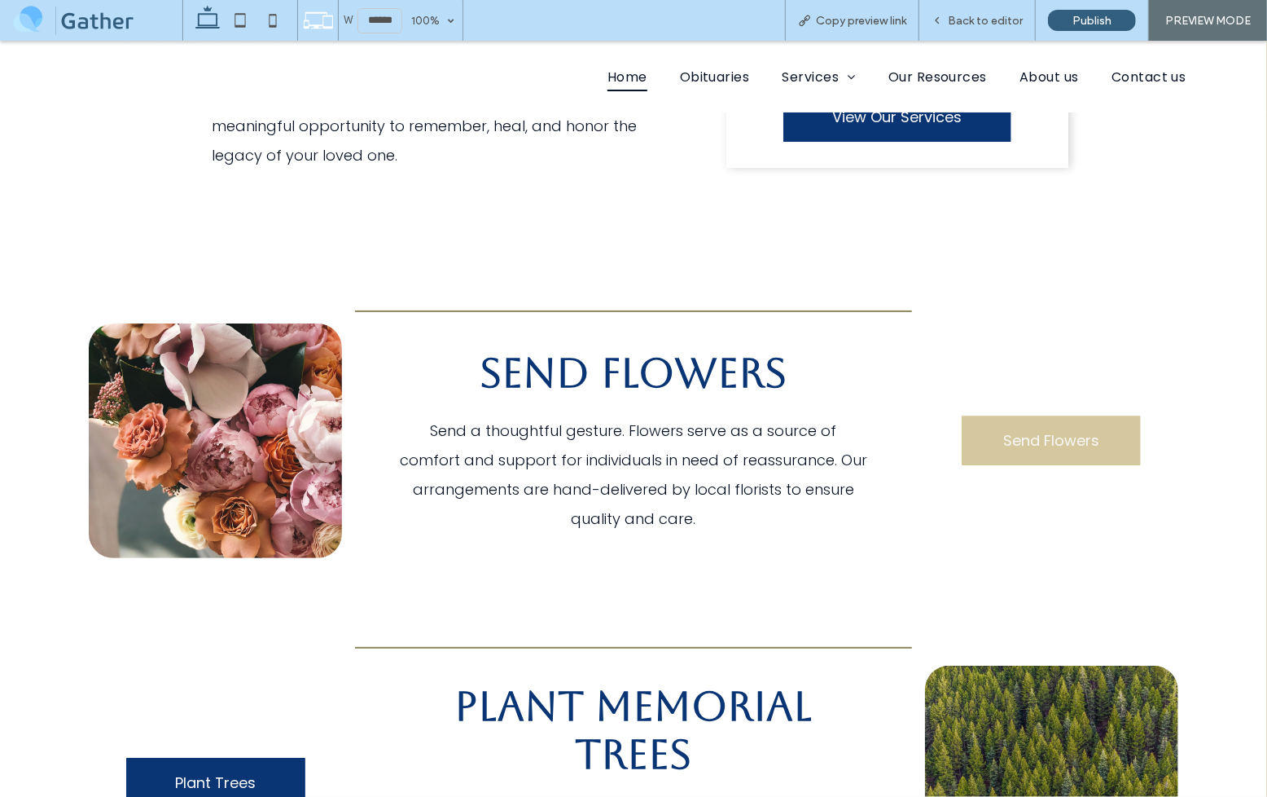
click at [1035, 428] on span "Send Flowers" at bounding box center [1051, 439] width 96 height 22
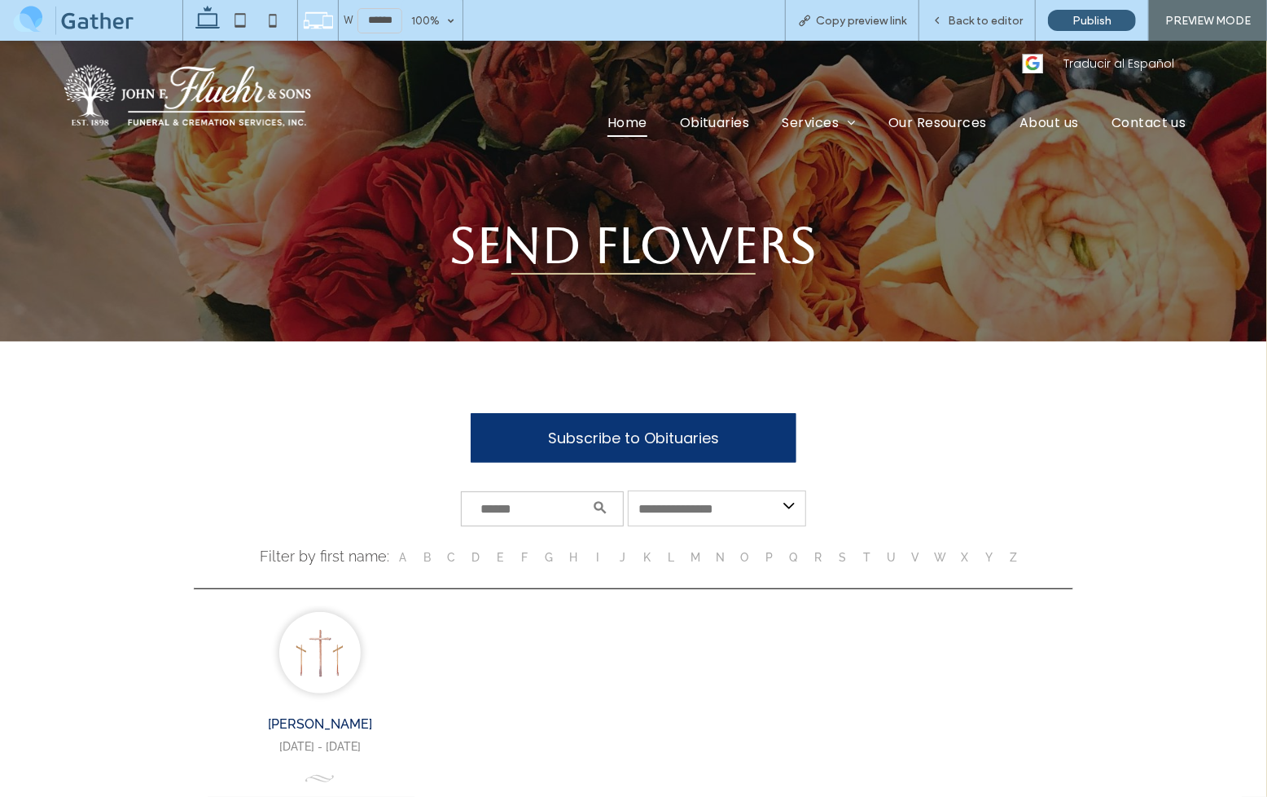
click at [622, 124] on span "Home" at bounding box center [628, 121] width 40 height 29
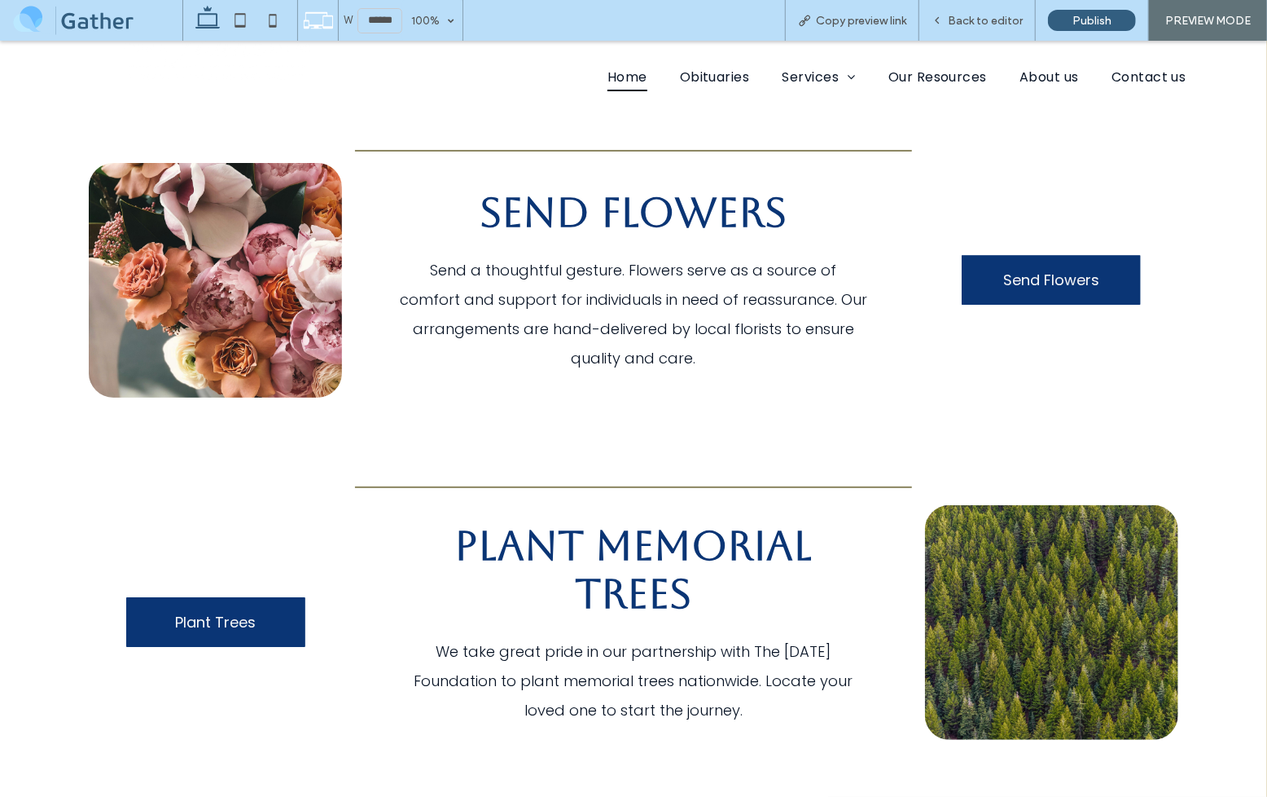
scroll to position [2942, 0]
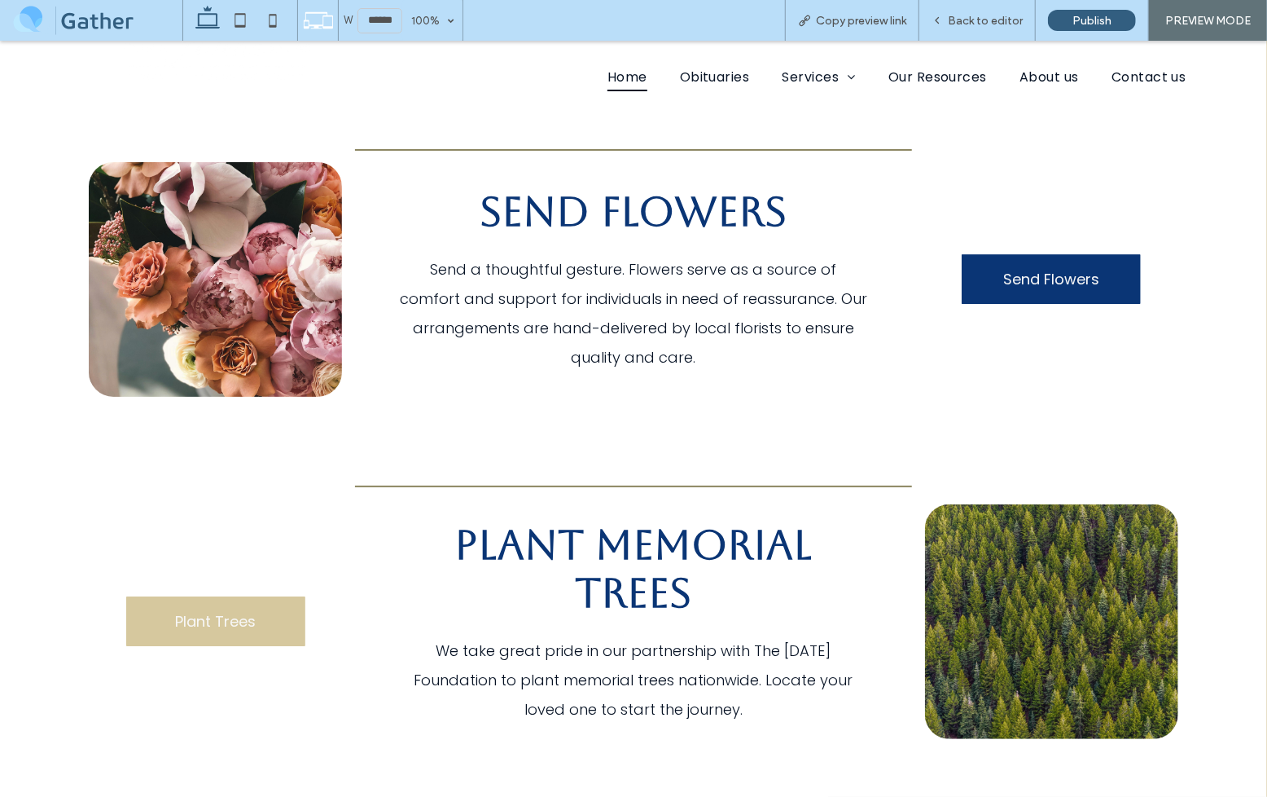
click at [230, 609] on span "Plant Trees" at bounding box center [215, 620] width 81 height 22
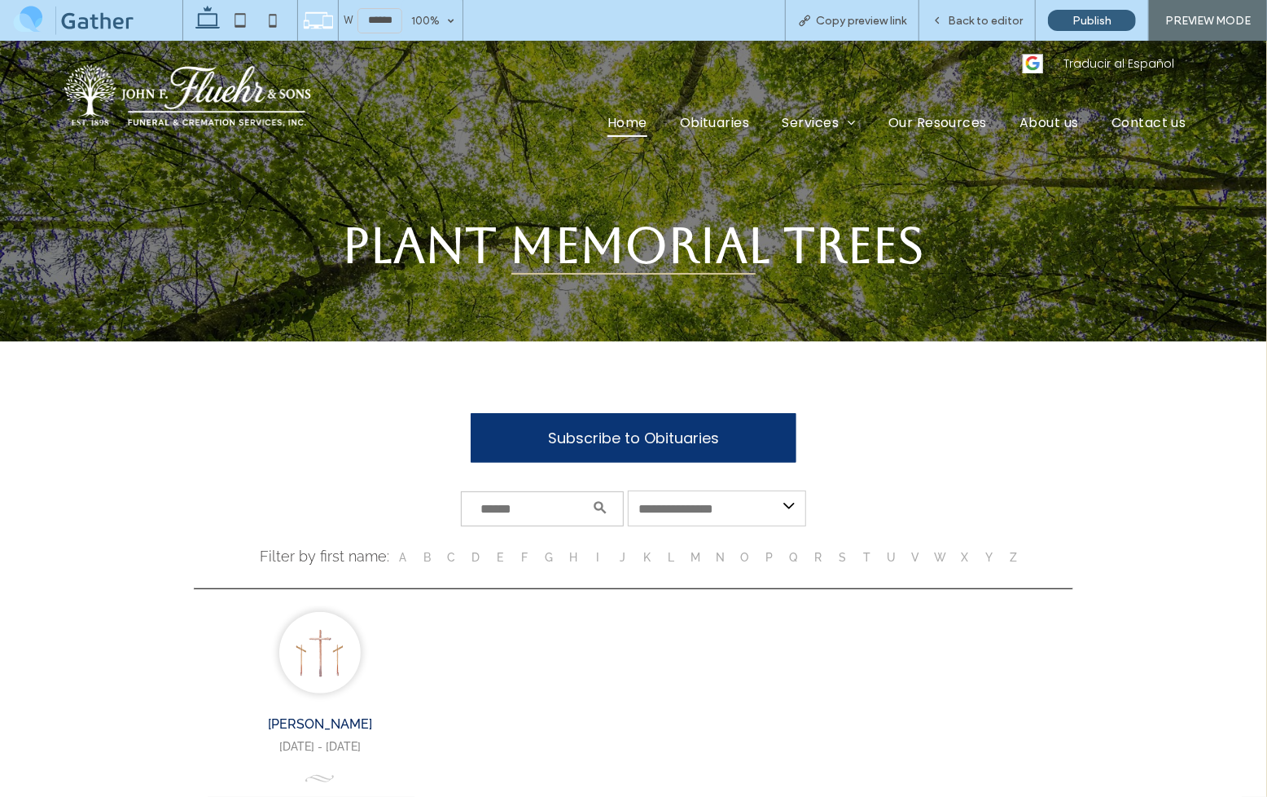
click at [632, 108] on span "Home" at bounding box center [628, 121] width 40 height 29
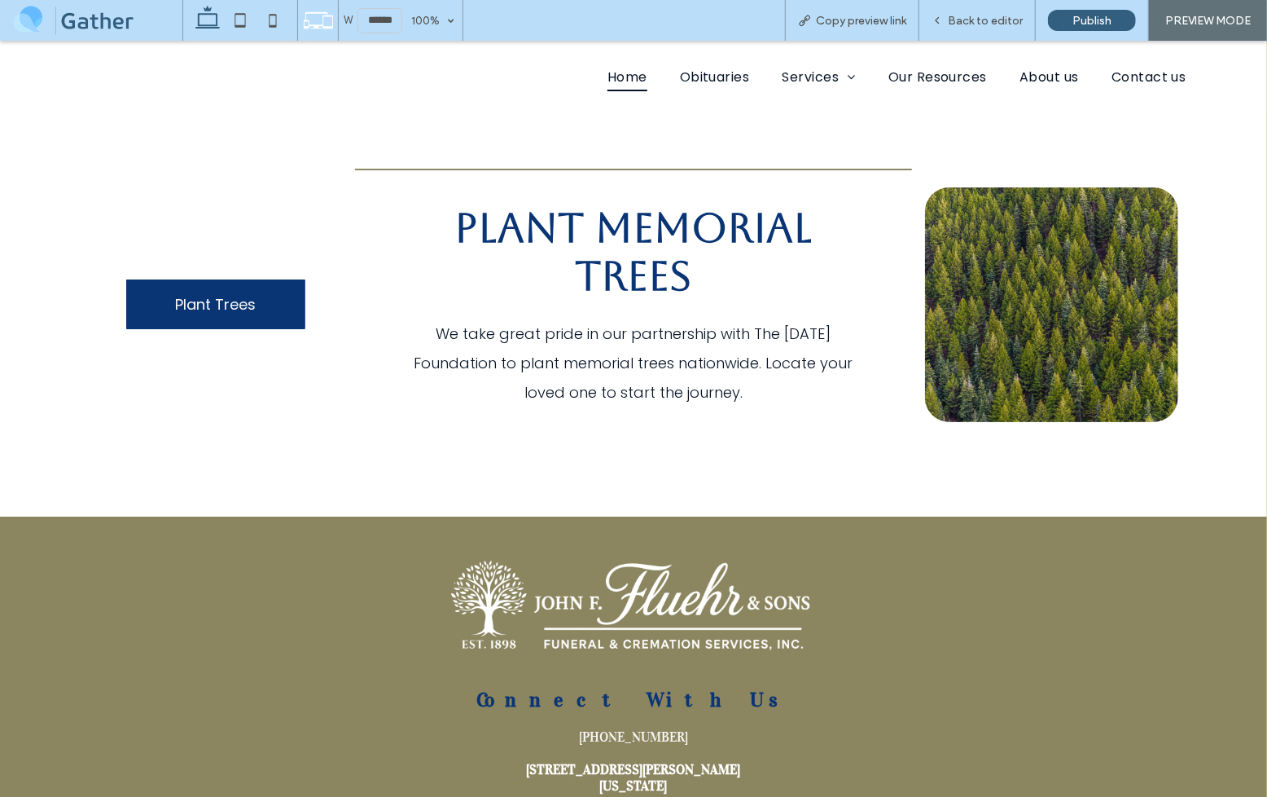
scroll to position [3271, 0]
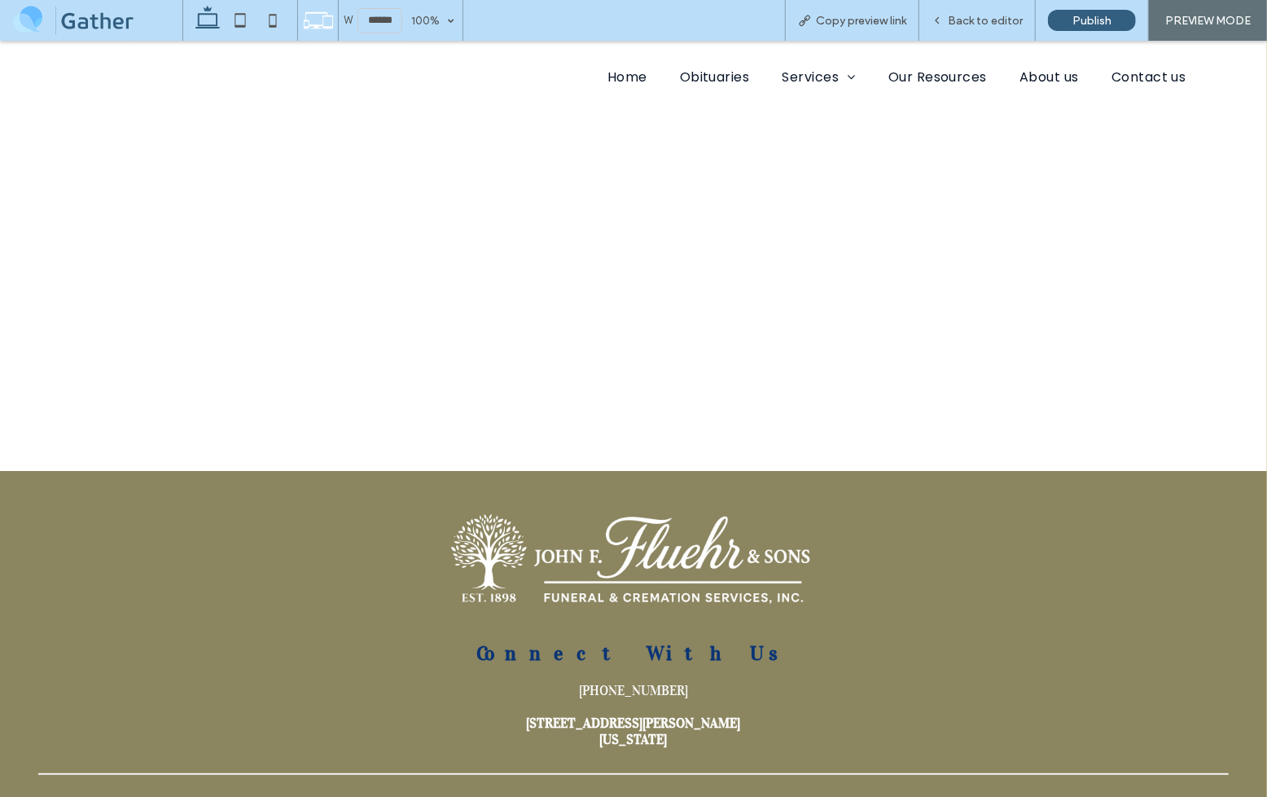
scroll to position [193, 0]
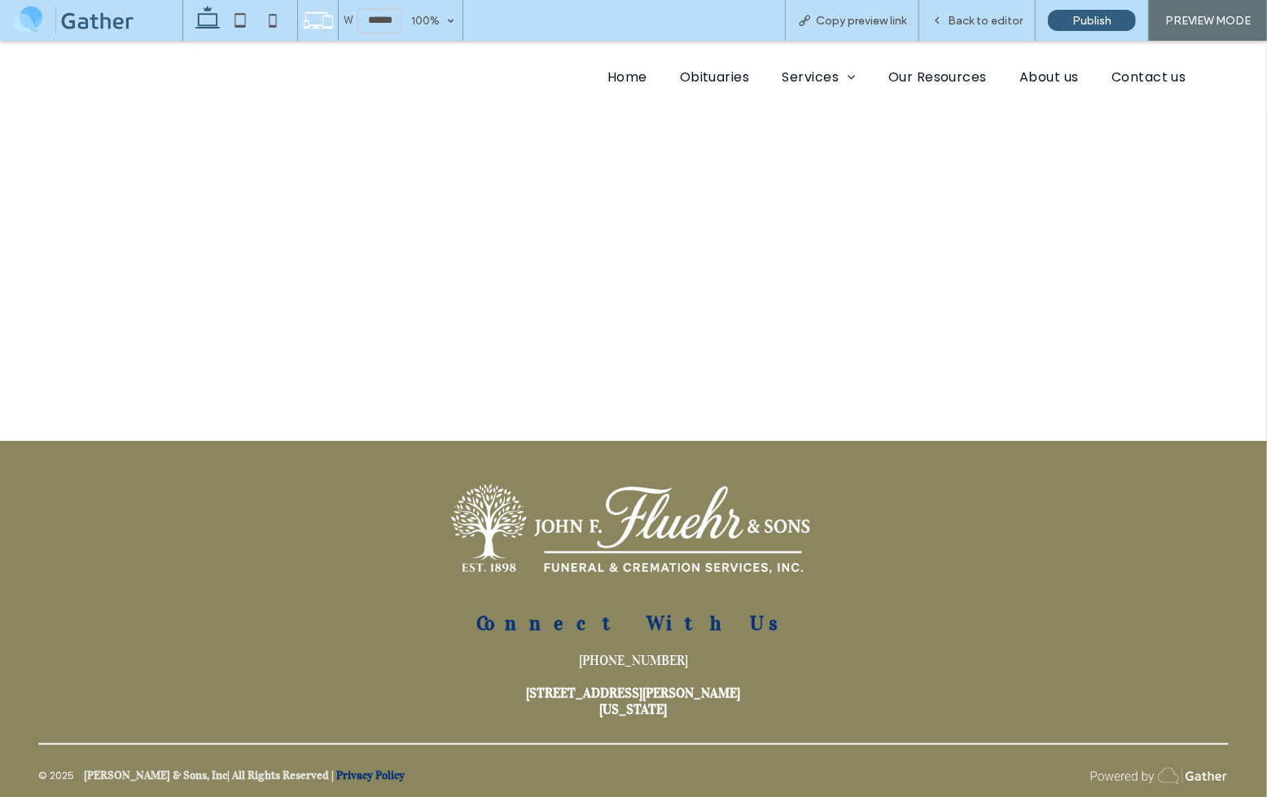
click at [1160, 775] on img at bounding box center [1126, 774] width 201 height 16
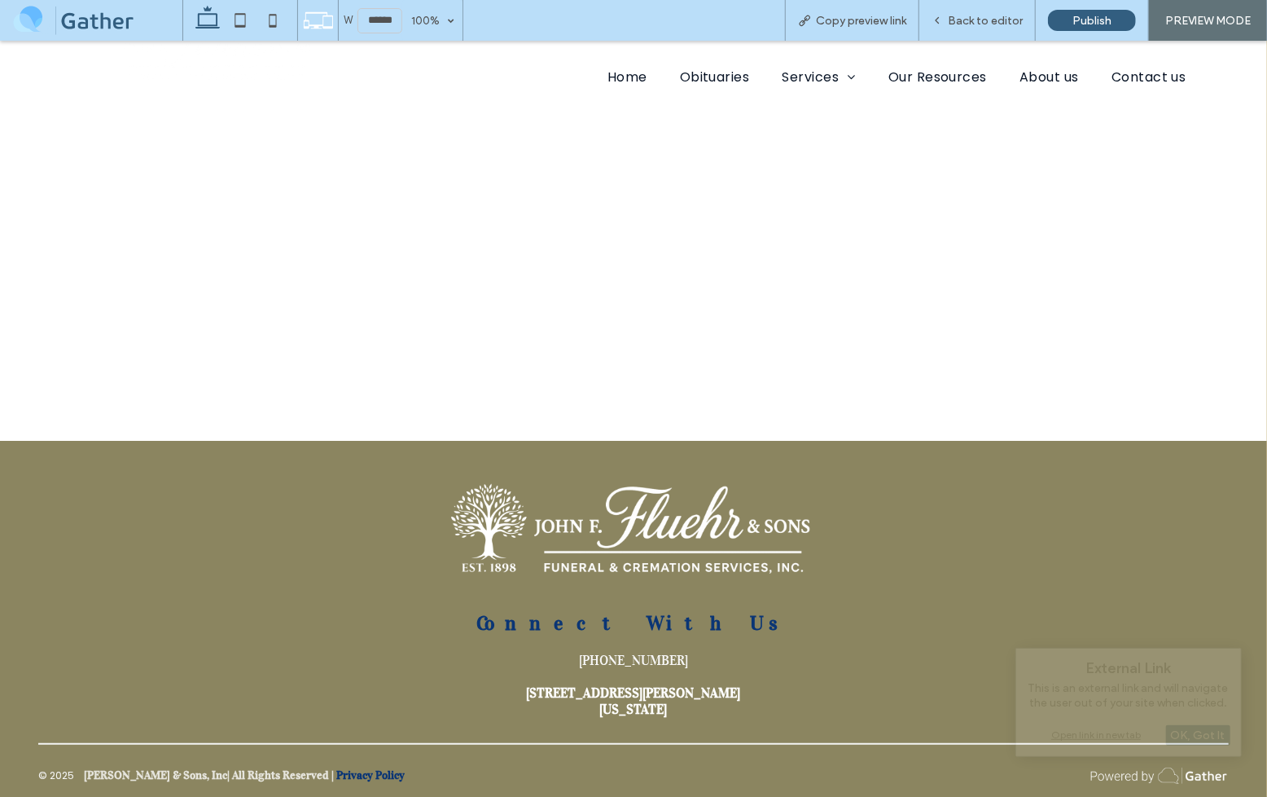
click at [899, 680] on div "Connect With Us [PHONE_NUMBER] [STREET_ADDRESS][PERSON_NAME][US_STATE]" at bounding box center [633, 663] width 1217 height 132
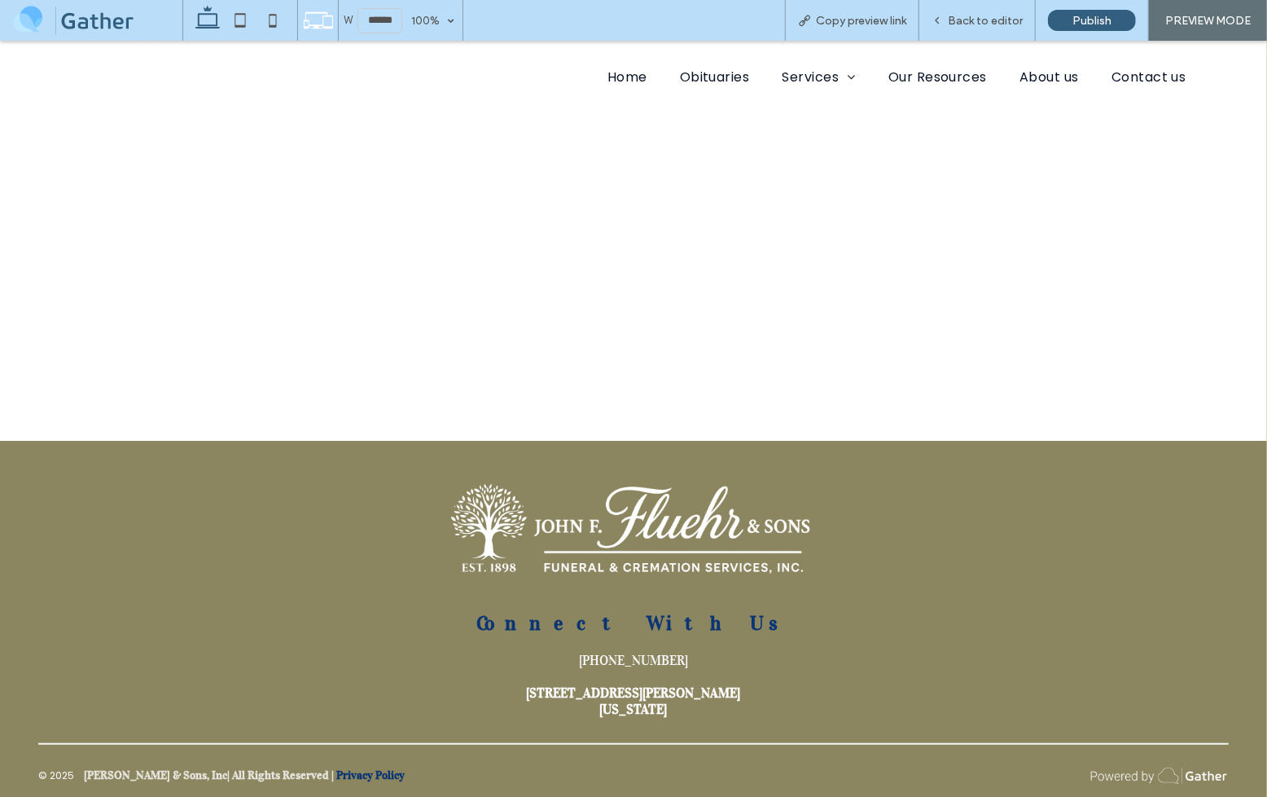
click at [628, 678] on div "Connect With Us [PHONE_NUMBER] [STREET_ADDRESS][PERSON_NAME][US_STATE]" at bounding box center [633, 663] width 1217 height 132
click at [630, 709] on span "[STREET_ADDRESS][PERSON_NAME][US_STATE]" at bounding box center [633, 699] width 214 height 33
click at [633, 660] on span "[PHONE_NUMBER]" at bounding box center [633, 659] width 109 height 16
click at [696, 72] on span "Obituaries" at bounding box center [715, 75] width 70 height 29
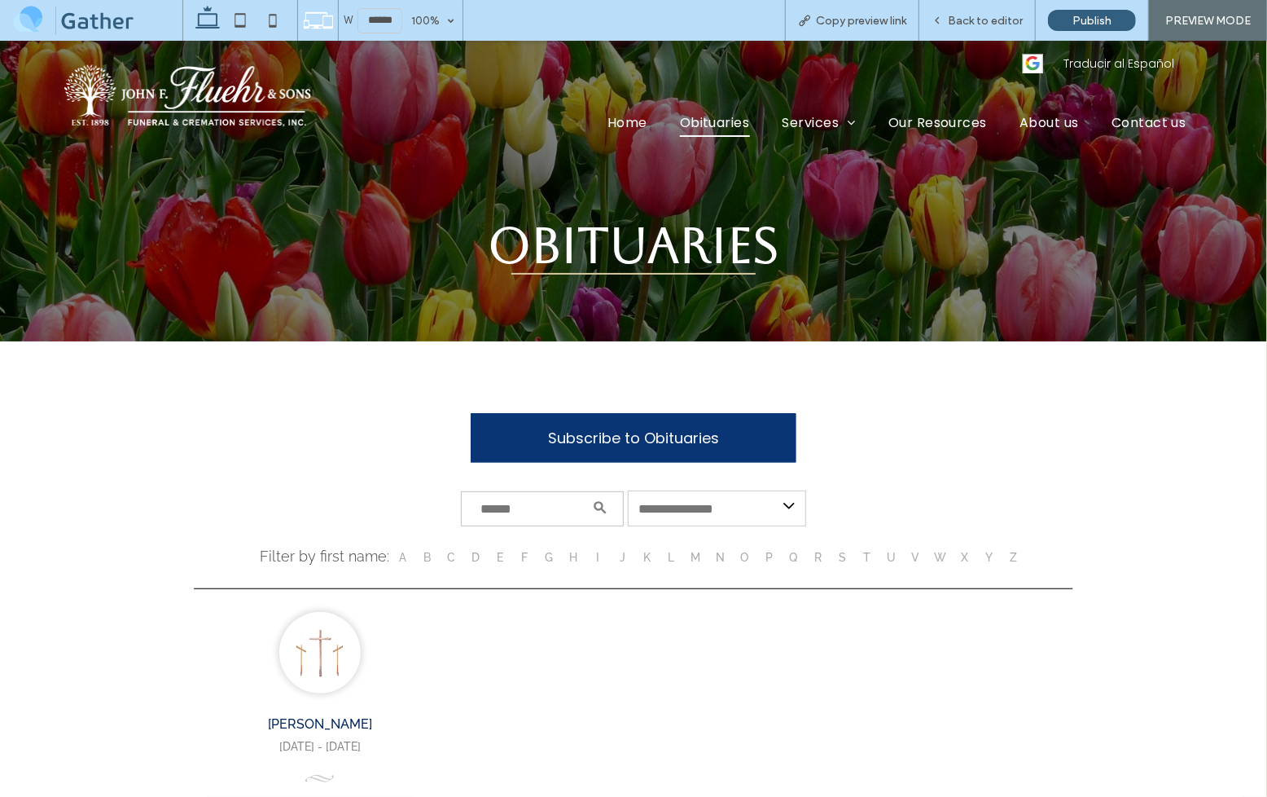
scroll to position [2, 0]
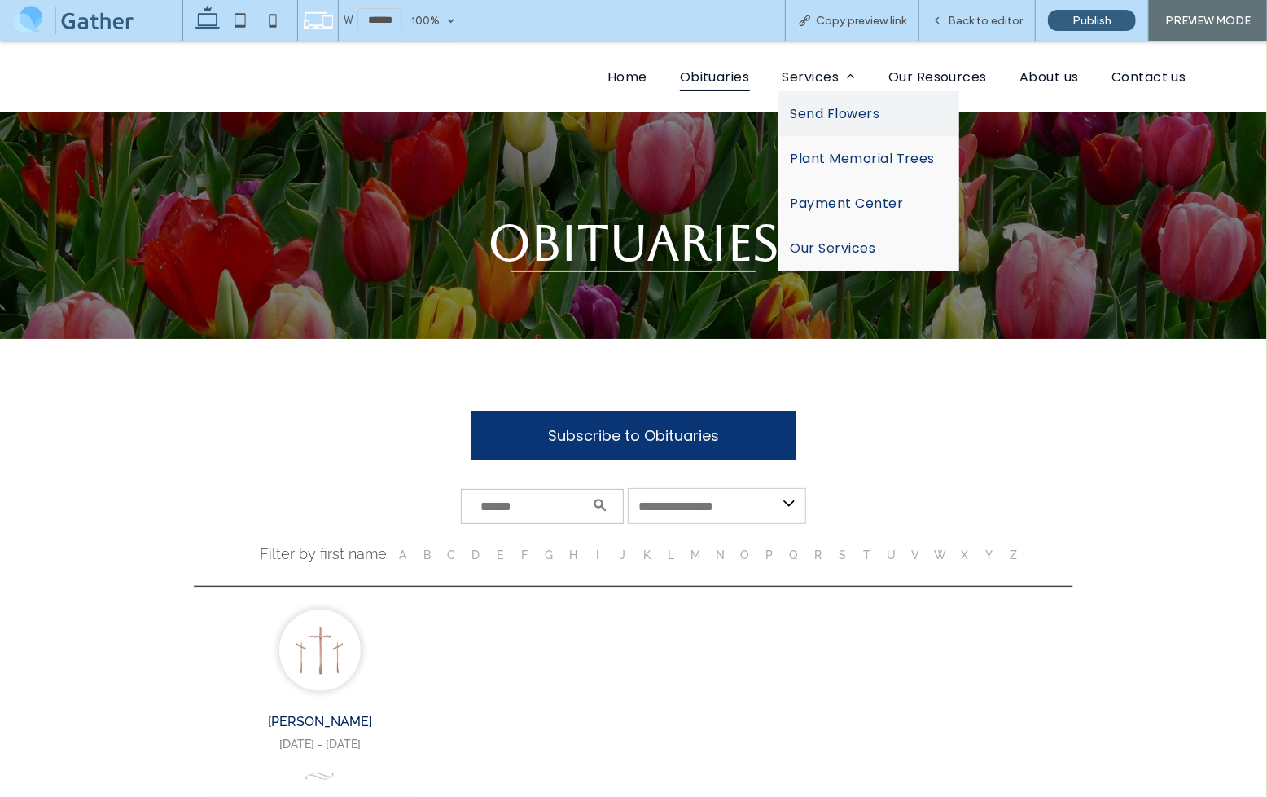
click at [810, 108] on span "Send Flowers" at bounding box center [836, 113] width 90 height 20
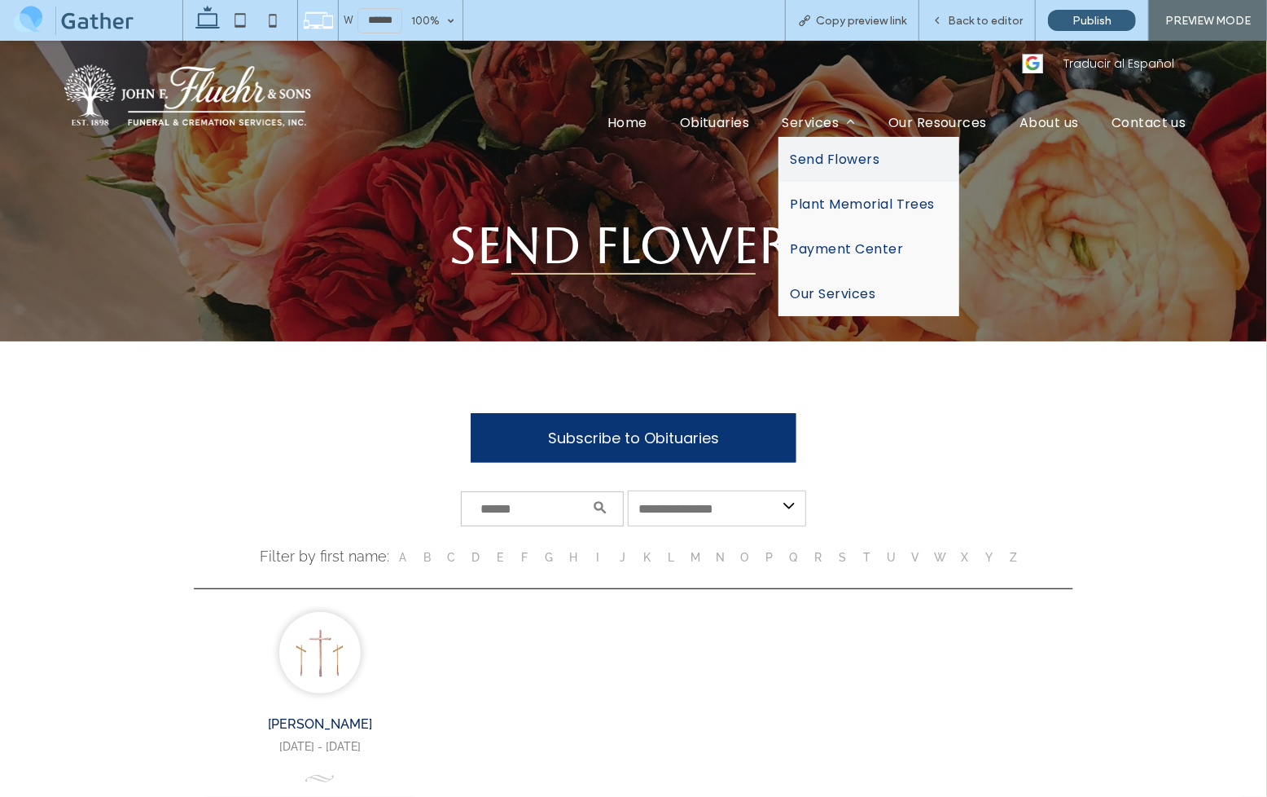
click at [811, 155] on span "Send Flowers" at bounding box center [836, 158] width 90 height 20
click at [818, 200] on span "Plant Memorial Trees" at bounding box center [863, 203] width 145 height 20
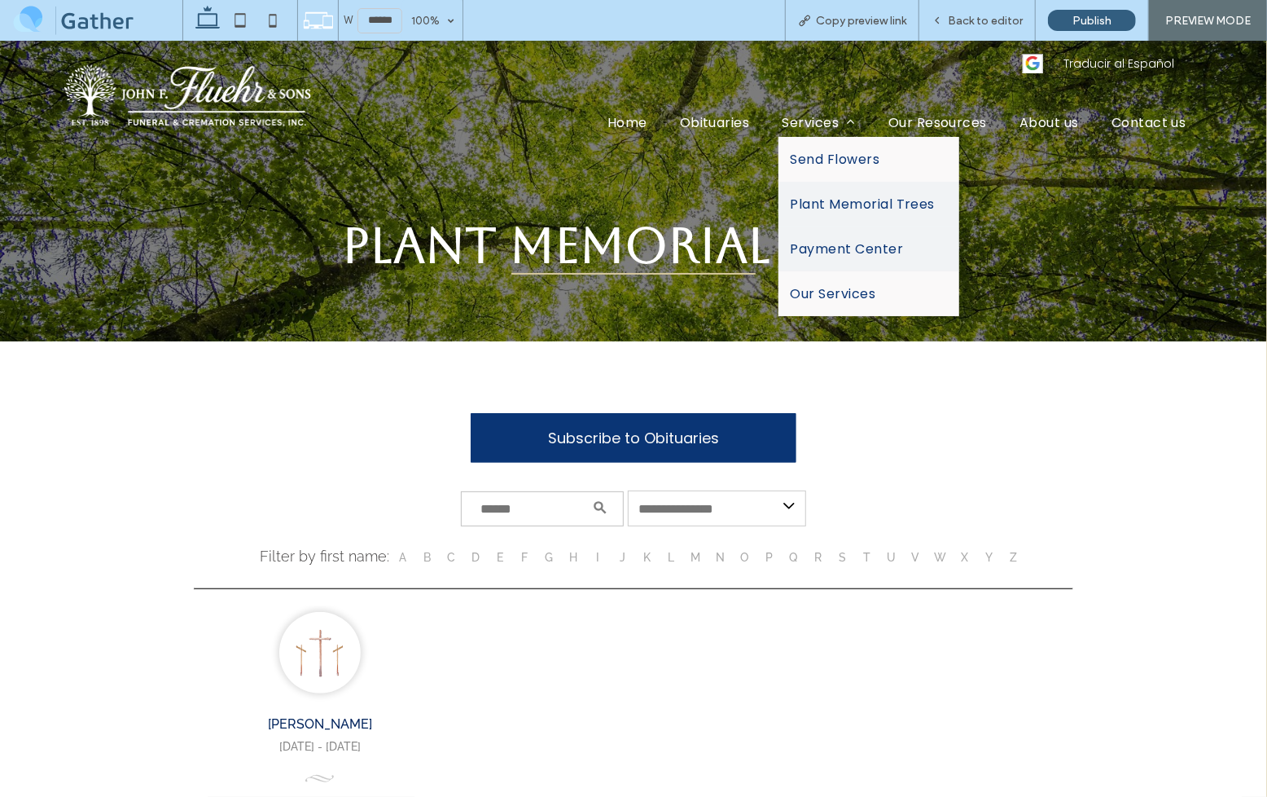
click at [863, 252] on span "Payment Center" at bounding box center [847, 248] width 113 height 20
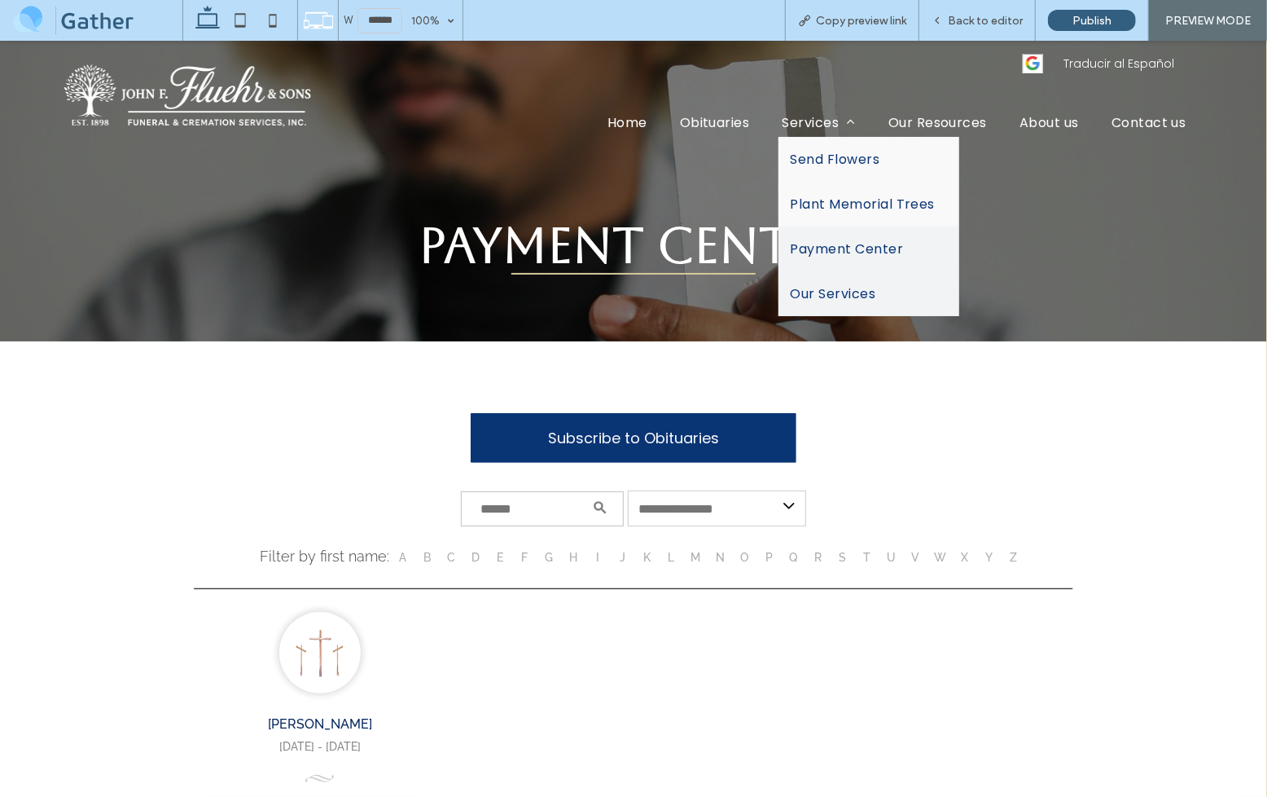
click at [863, 283] on span "Our Services" at bounding box center [834, 293] width 86 height 20
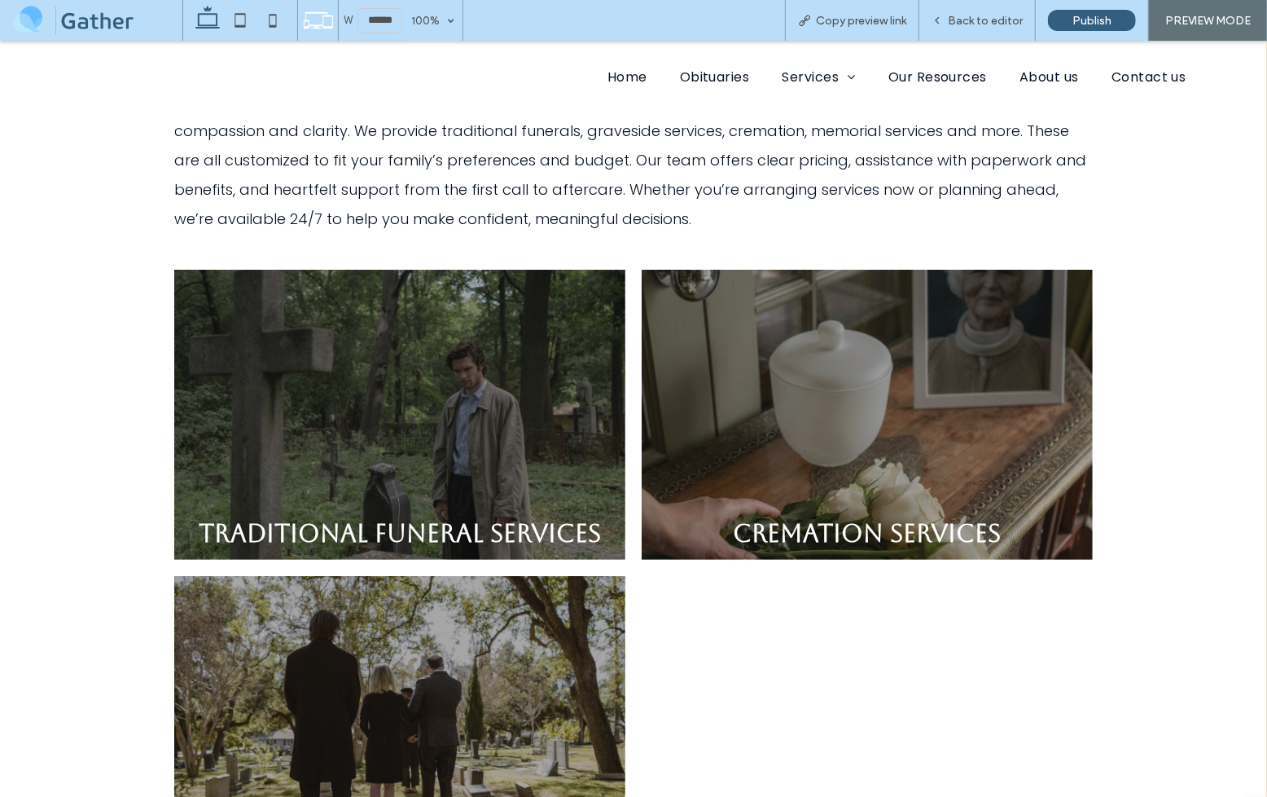
scroll to position [399, 0]
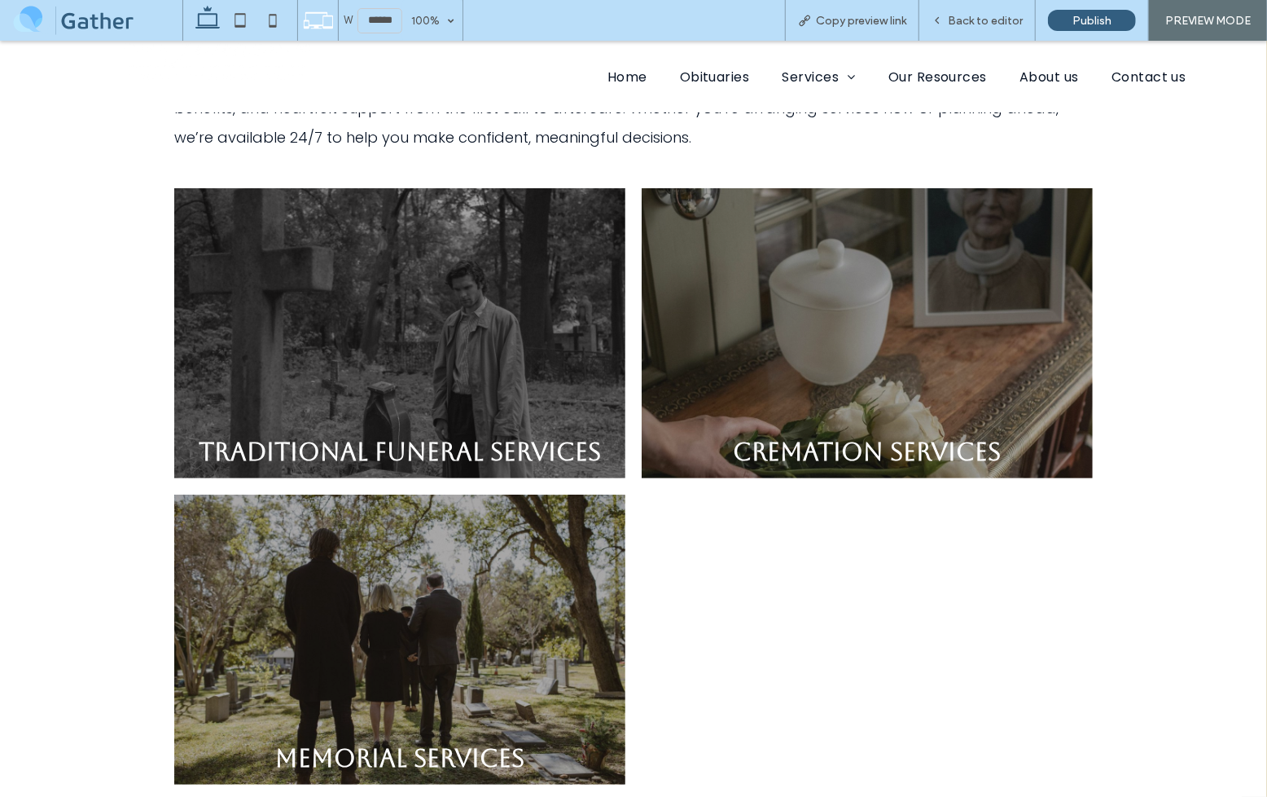
click at [529, 415] on link at bounding box center [399, 332] width 451 height 290
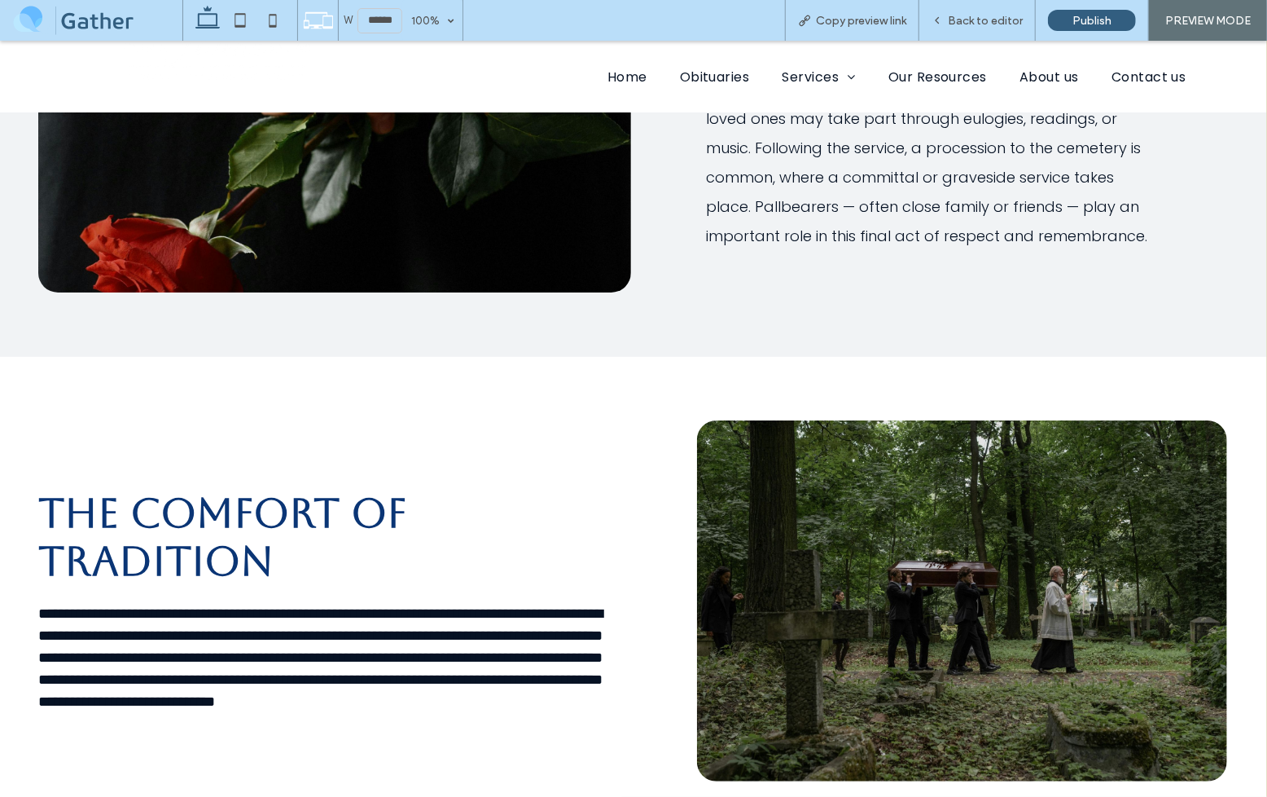
scroll to position [1511, 0]
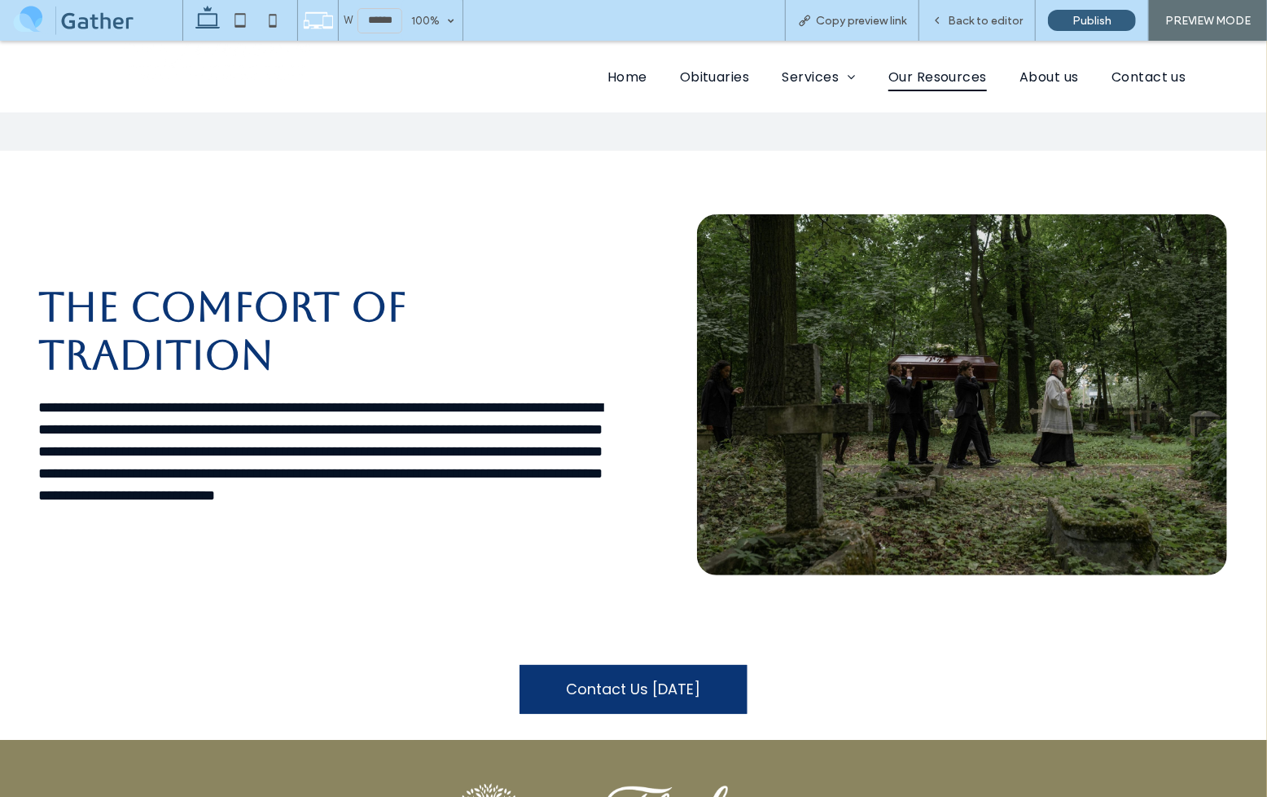
click at [920, 80] on span "Our Resources" at bounding box center [938, 75] width 99 height 29
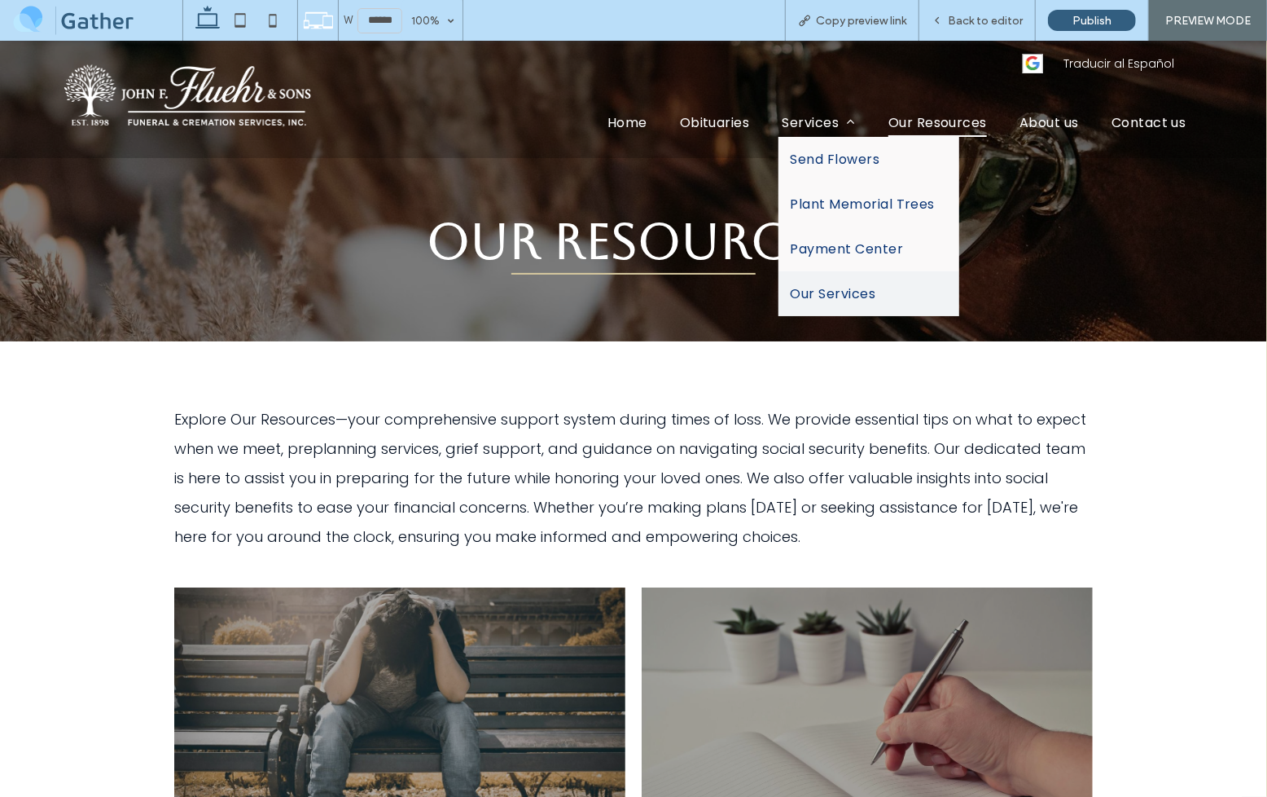
drag, startPoint x: 808, startPoint y: 334, endPoint x: 808, endPoint y: 293, distance: 40.7
click at [808, 293] on span "Our Services" at bounding box center [834, 293] width 86 height 20
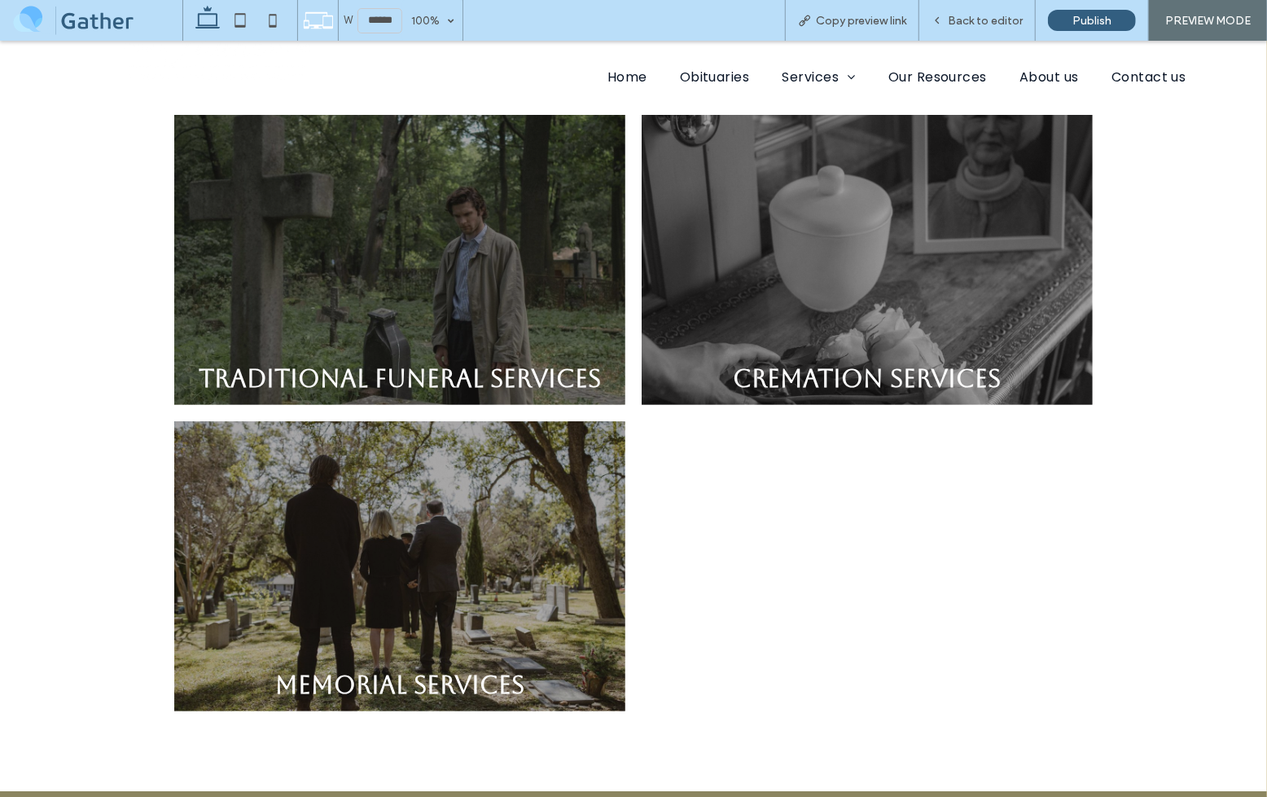
click at [848, 309] on link at bounding box center [867, 259] width 451 height 290
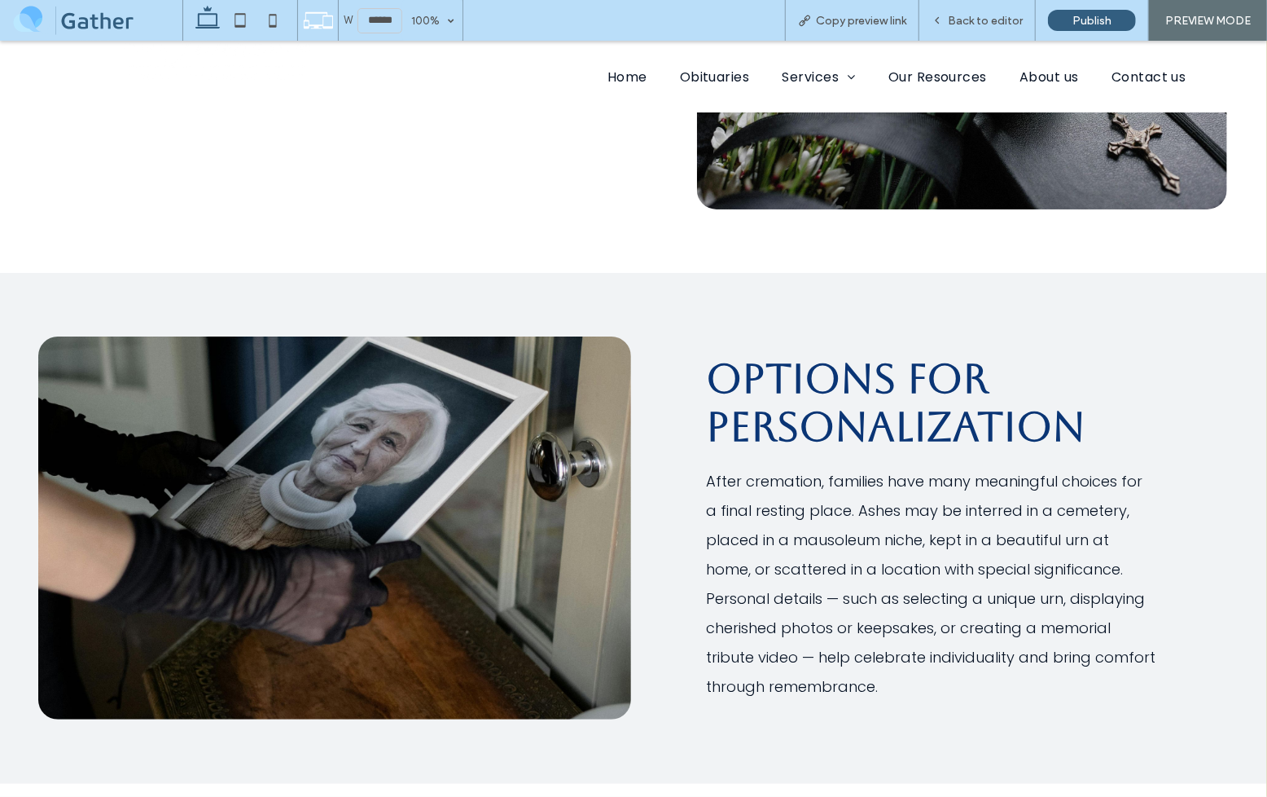
scroll to position [865, 0]
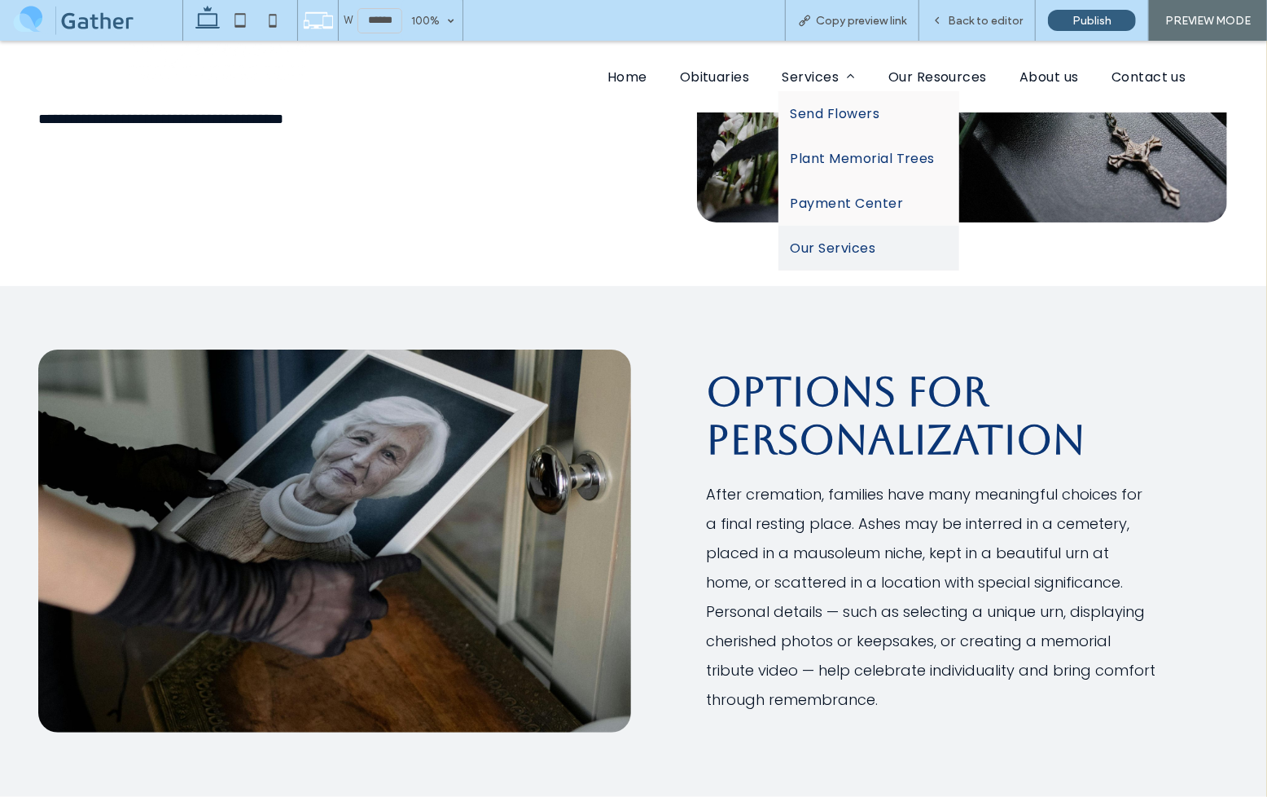
click at [820, 237] on span "Our Services" at bounding box center [834, 247] width 86 height 20
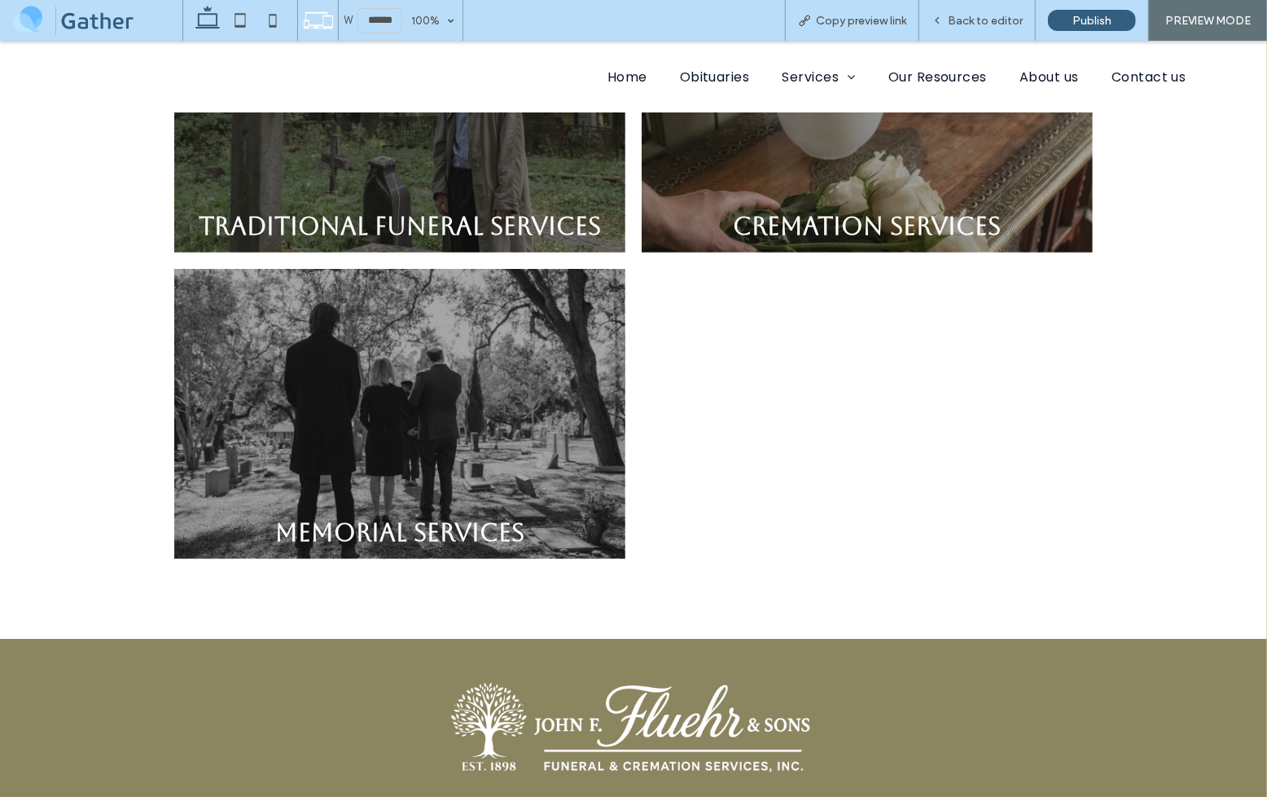
click at [395, 481] on link at bounding box center [399, 413] width 451 height 290
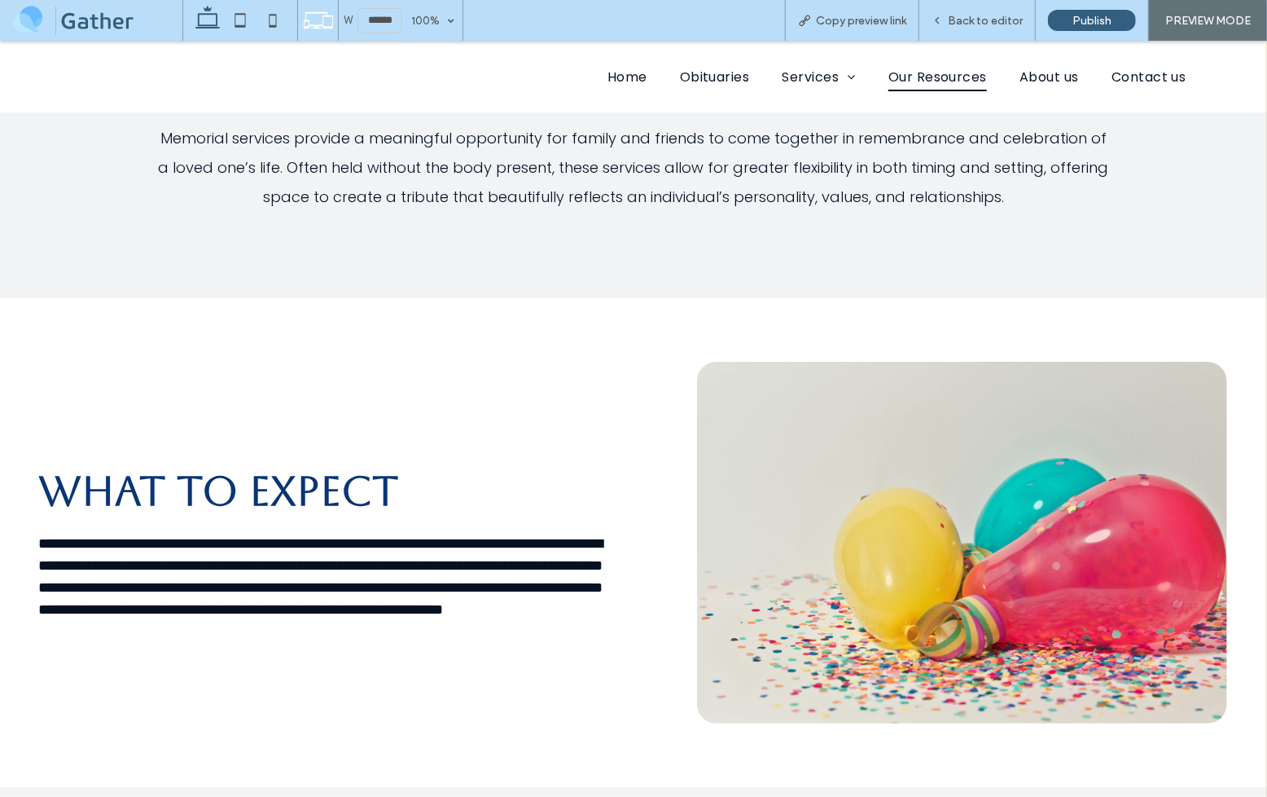
click at [915, 75] on span "Our Resources" at bounding box center [938, 75] width 99 height 29
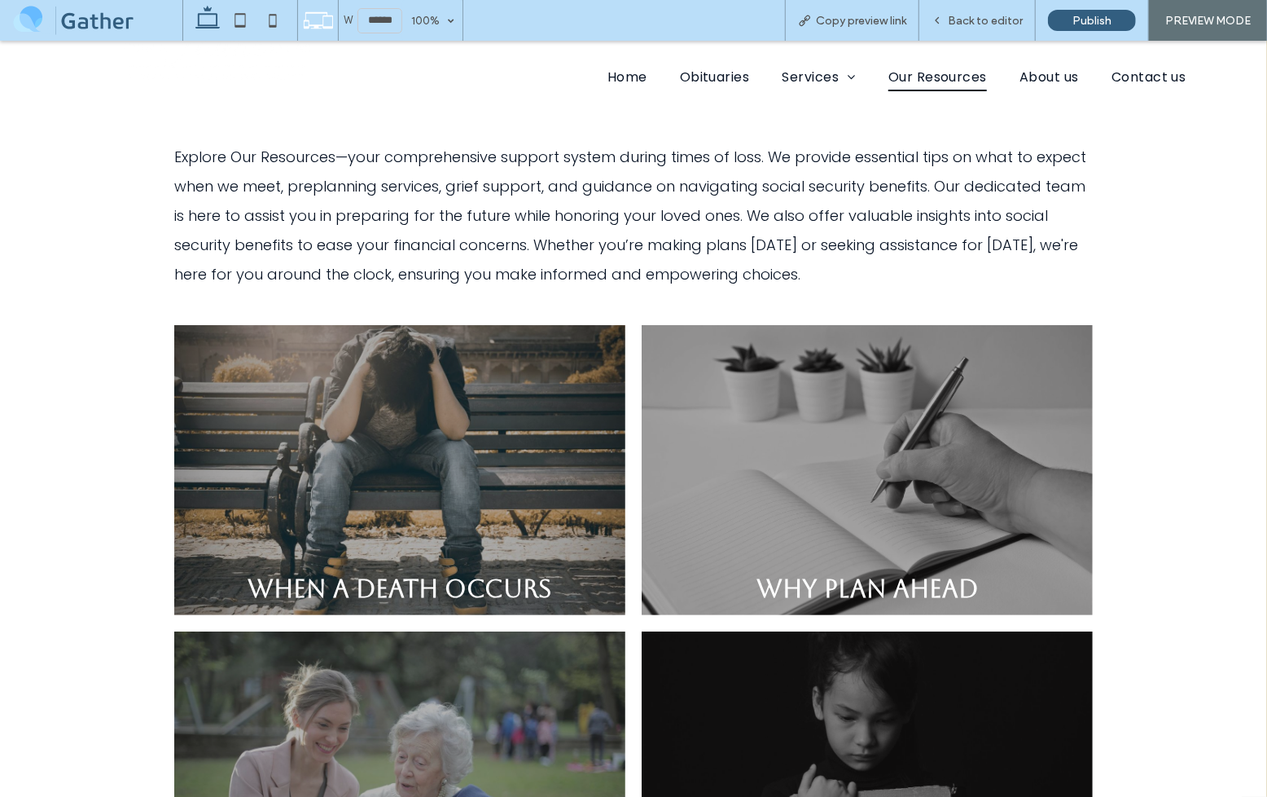
scroll to position [266, 0]
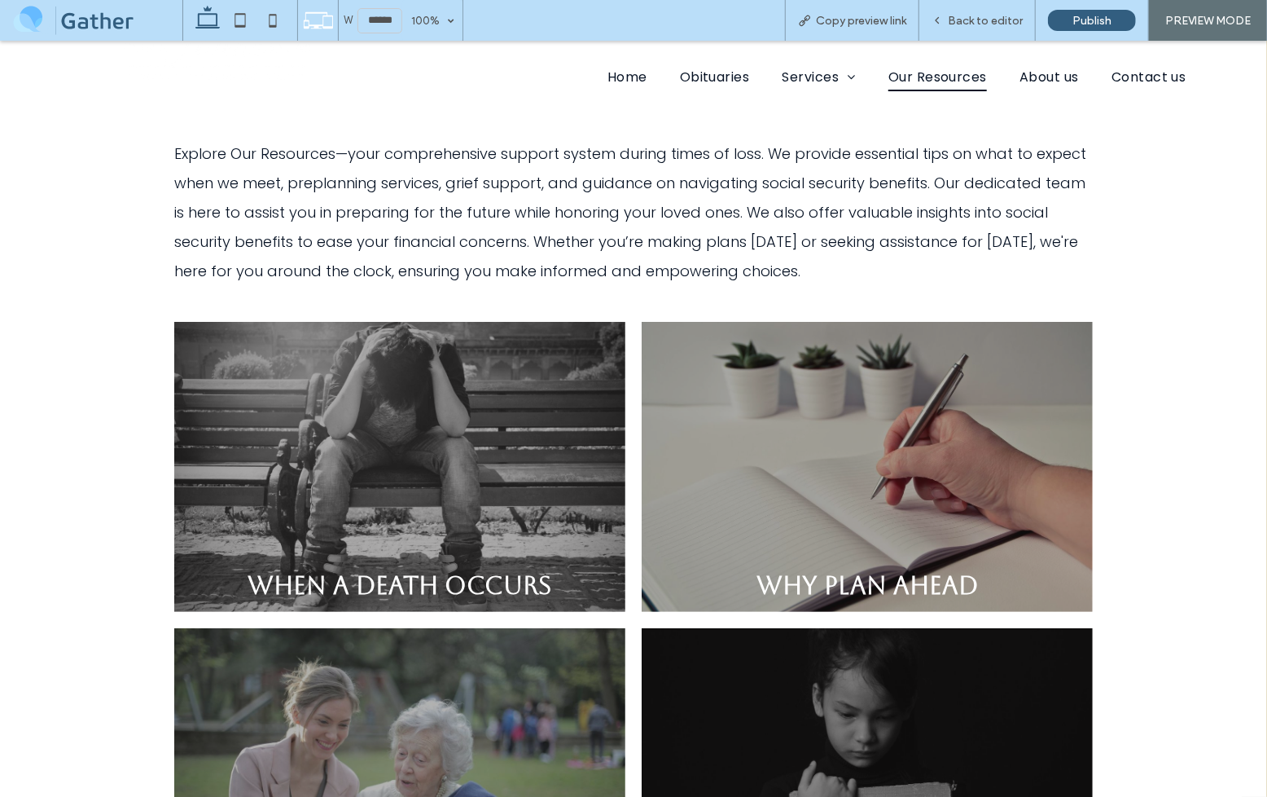
click at [377, 552] on link at bounding box center [399, 466] width 451 height 290
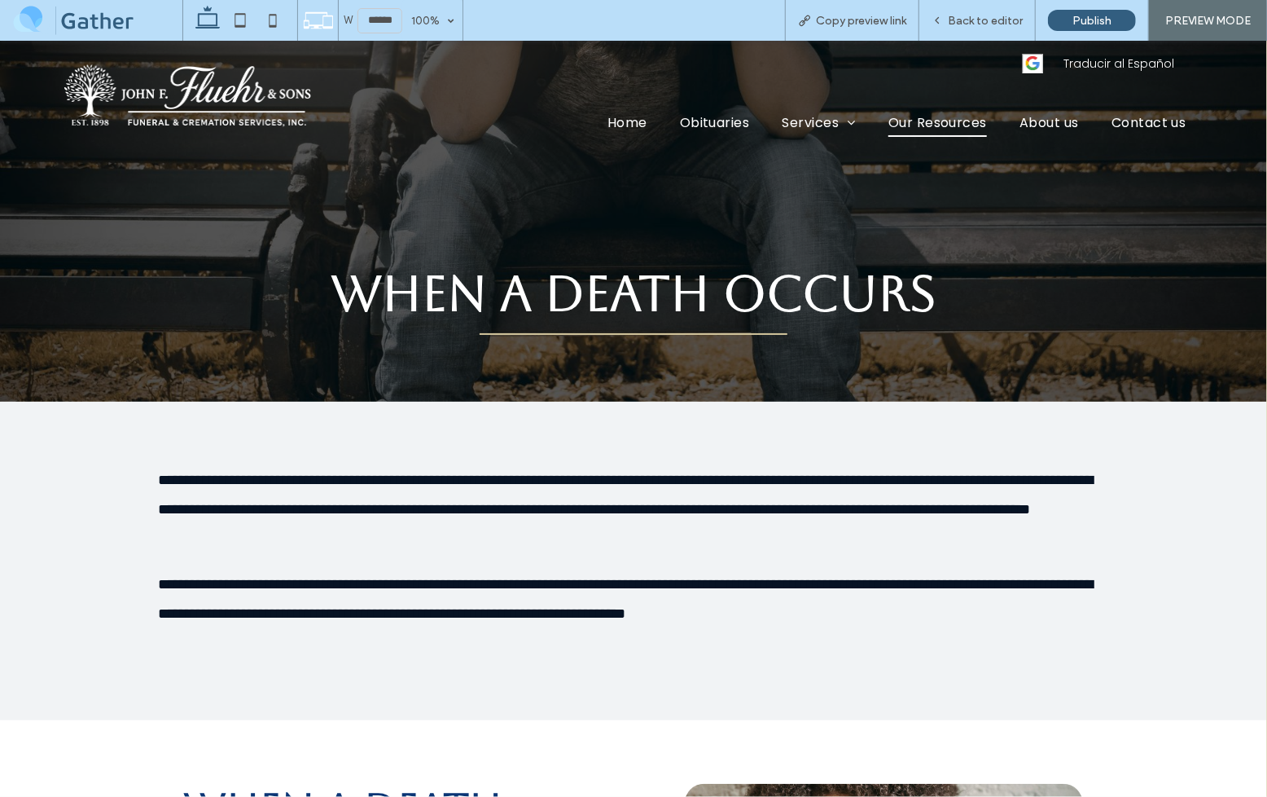
click at [897, 132] on span "Our Resources" at bounding box center [938, 121] width 99 height 29
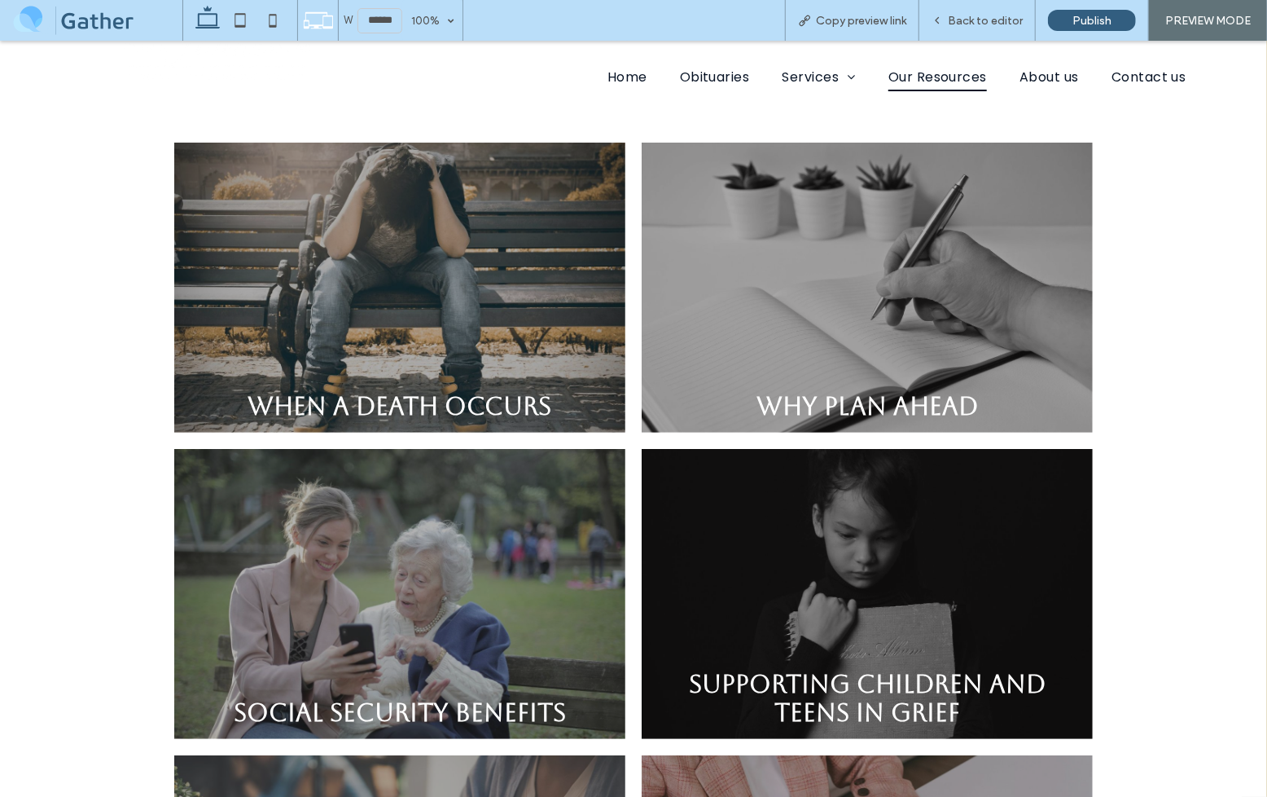
drag, startPoint x: 874, startPoint y: 380, endPoint x: 874, endPoint y: 422, distance: 41.5
click at [874, 380] on link at bounding box center [867, 287] width 451 height 290
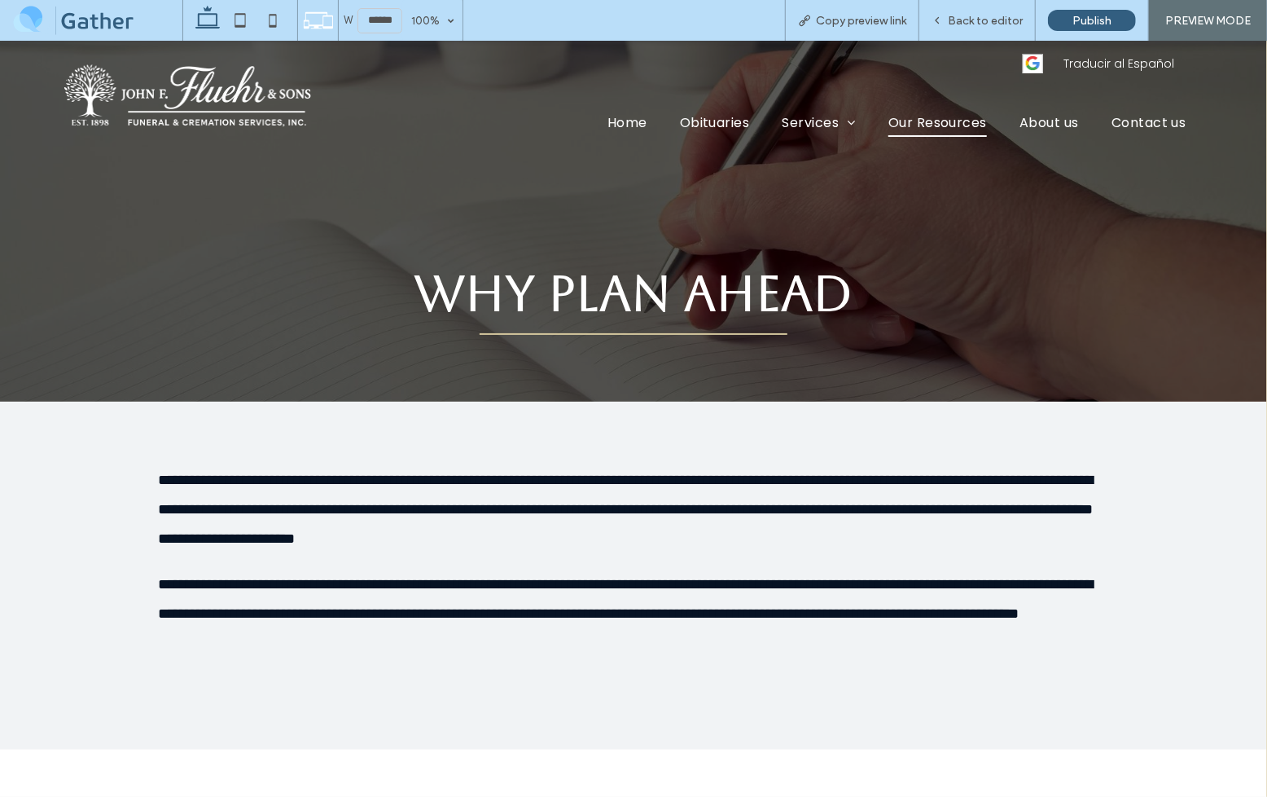
drag, startPoint x: 962, startPoint y: 125, endPoint x: 961, endPoint y: 166, distance: 41.5
click at [962, 125] on span "Our Resources" at bounding box center [938, 121] width 99 height 29
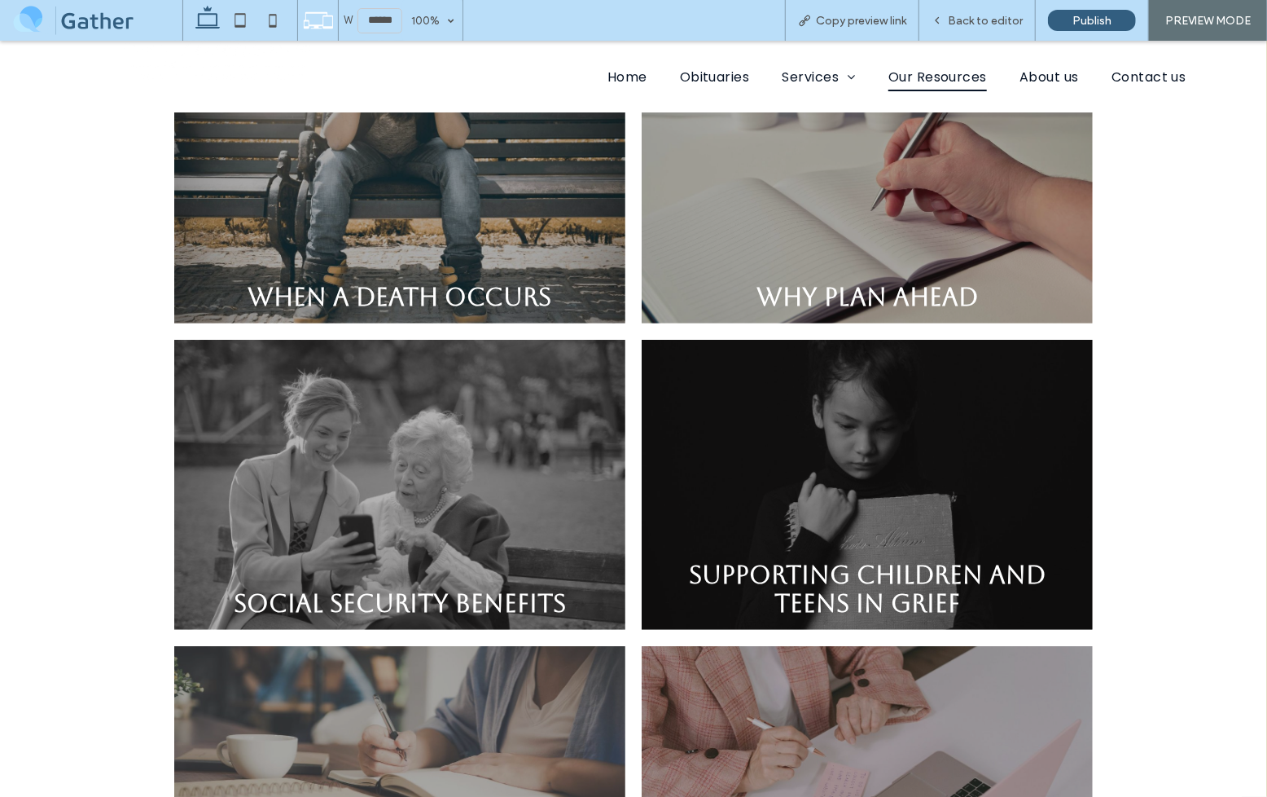
click at [440, 487] on link at bounding box center [399, 484] width 451 height 290
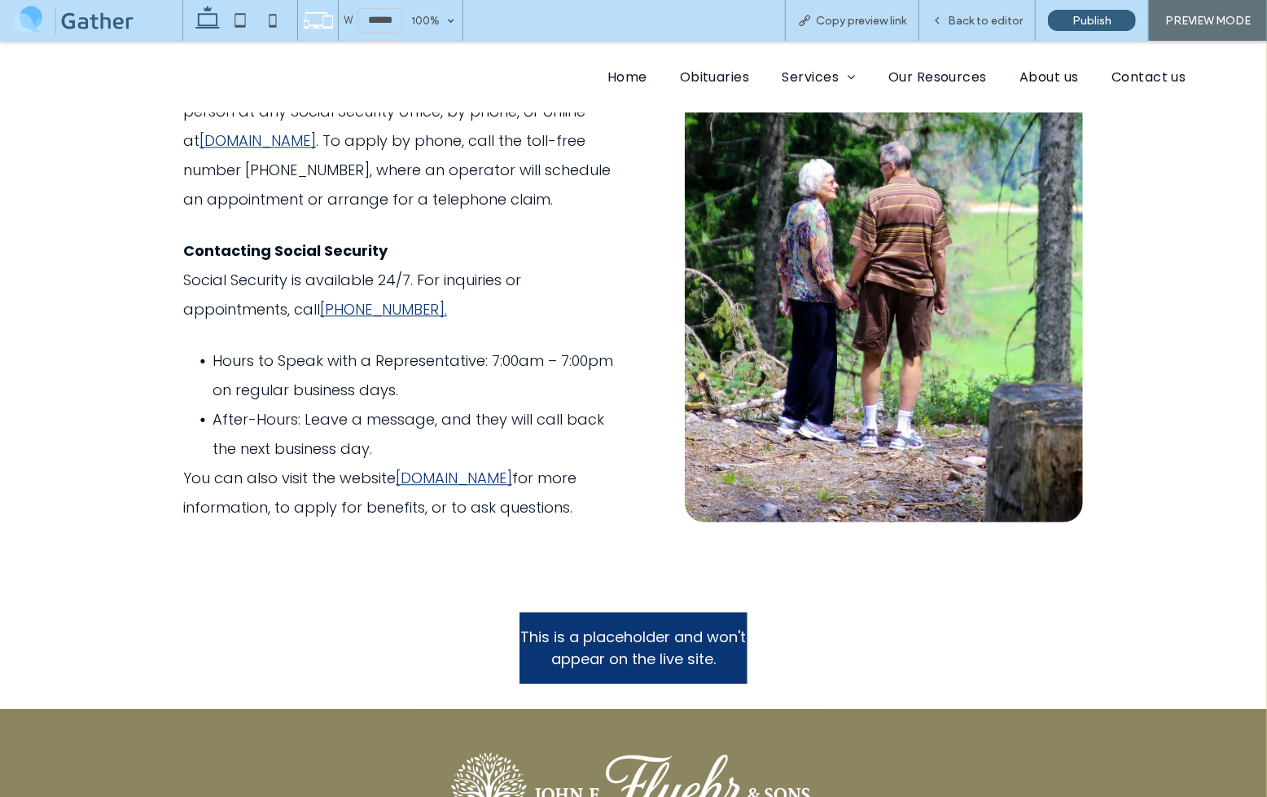
scroll to position [2175, 0]
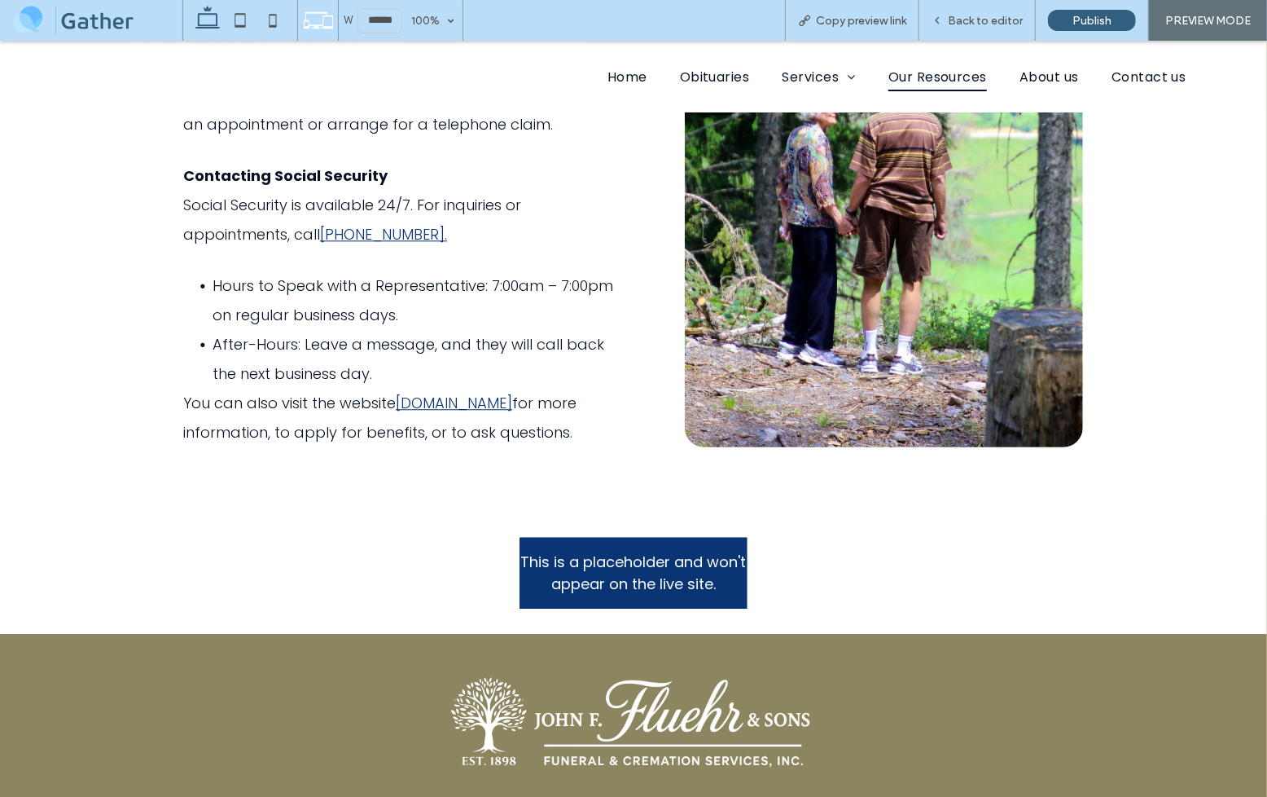
click at [941, 81] on span "Our Resources" at bounding box center [938, 75] width 99 height 29
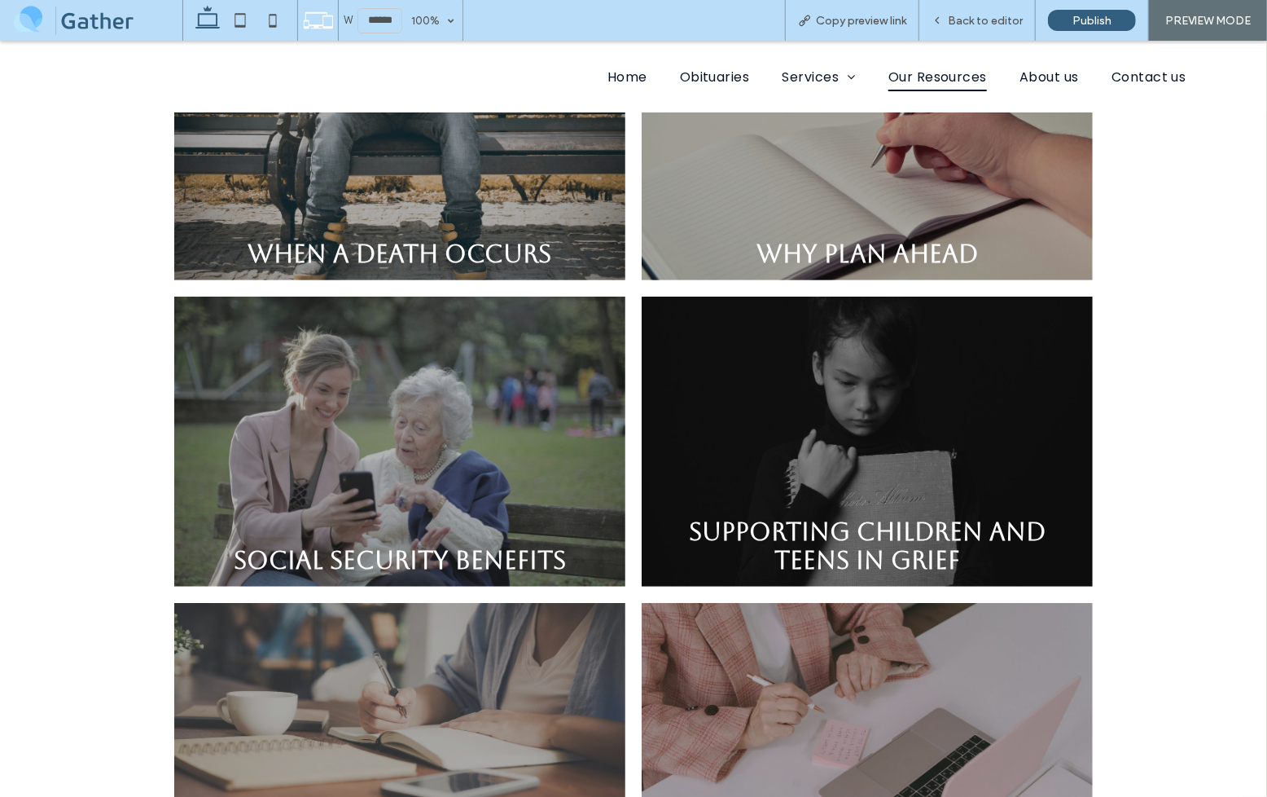
scroll to position [787, 0]
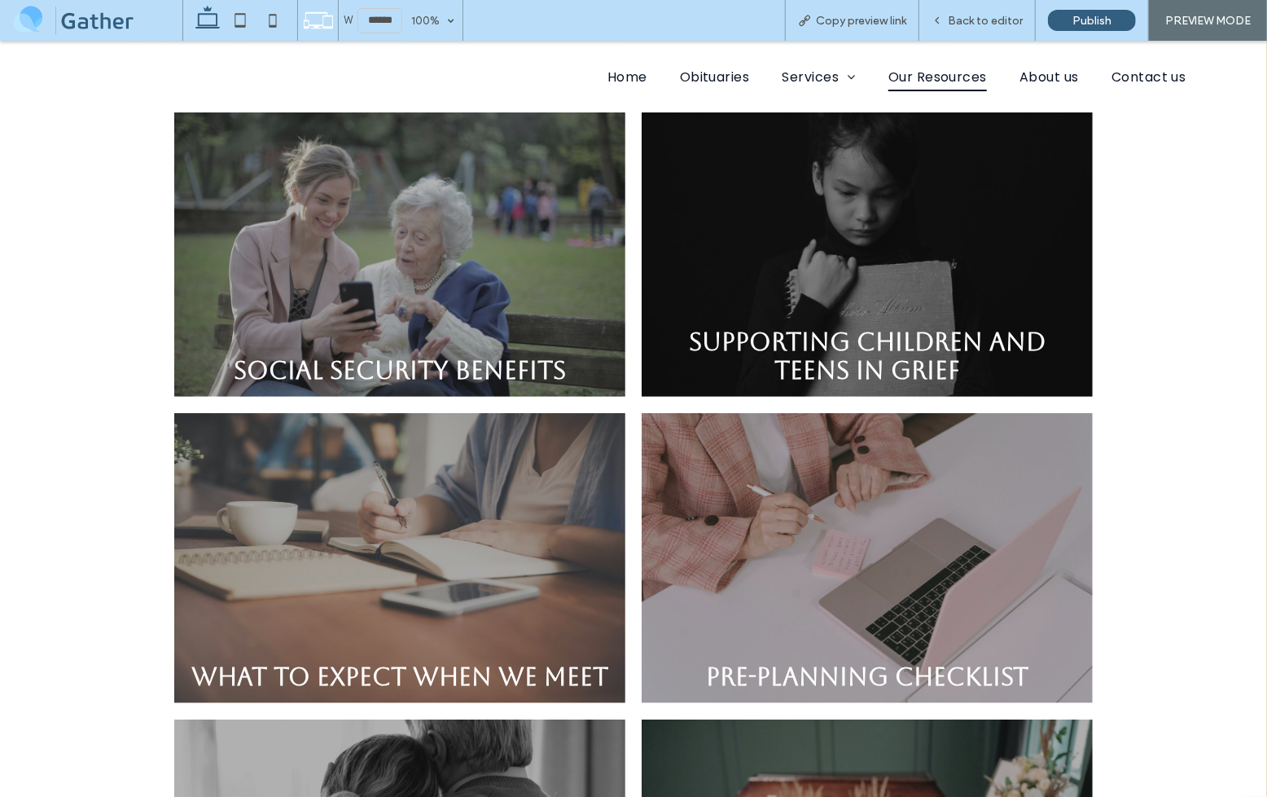
click at [878, 336] on link at bounding box center [867, 251] width 451 height 290
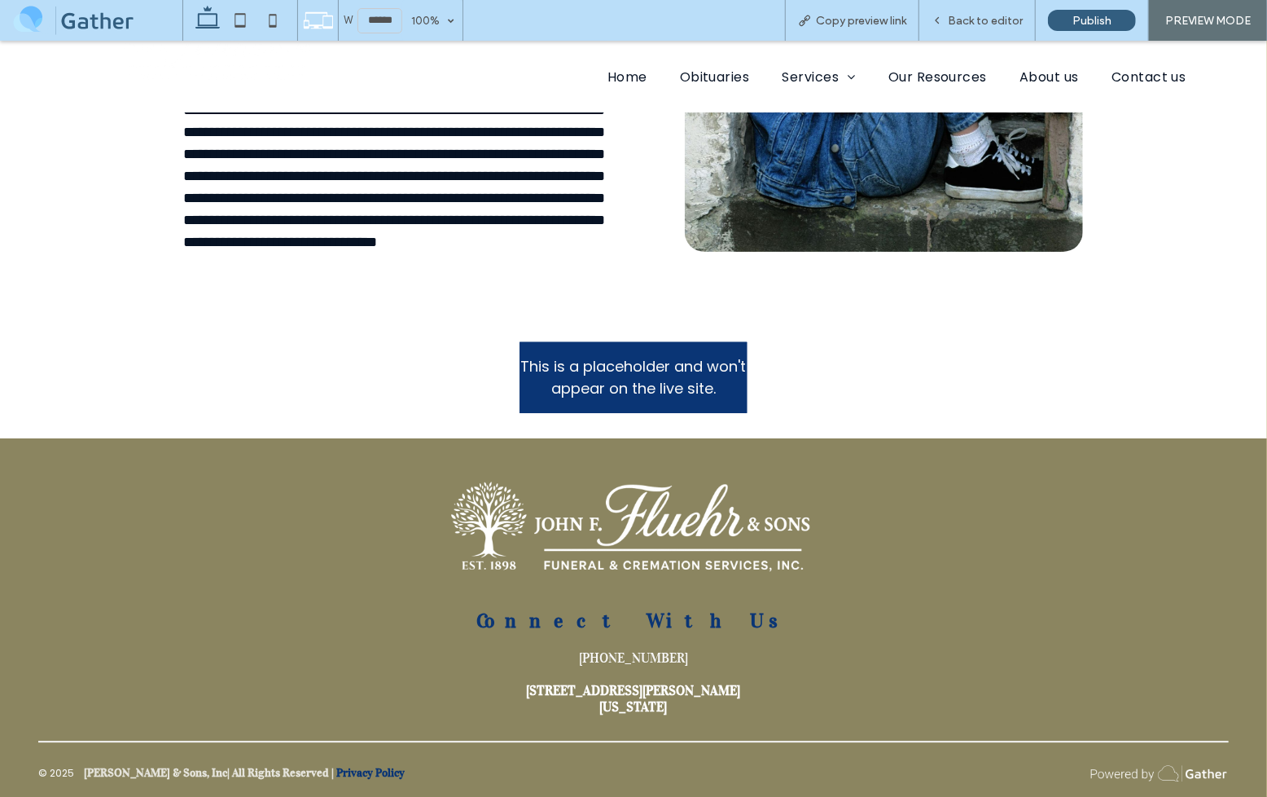
scroll to position [2255, 0]
click at [955, 74] on span "Our Resources" at bounding box center [938, 75] width 99 height 29
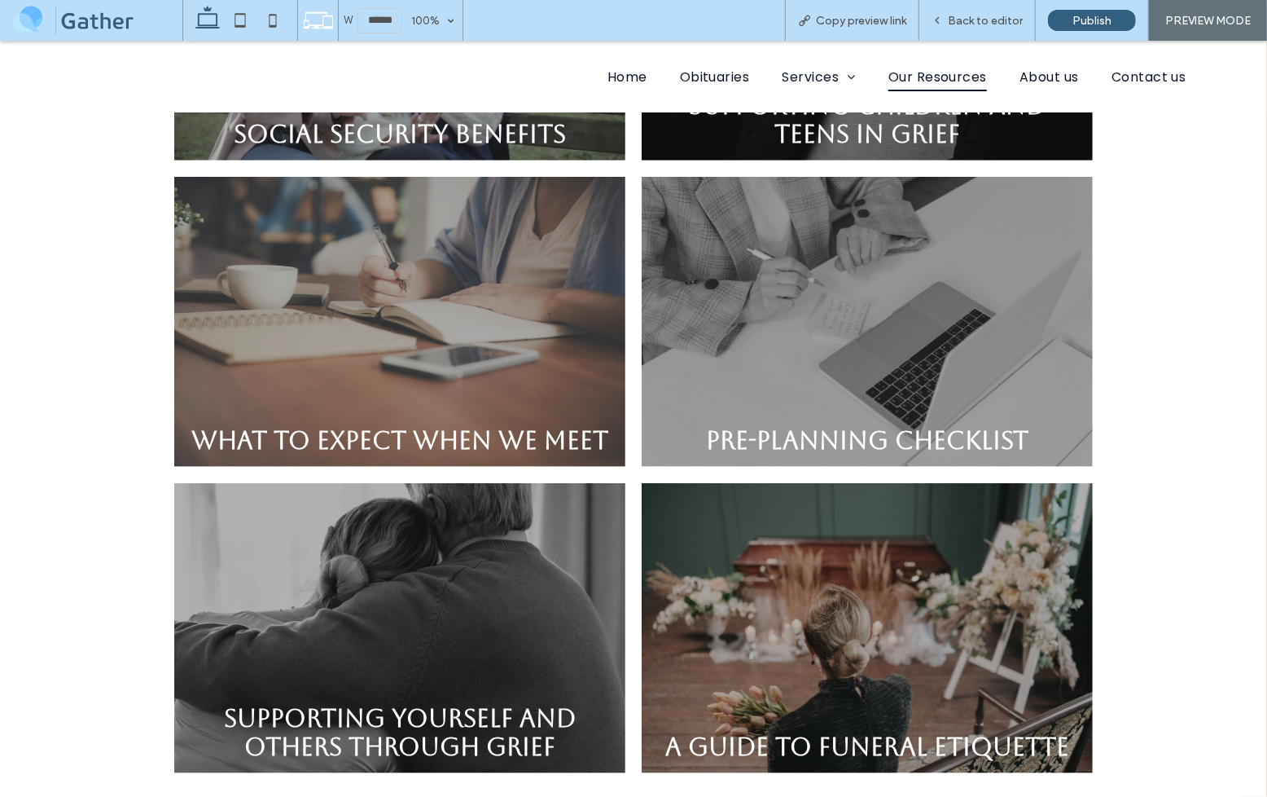
scroll to position [1042, 0]
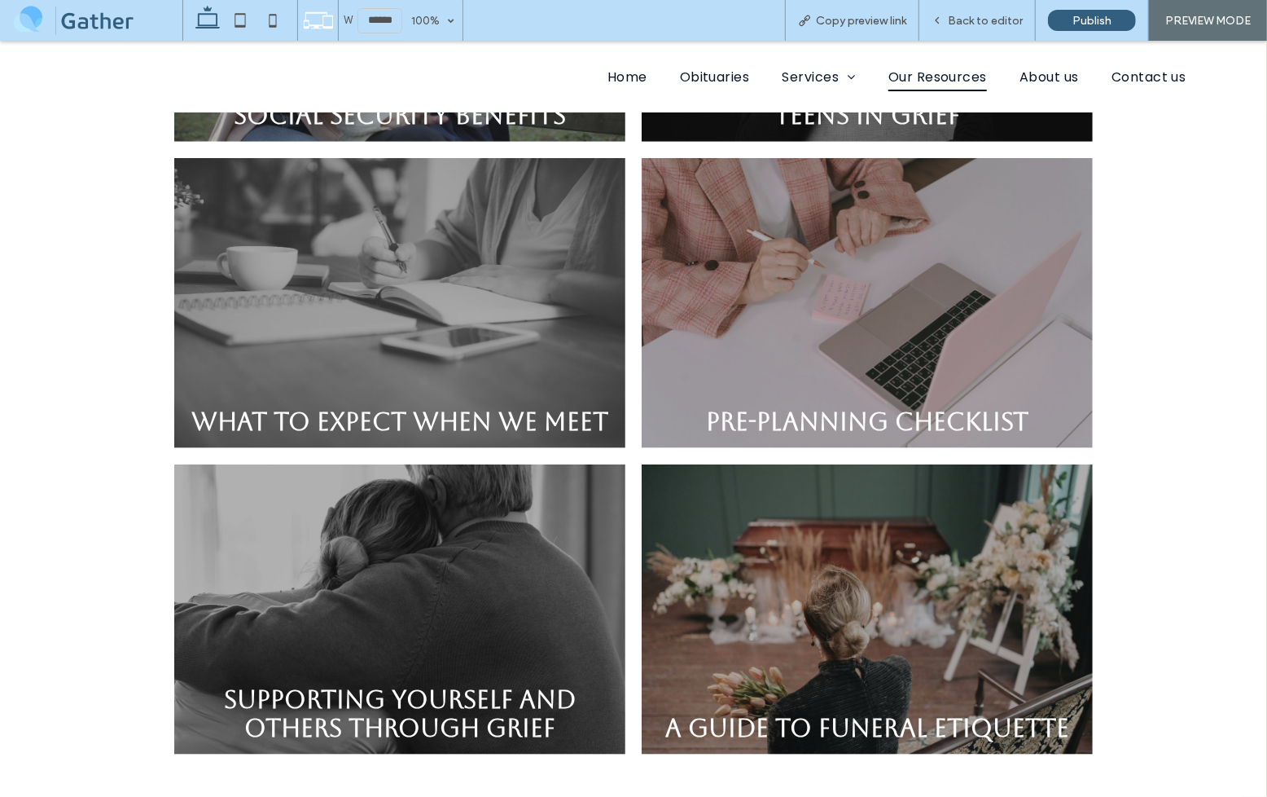
drag, startPoint x: 345, startPoint y: 290, endPoint x: 345, endPoint y: 332, distance: 42.4
click at [345, 290] on link at bounding box center [399, 302] width 451 height 290
